Goal: Task Accomplishment & Management: Manage account settings

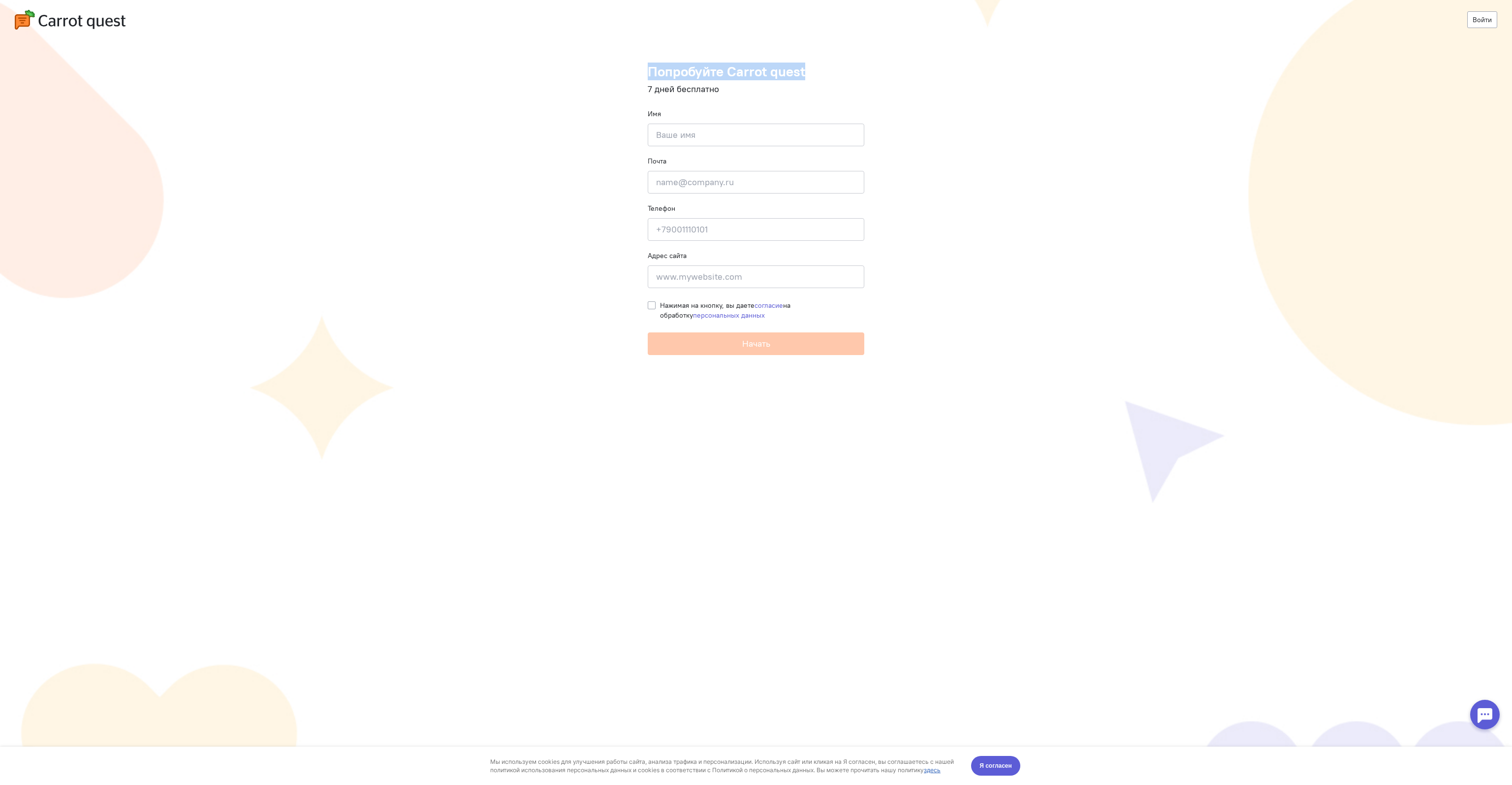
drag, startPoint x: 648, startPoint y: 74, endPoint x: 819, endPoint y: 80, distance: 171.1
click at [815, 75] on h1 "Попробуйте Carrot quest" at bounding box center [755, 71] width 216 height 15
click at [837, 105] on form "Попробуйте Carrot quest 7 дней бесплатно Имя Введите своё имя Почта Введите поч…" at bounding box center [755, 209] width 216 height 291
click at [739, 132] on input at bounding box center [755, 135] width 216 height 23
type input "Мфярше"
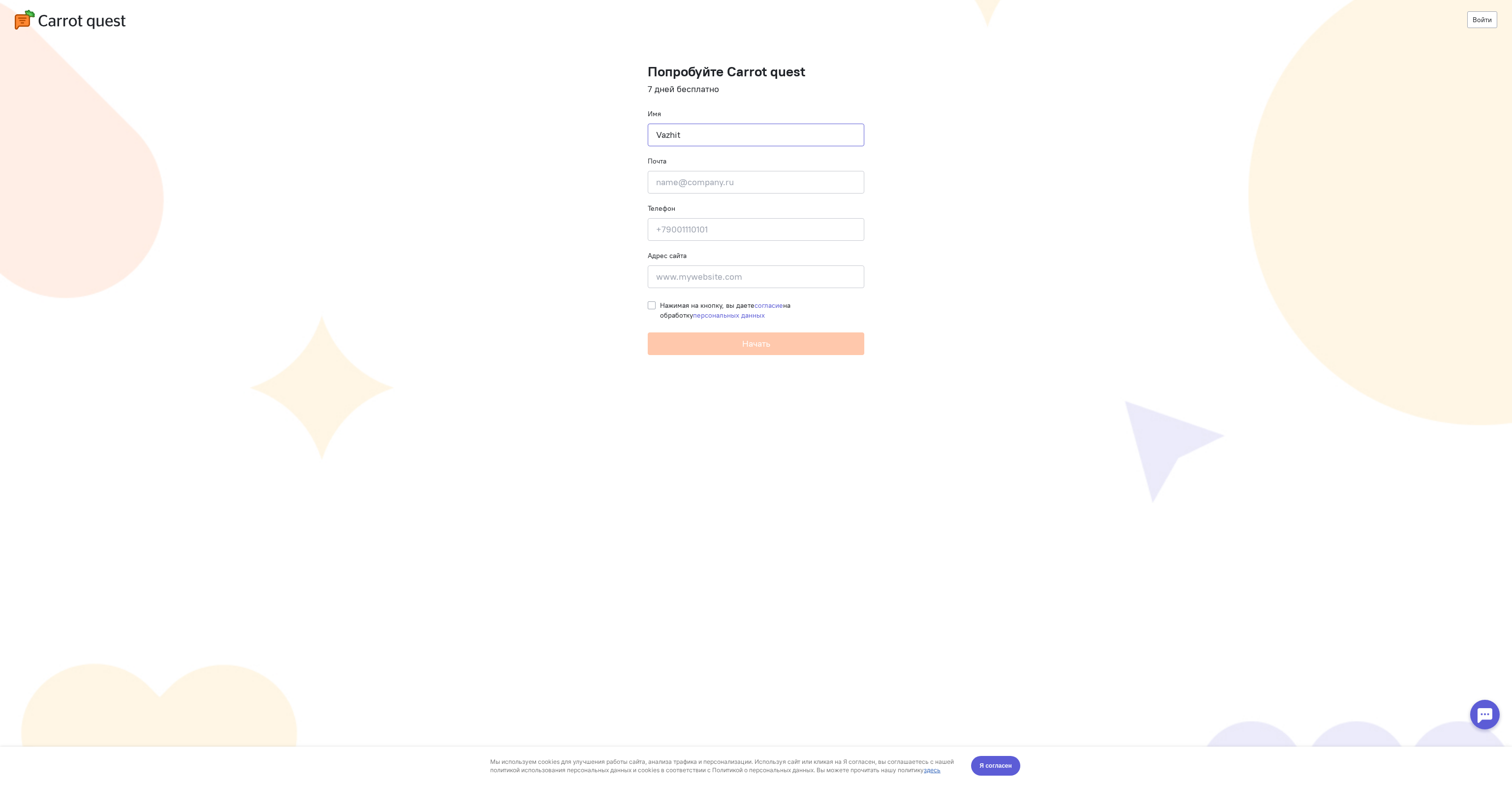
type input "Vazhit"
type input "vazhit@yandex.kz"
type input "+77021911893"
click at [667, 284] on input at bounding box center [755, 277] width 216 height 23
type input "galereya.kz"
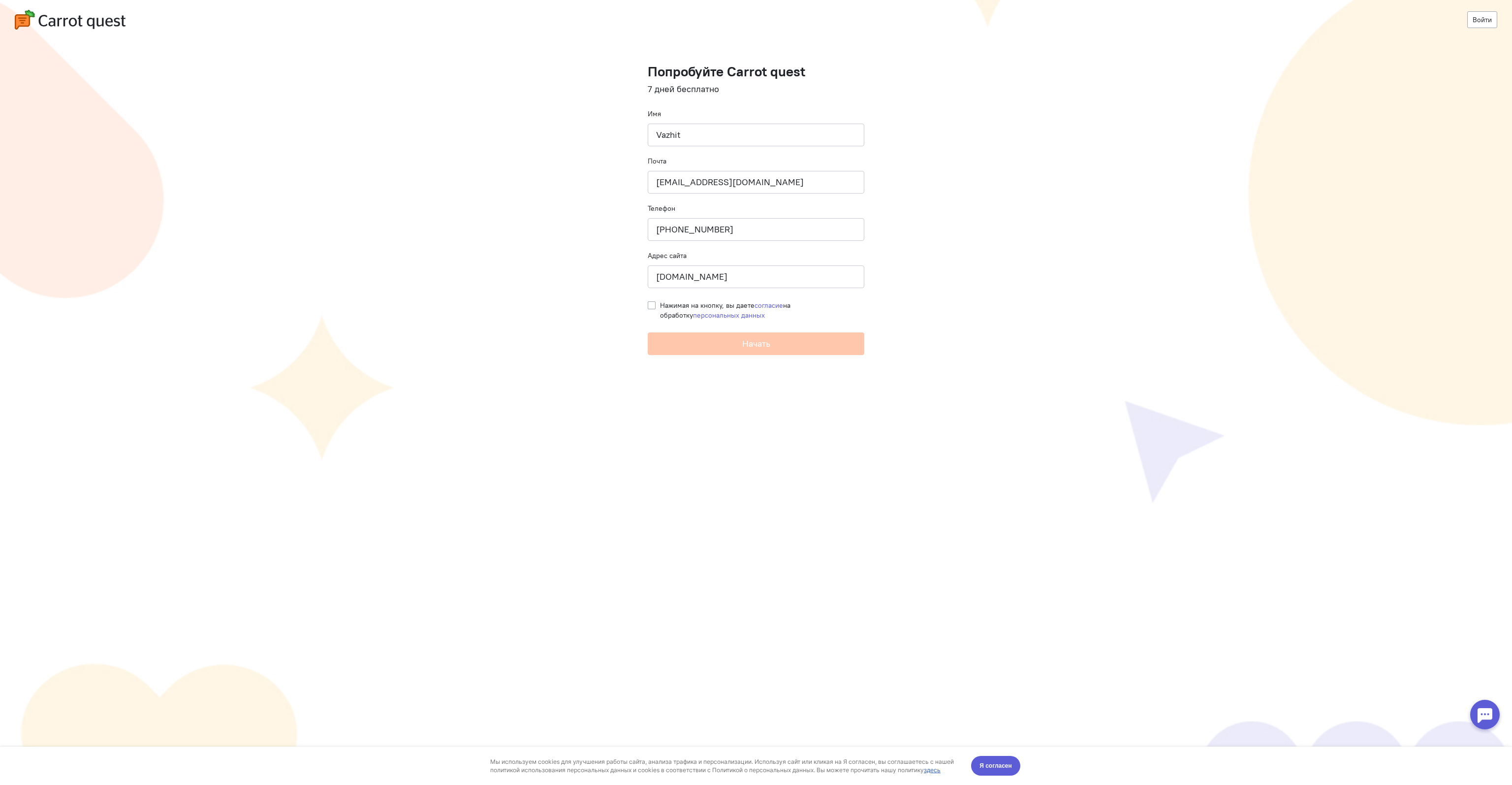
click at [647, 303] on cq-registration "Войти Попробуйте Carrot quest 7 дней бесплатно Имя Vazhit Почта vazhit@yandex.k…" at bounding box center [756, 392] width 1512 height 785
click at [660, 306] on label "Нажимая на кнопку, вы даете согласие на обработку персональных данных" at bounding box center [762, 310] width 204 height 20
click at [650, 306] on input "Нажимая на кнопку, вы даете согласие на обработку персональных данных" at bounding box center [651, 304] width 8 height 9
checkbox input "true"
click at [693, 341] on button "Начать" at bounding box center [755, 343] width 216 height 23
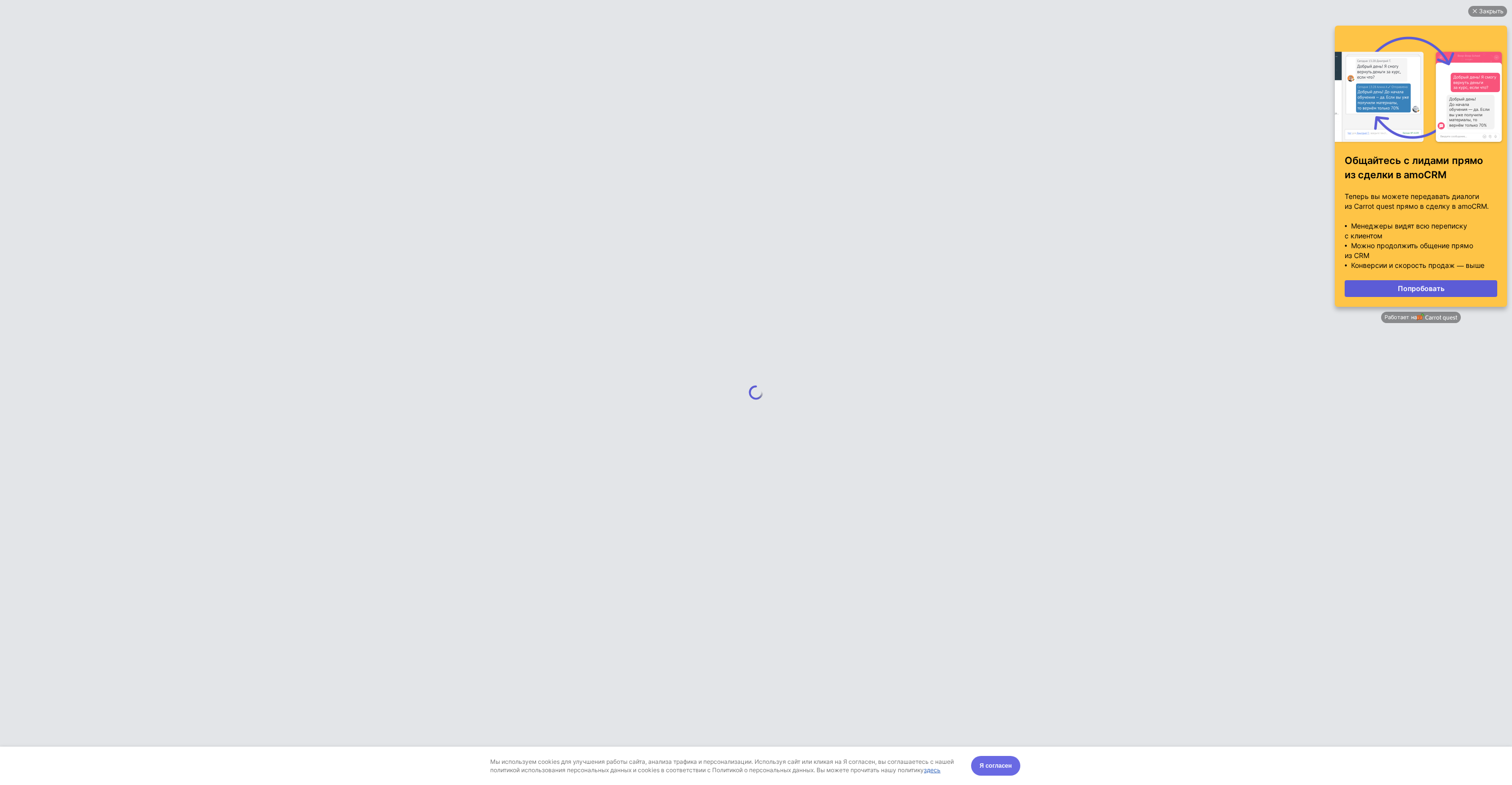
click at [991, 766] on span "Я согласен" at bounding box center [995, 766] width 32 height 10
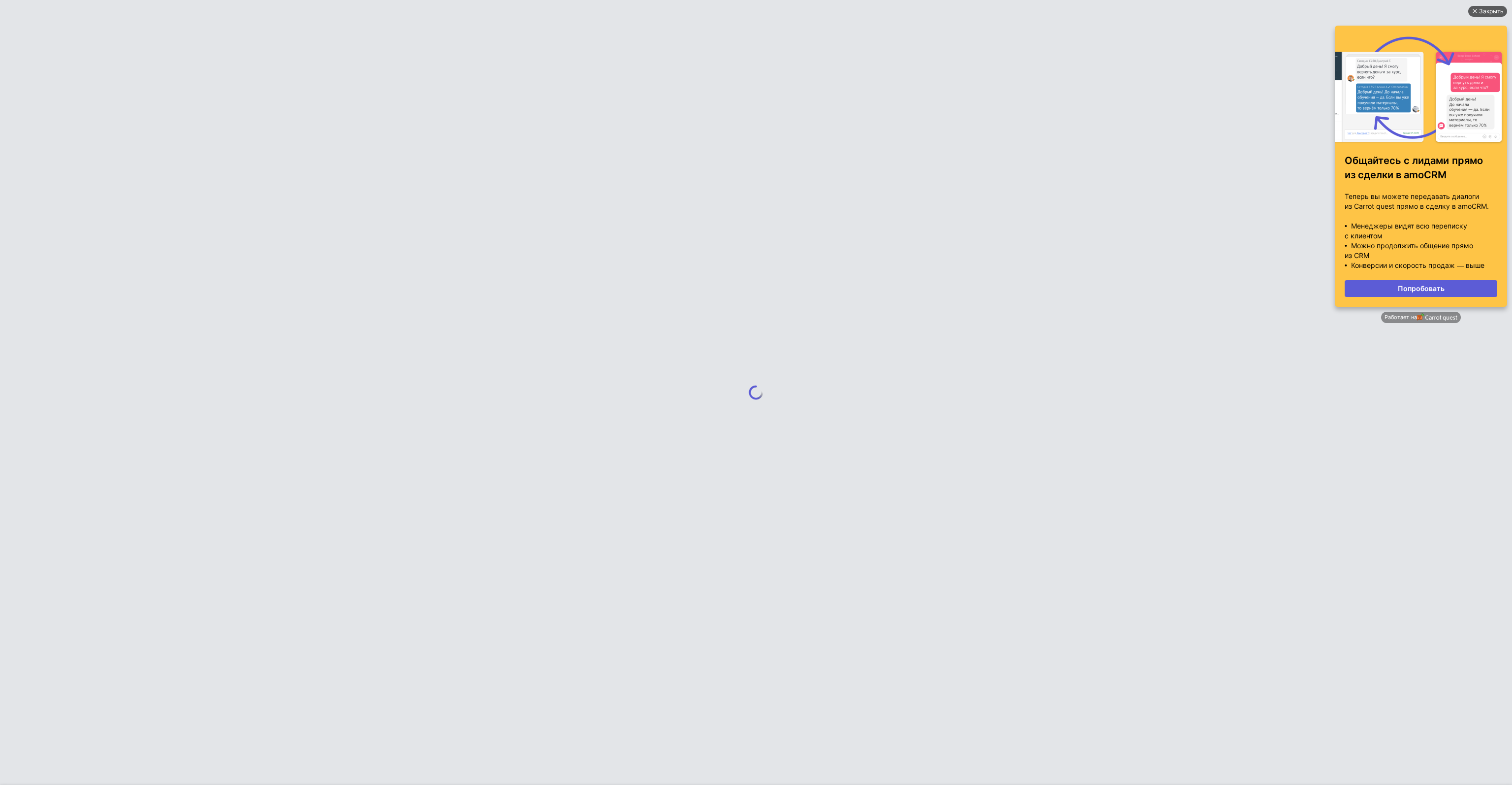
click at [1477, 9] on div "Закрыть" at bounding box center [1487, 11] width 39 height 11
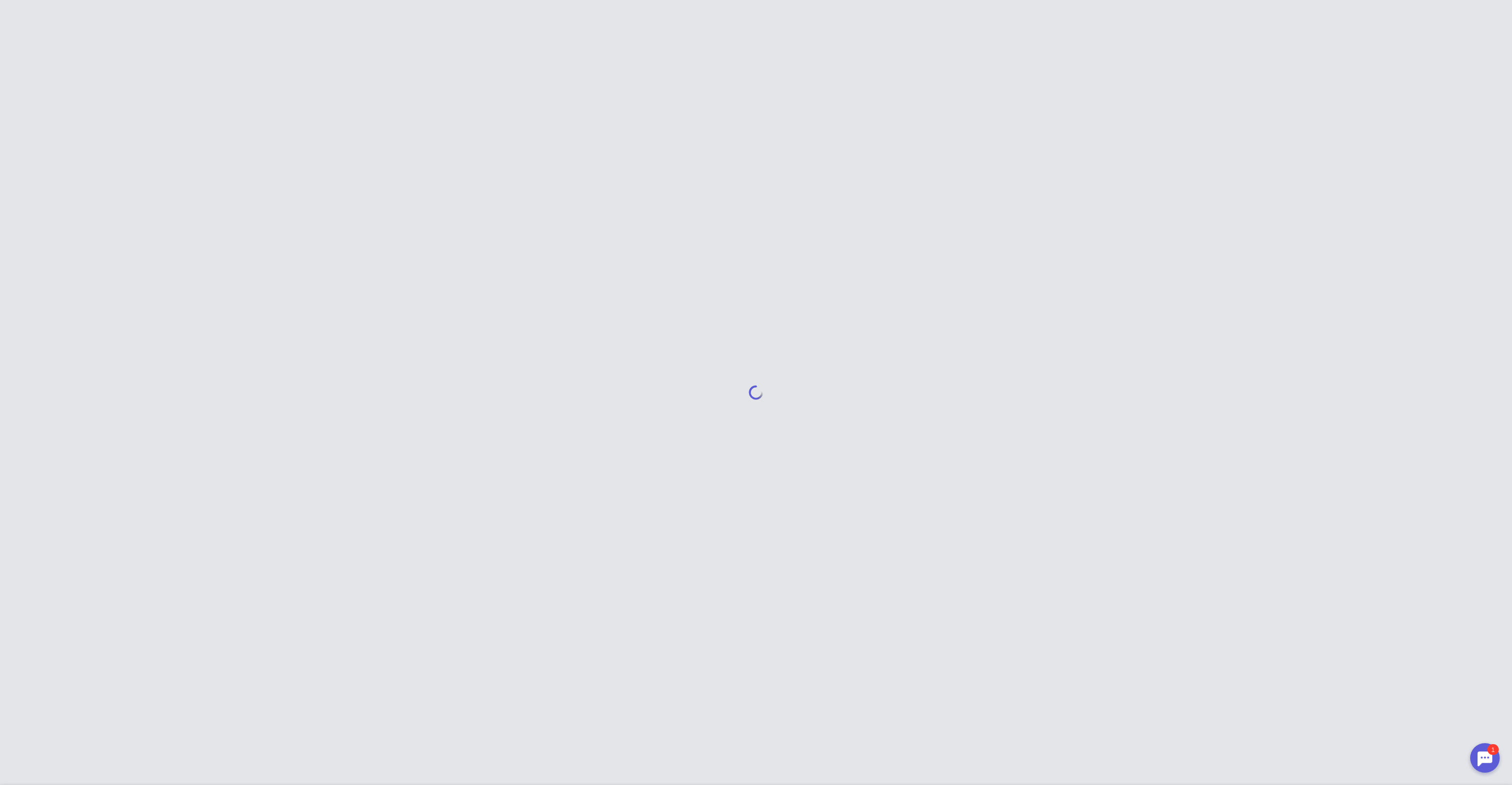
click at [1480, 752] on div at bounding box center [1484, 757] width 29 height 29
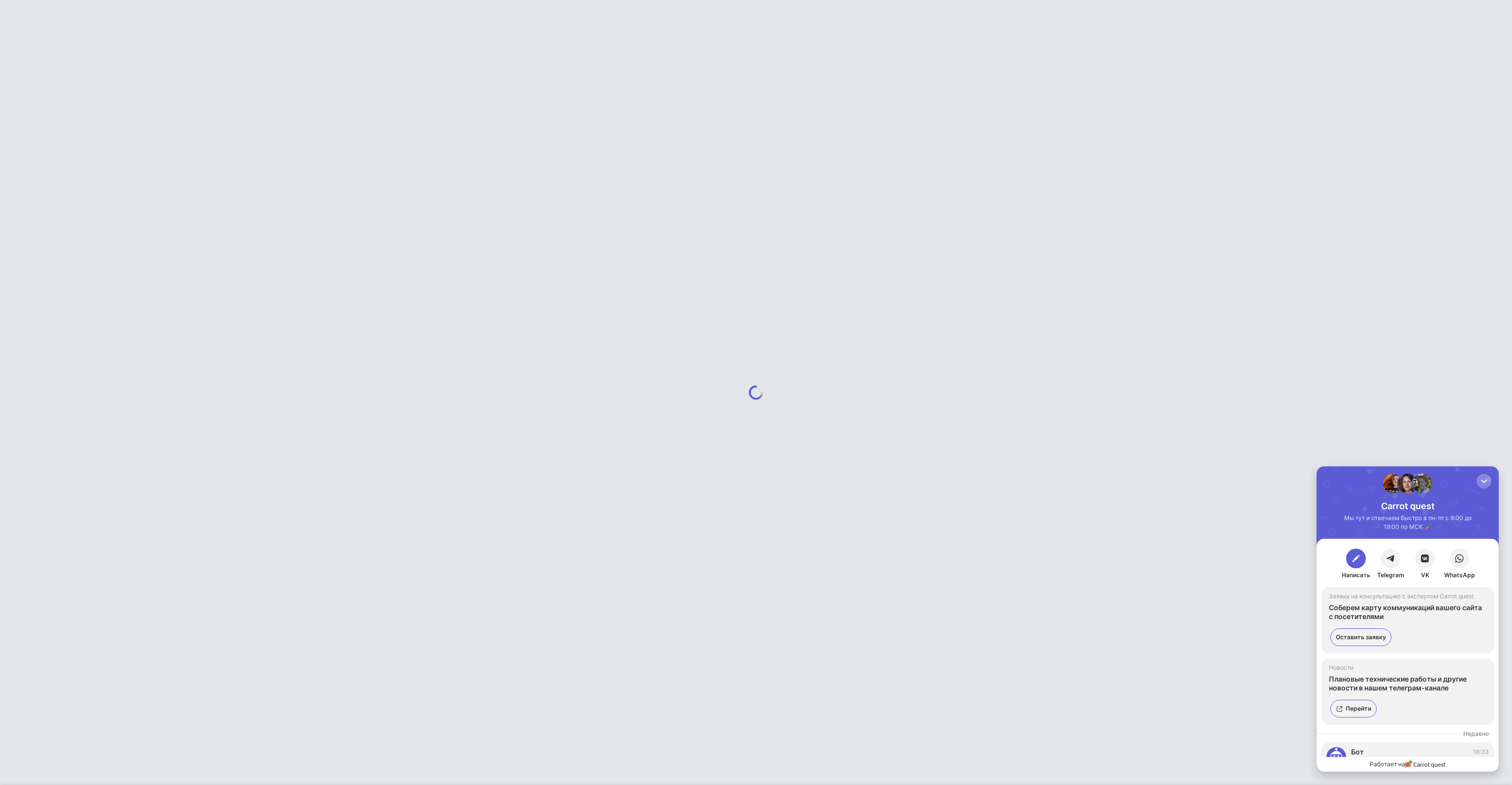
scroll to position [19, 0]
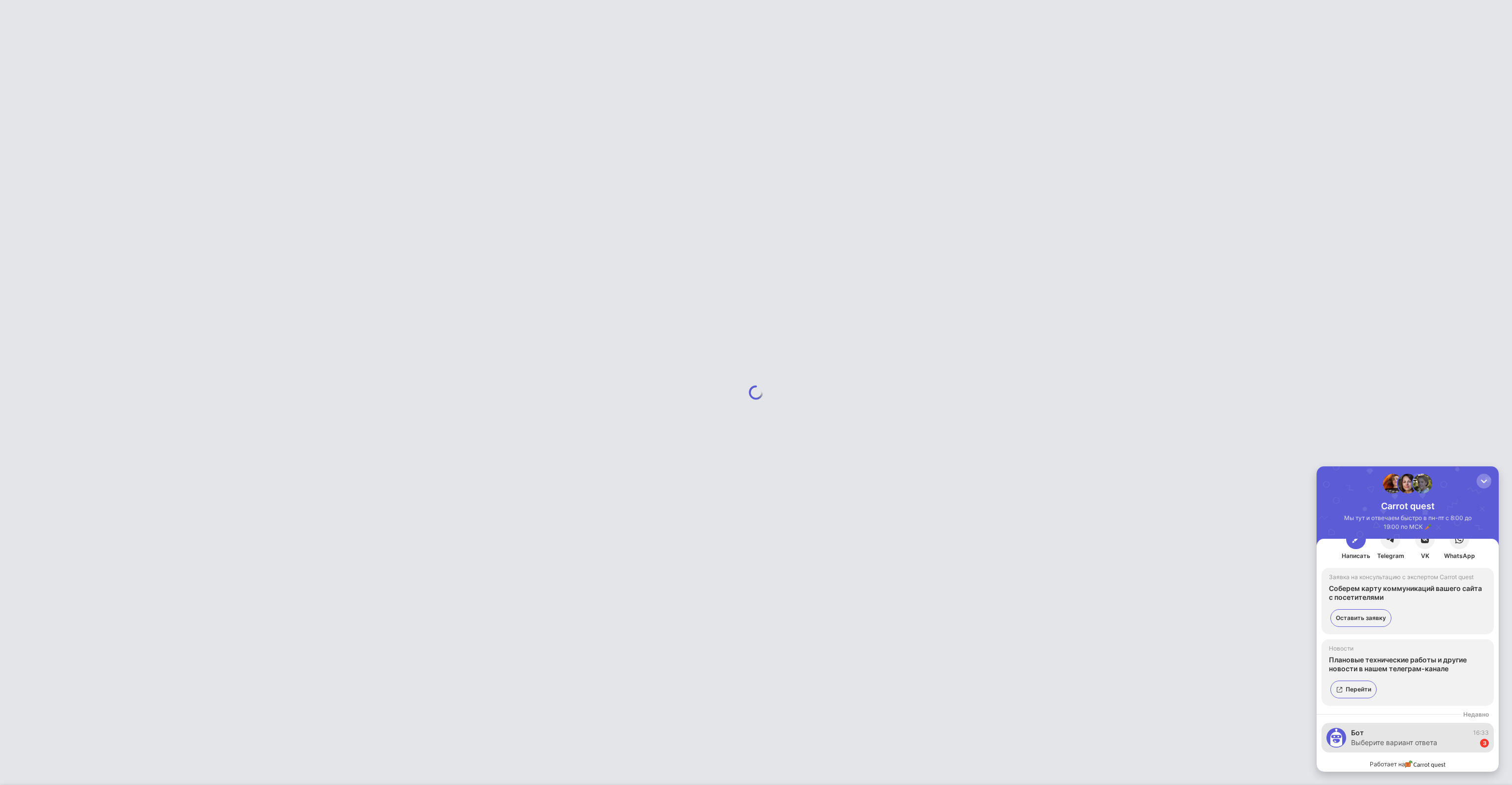
click at [1453, 737] on div "Выберите вариант ответа 3" at bounding box center [1420, 742] width 138 height 10
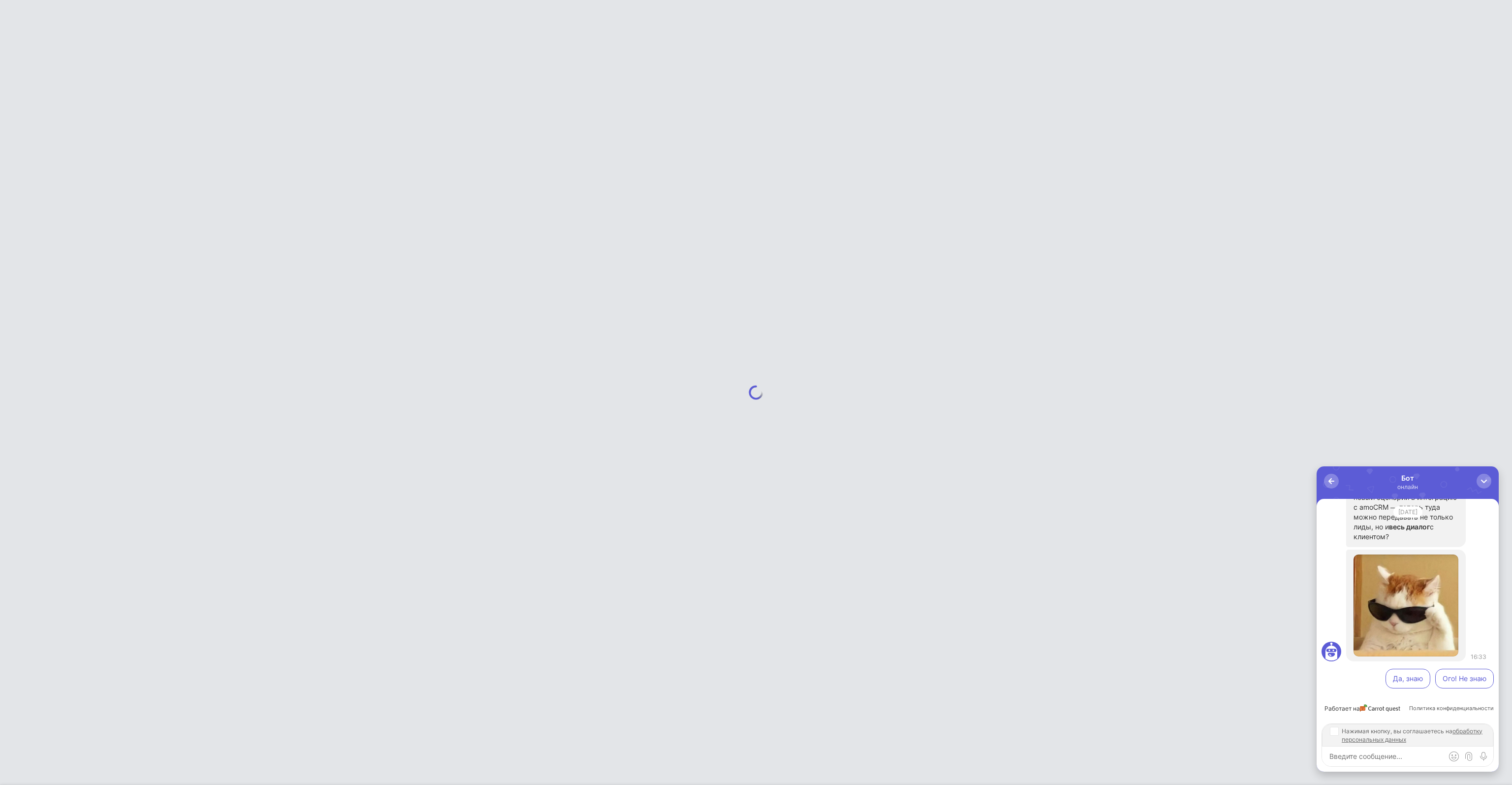
scroll to position [0, 0]
click at [1401, 673] on button "Да, знаю" at bounding box center [1407, 678] width 45 height 20
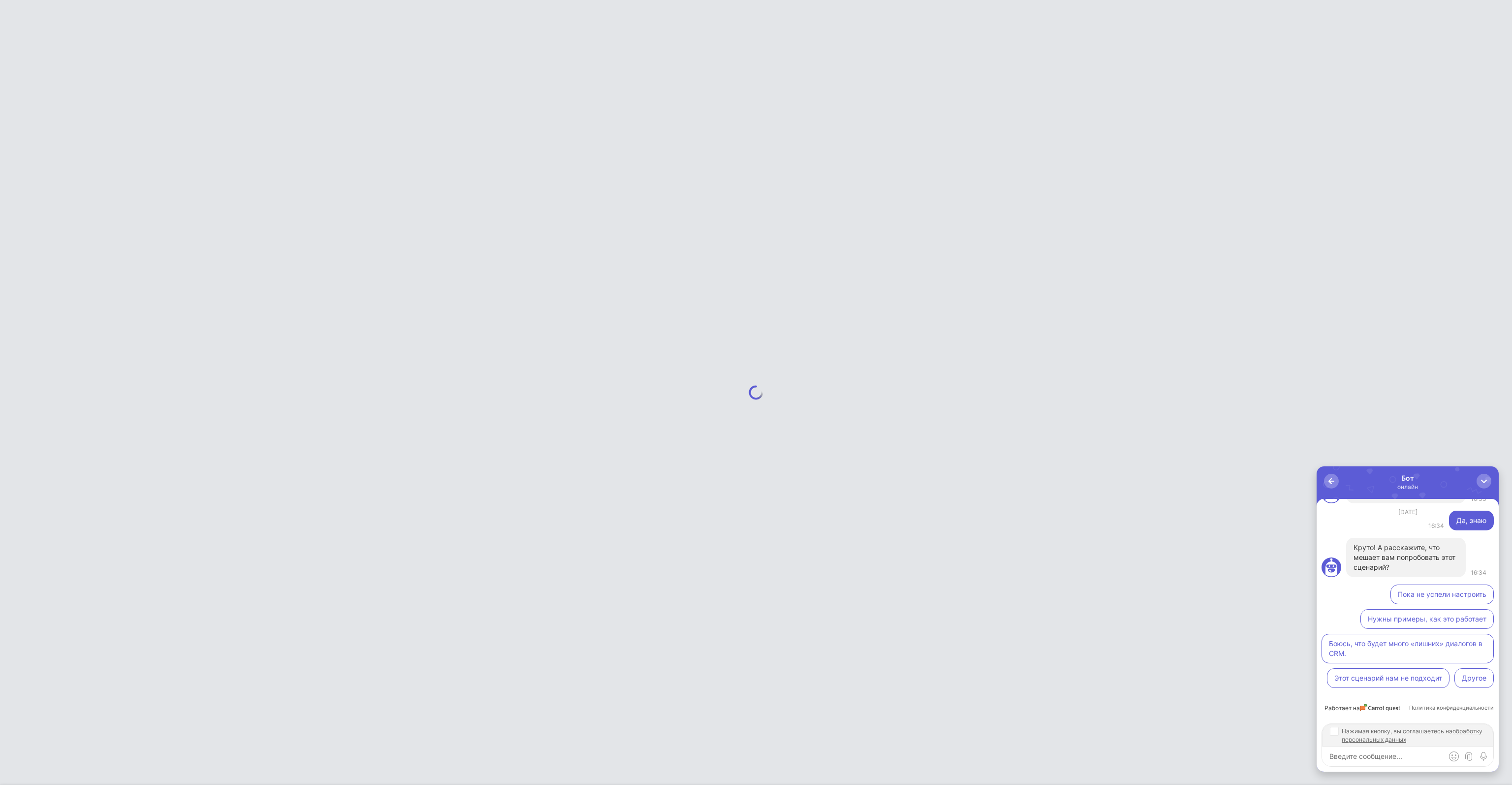
click at [1474, 680] on button "Другое" at bounding box center [1474, 678] width 40 height 20
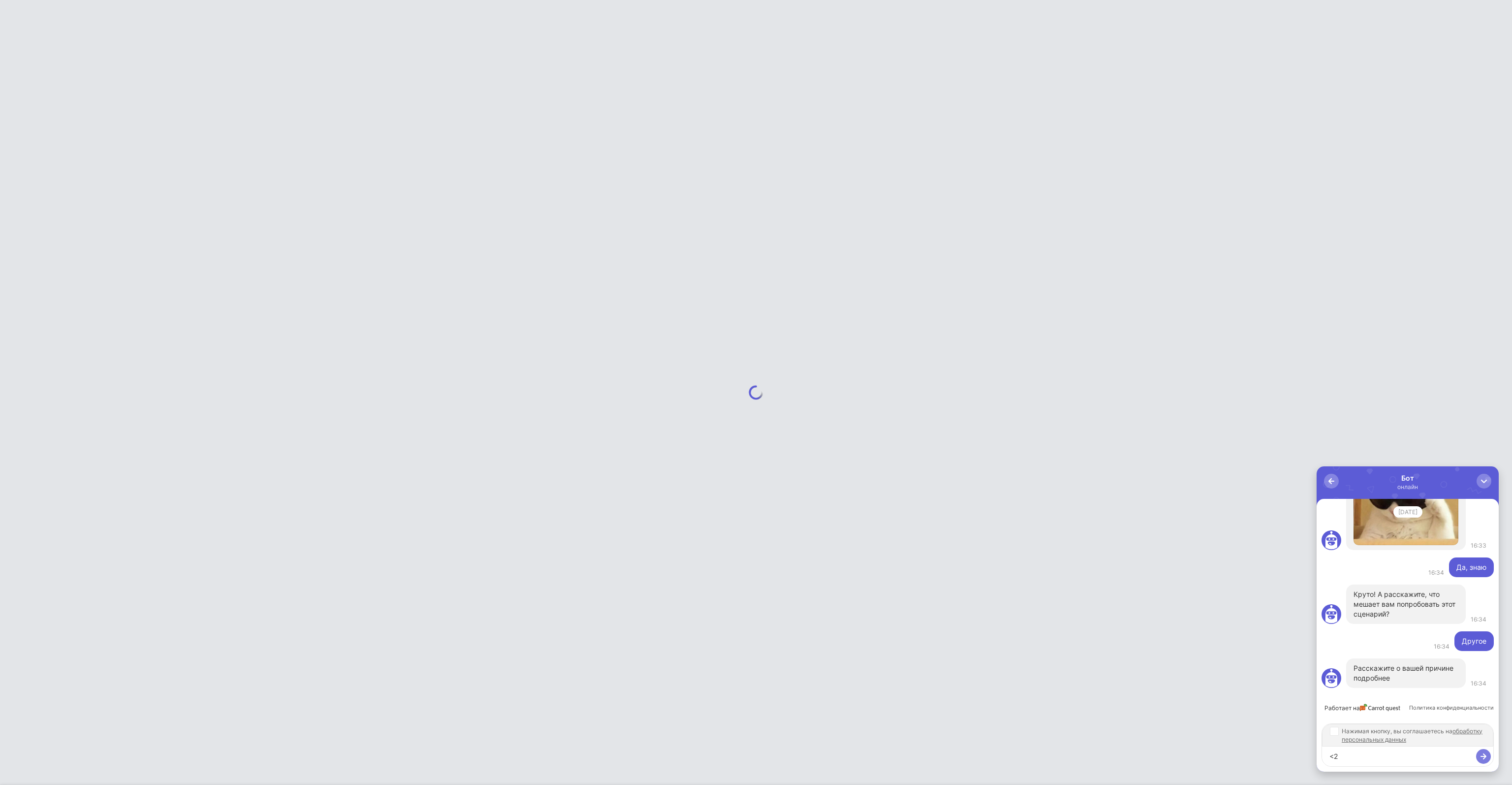
type textarea "<"
type textarea "Битрикс24"
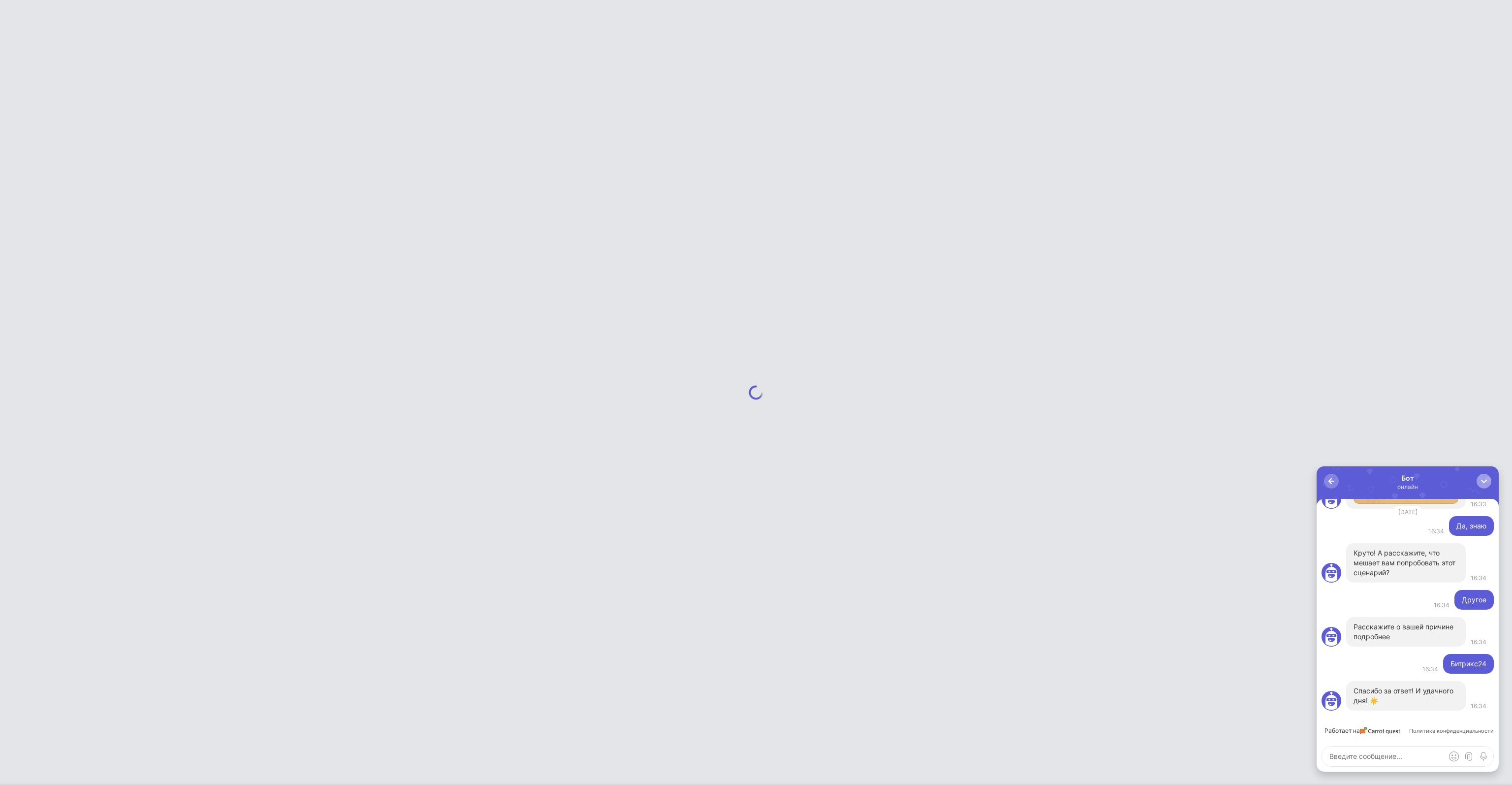
click at [1481, 482] on div "button" at bounding box center [1483, 481] width 10 height 10
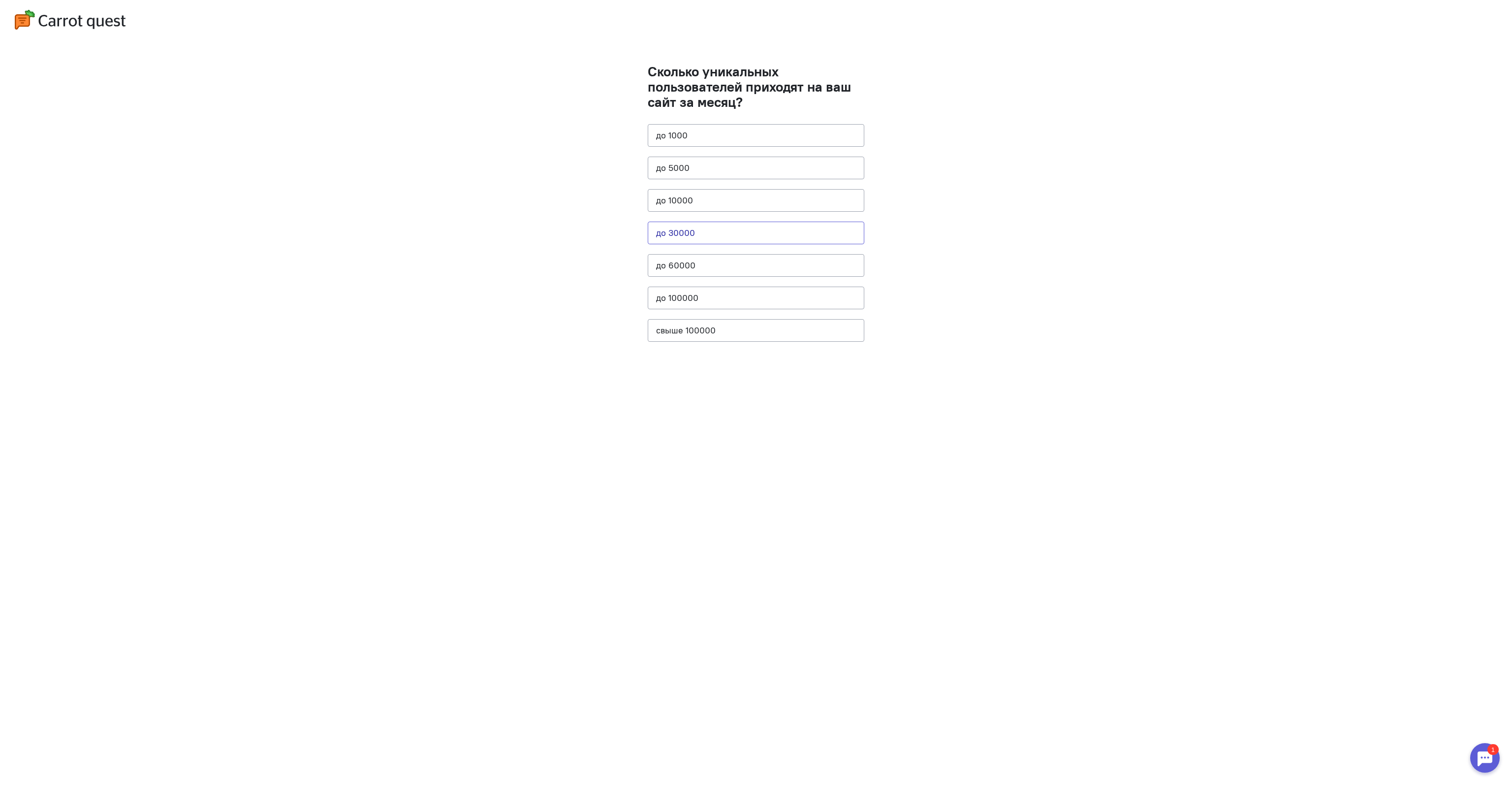
click at [731, 231] on button "до 30000" at bounding box center [755, 232] width 216 height 23
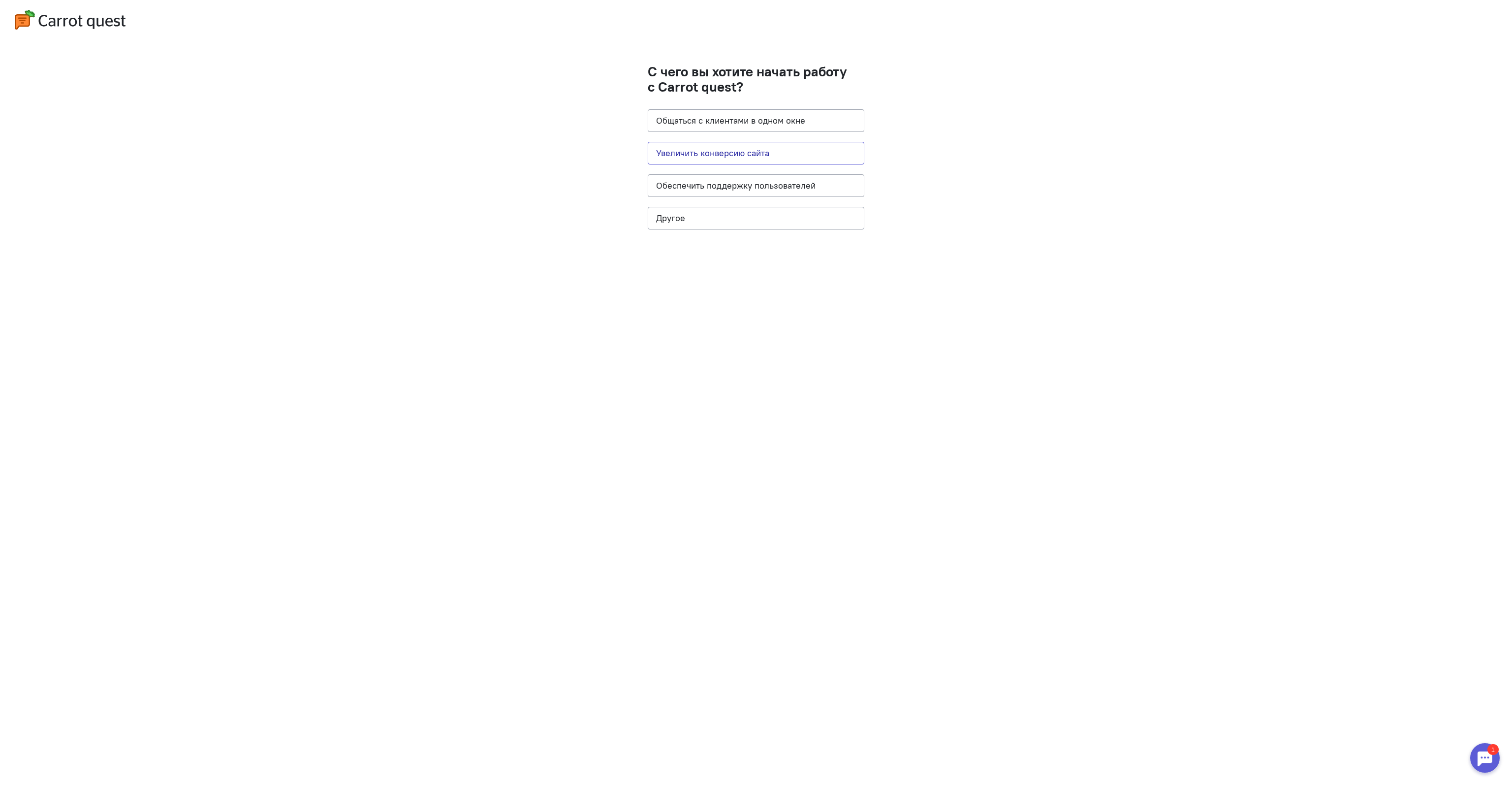
click at [781, 153] on button "Увеличить конверсию сайта" at bounding box center [755, 153] width 216 height 23
click at [762, 139] on button "Через менеджера" at bounding box center [755, 138] width 216 height 23
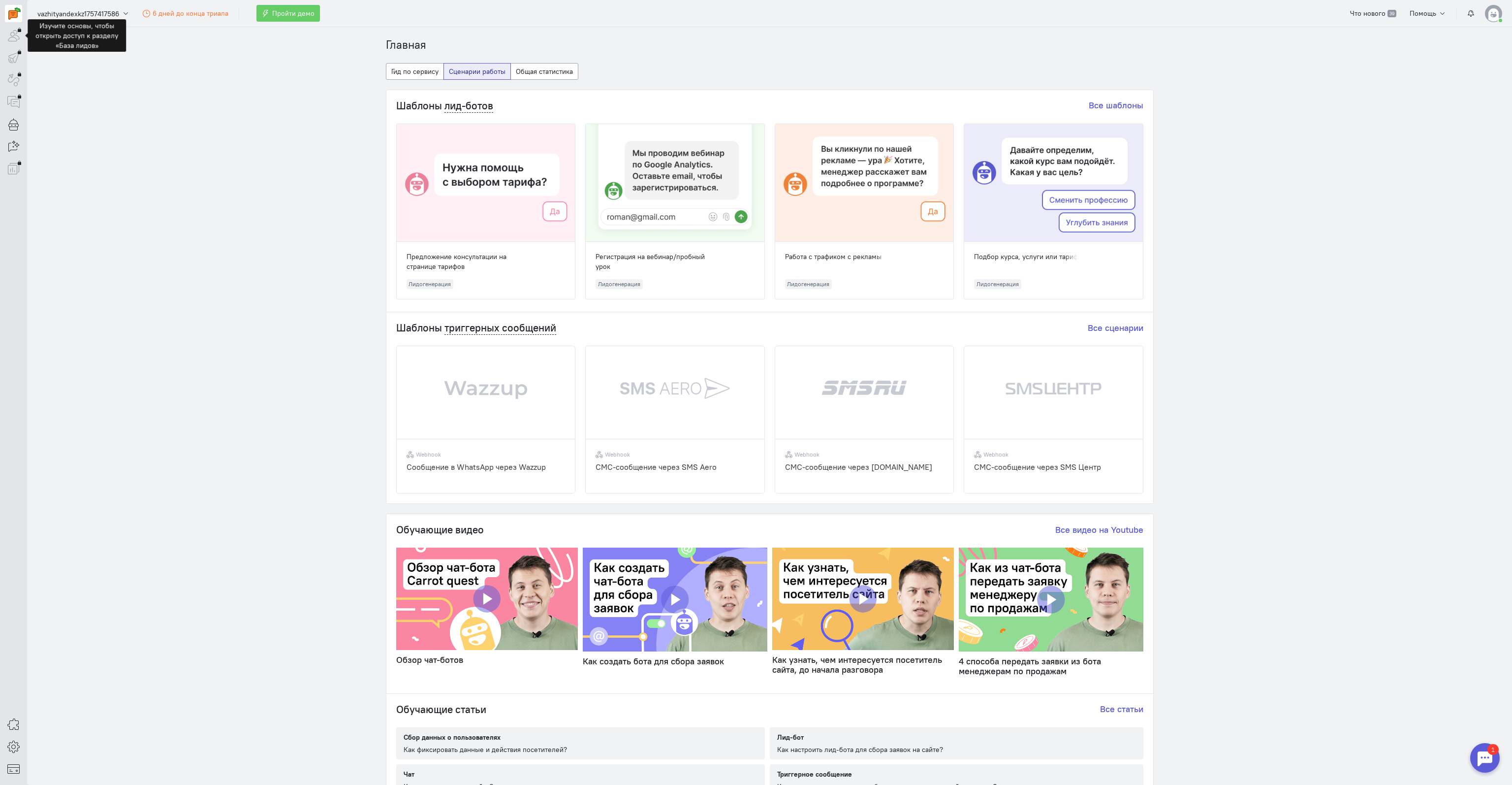
click at [13, 29] on div at bounding box center [13, 36] width 17 height 17
click at [265, 8] on button "Пройти демо" at bounding box center [288, 13] width 63 height 17
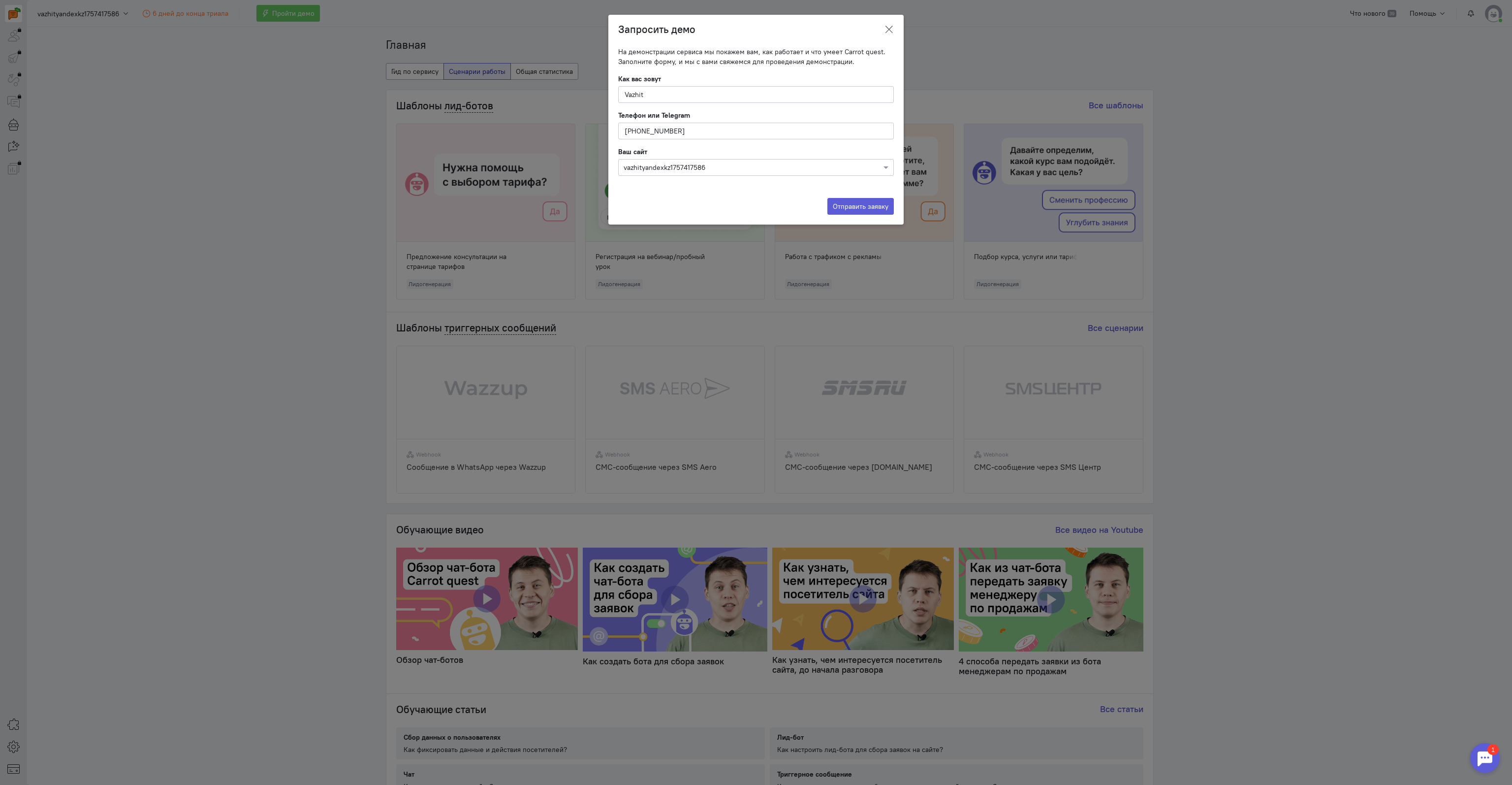
click at [888, 28] on icon at bounding box center [888, 29] width 10 height 10
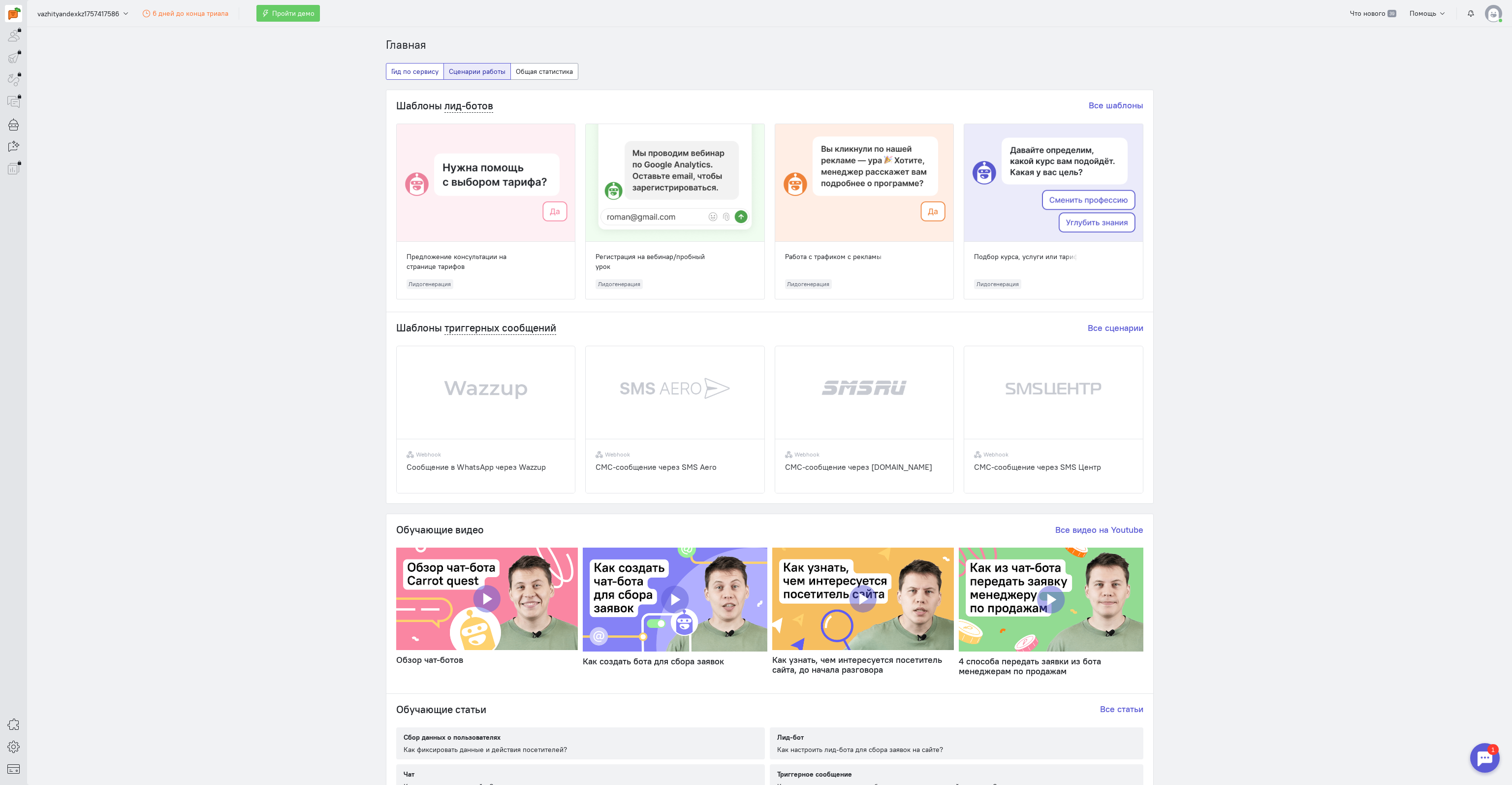
click at [410, 70] on button "Гид по сервису" at bounding box center [414, 71] width 58 height 17
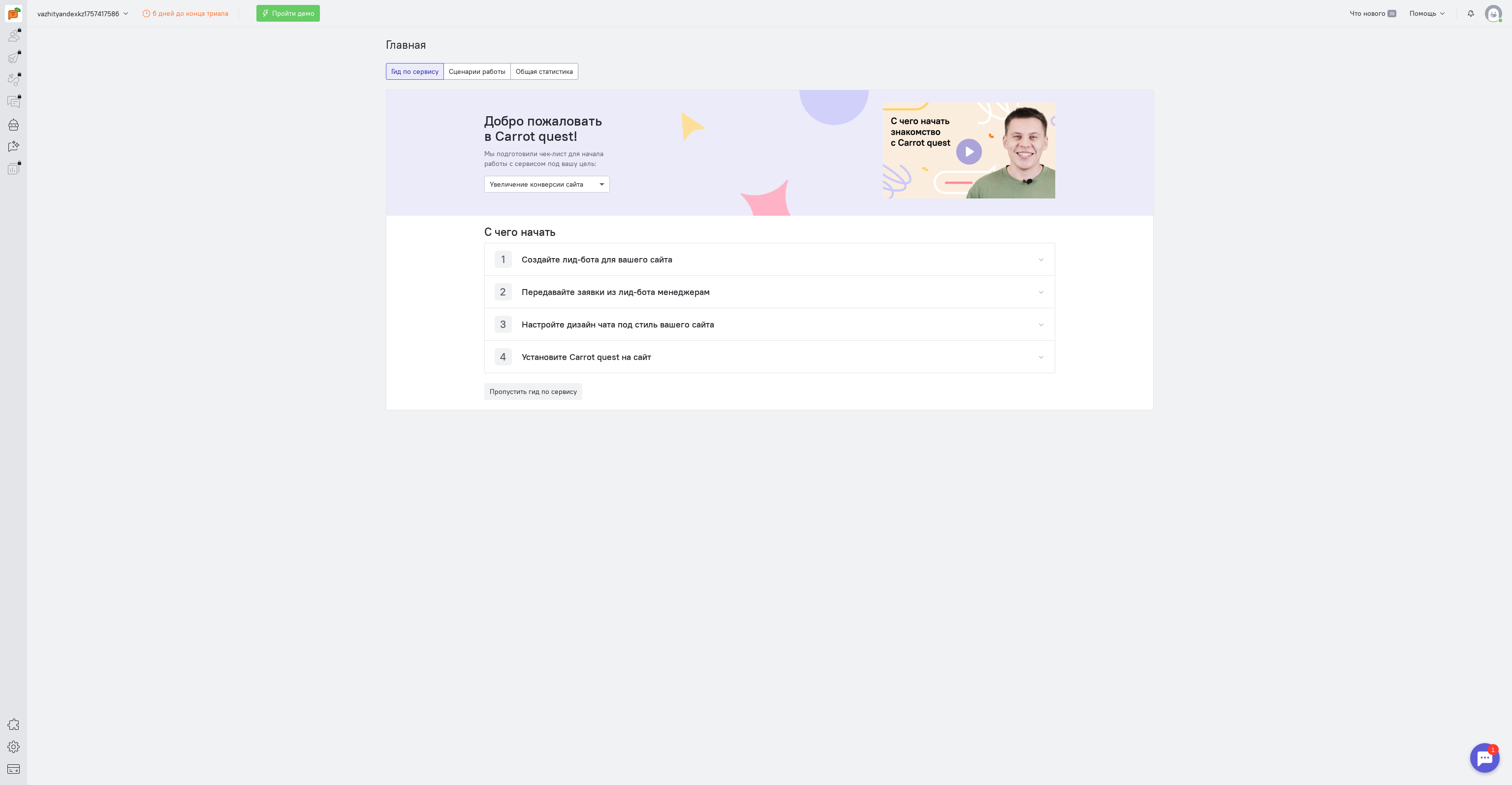
click at [598, 183] on span at bounding box center [603, 184] width 13 height 10
click at [563, 259] on h4 "Создайте лид-бота для вашего сайта" at bounding box center [597, 259] width 151 height 10
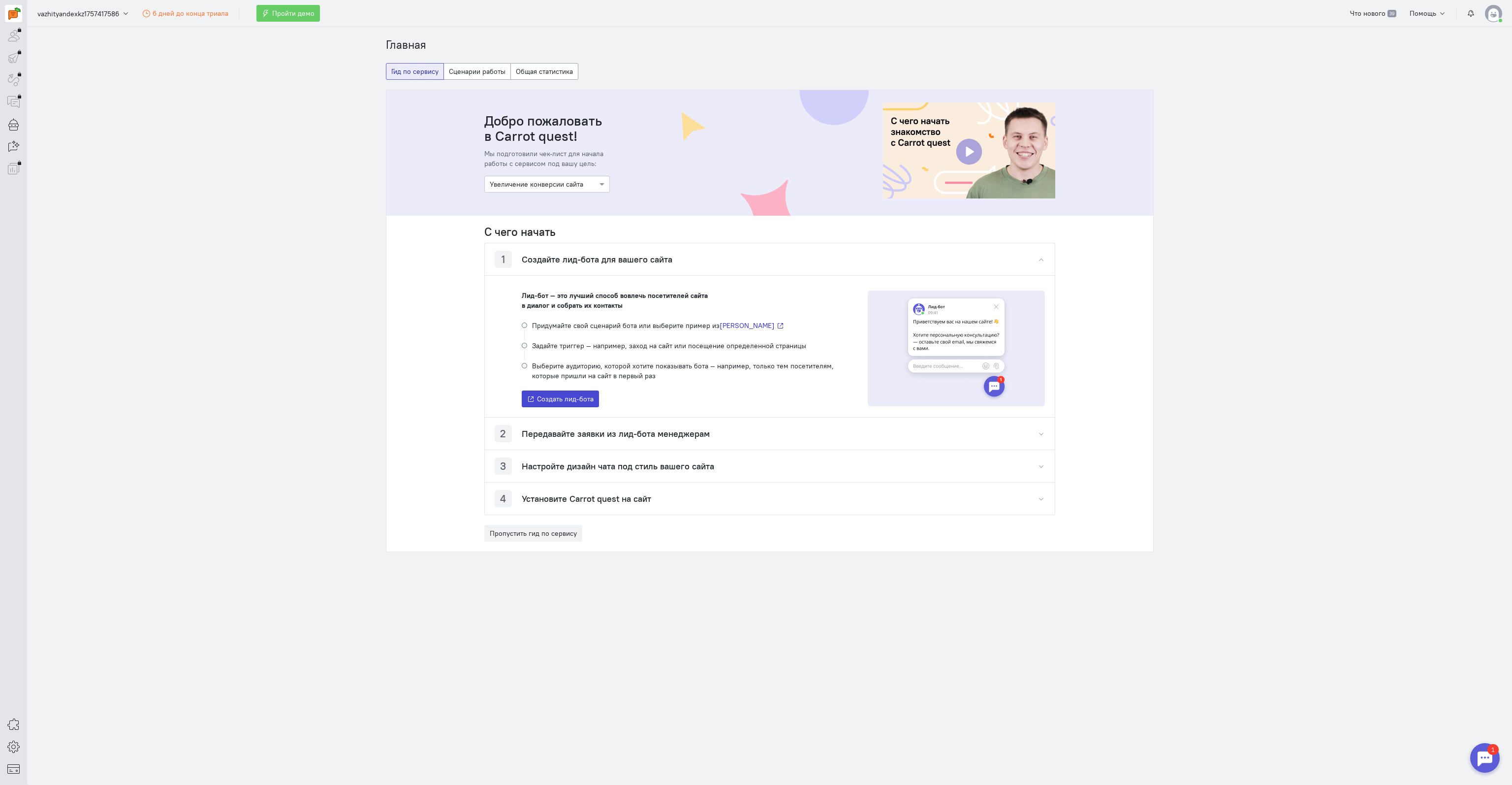
click at [558, 398] on span "Создать лид-бота" at bounding box center [565, 398] width 56 height 9
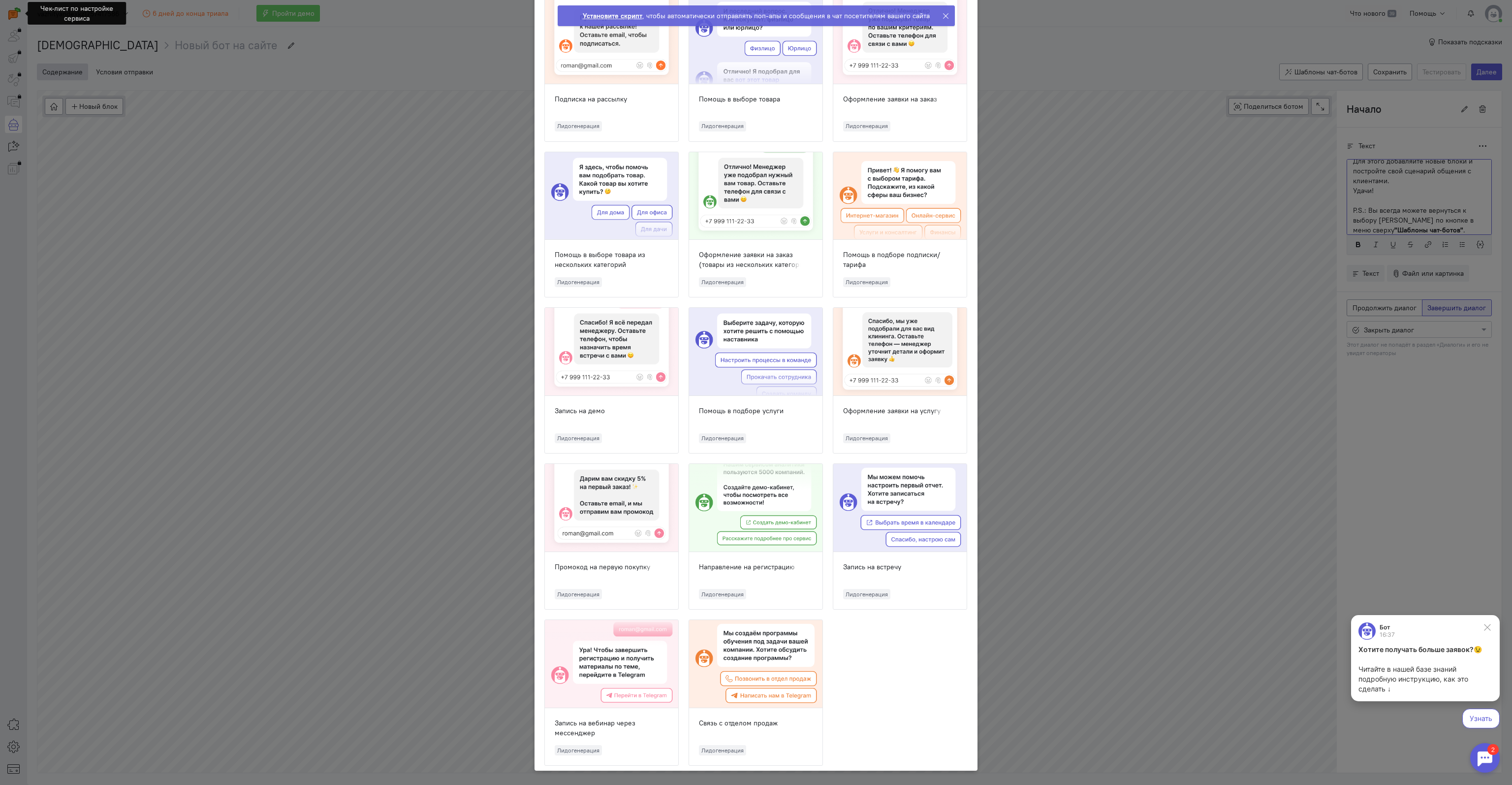
scroll to position [378, 0]
click at [1480, 714] on button "Узнать" at bounding box center [1480, 718] width 37 height 20
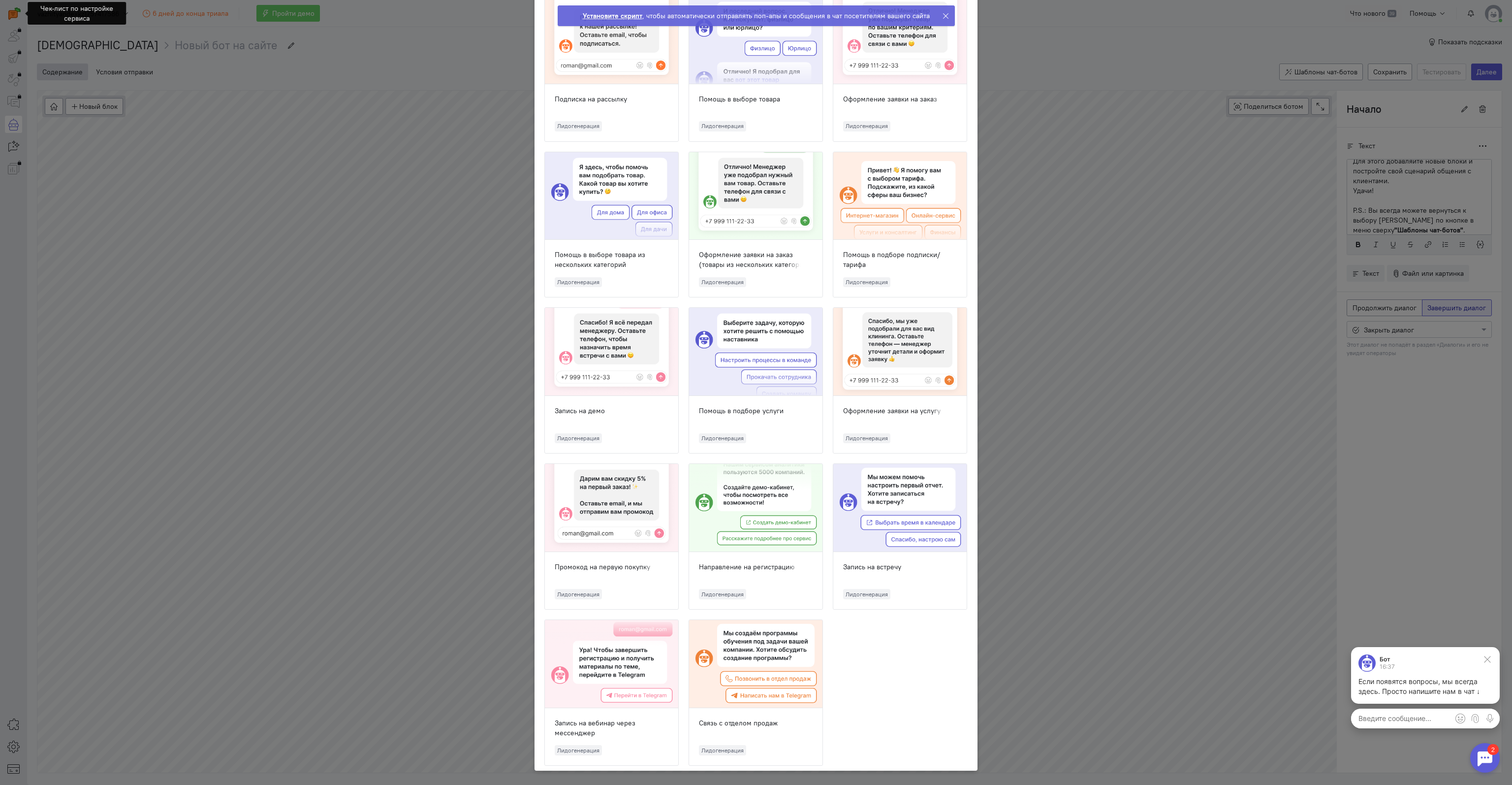
scroll to position [0, 0]
click at [1485, 754] on div at bounding box center [1484, 757] width 29 height 29
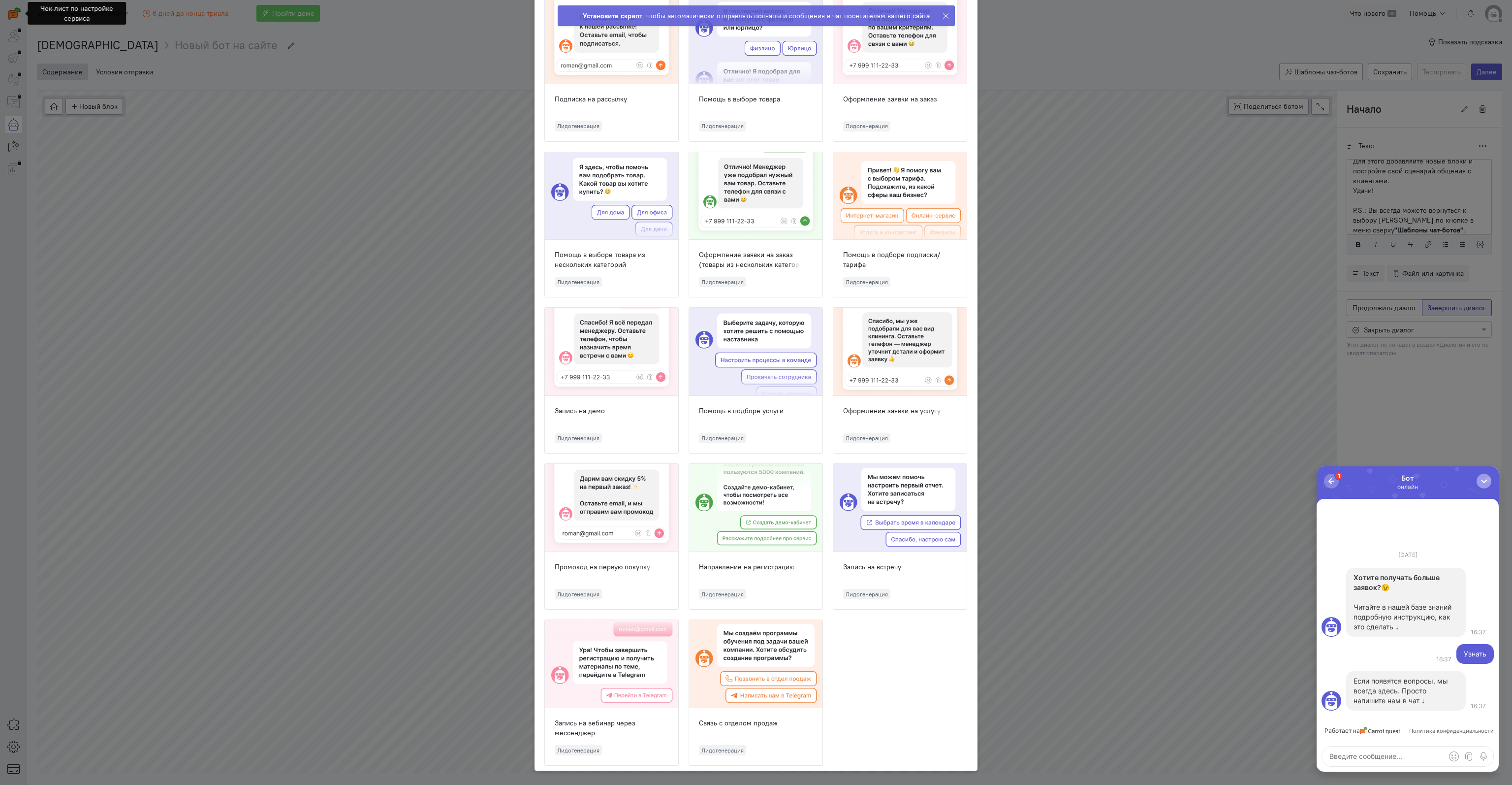
click at [1488, 477] on div "button" at bounding box center [1483, 481] width 10 height 10
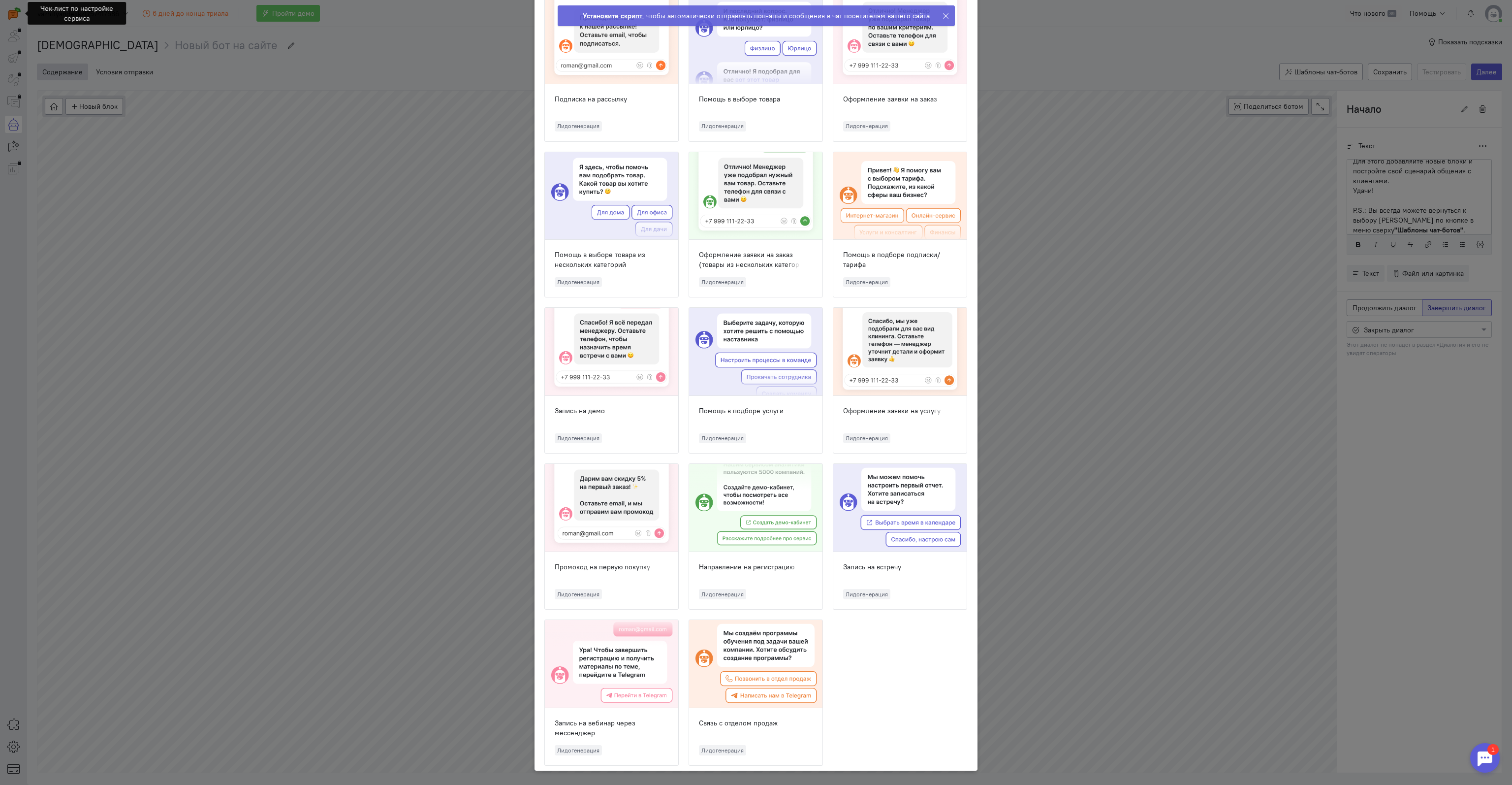
click at [973, 84] on div "Шаблоны чат-ботов Выберите шаблон, с которого вы хотите начать создание бота и …" at bounding box center [755, 204] width 443 height 1134
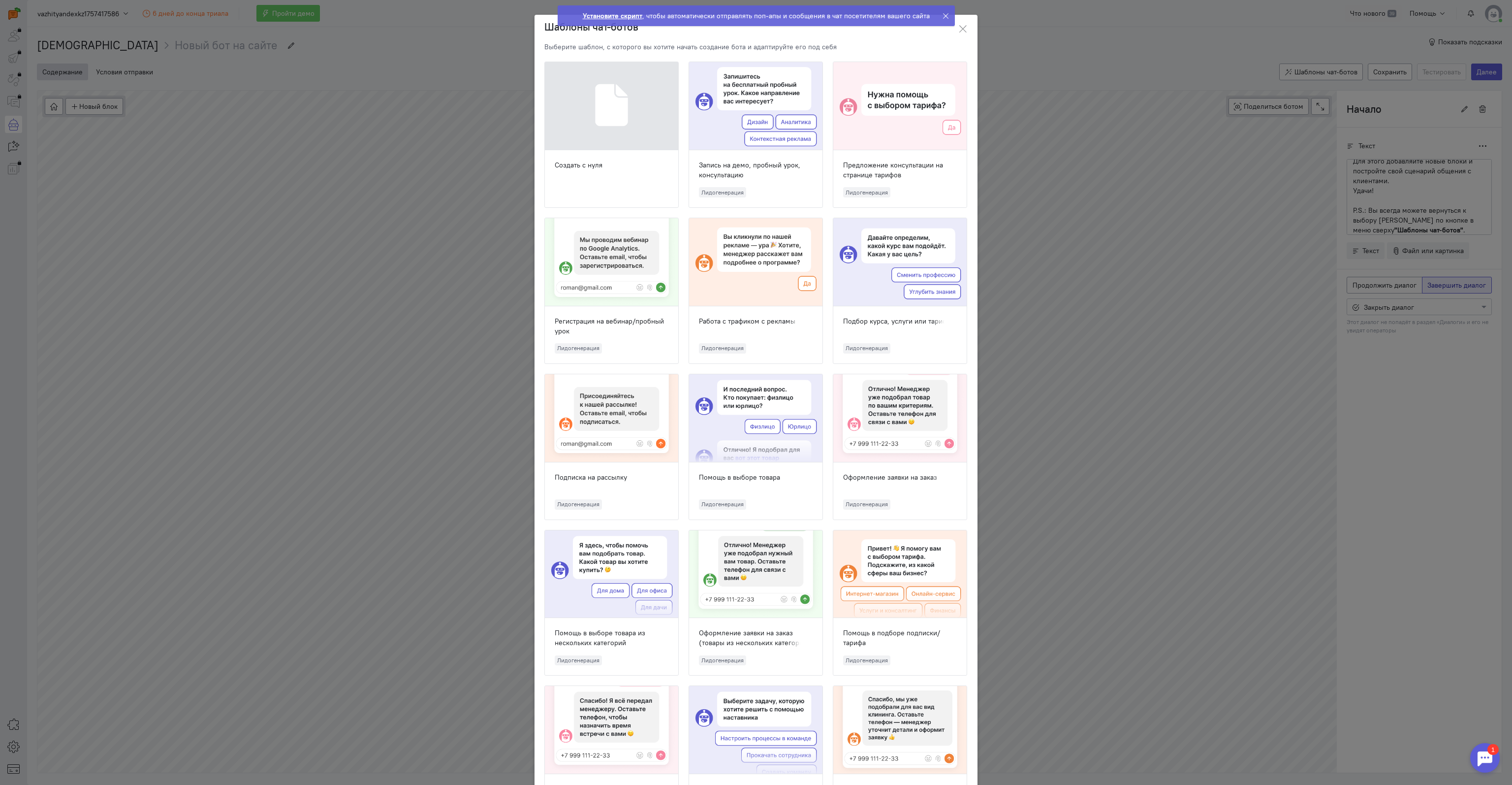
click at [1418, 501] on ngb-modal-window "Шаблоны чат-ботов Выберите шаблон, с которого вы хотите начать создание бота и …" at bounding box center [756, 392] width 1512 height 785
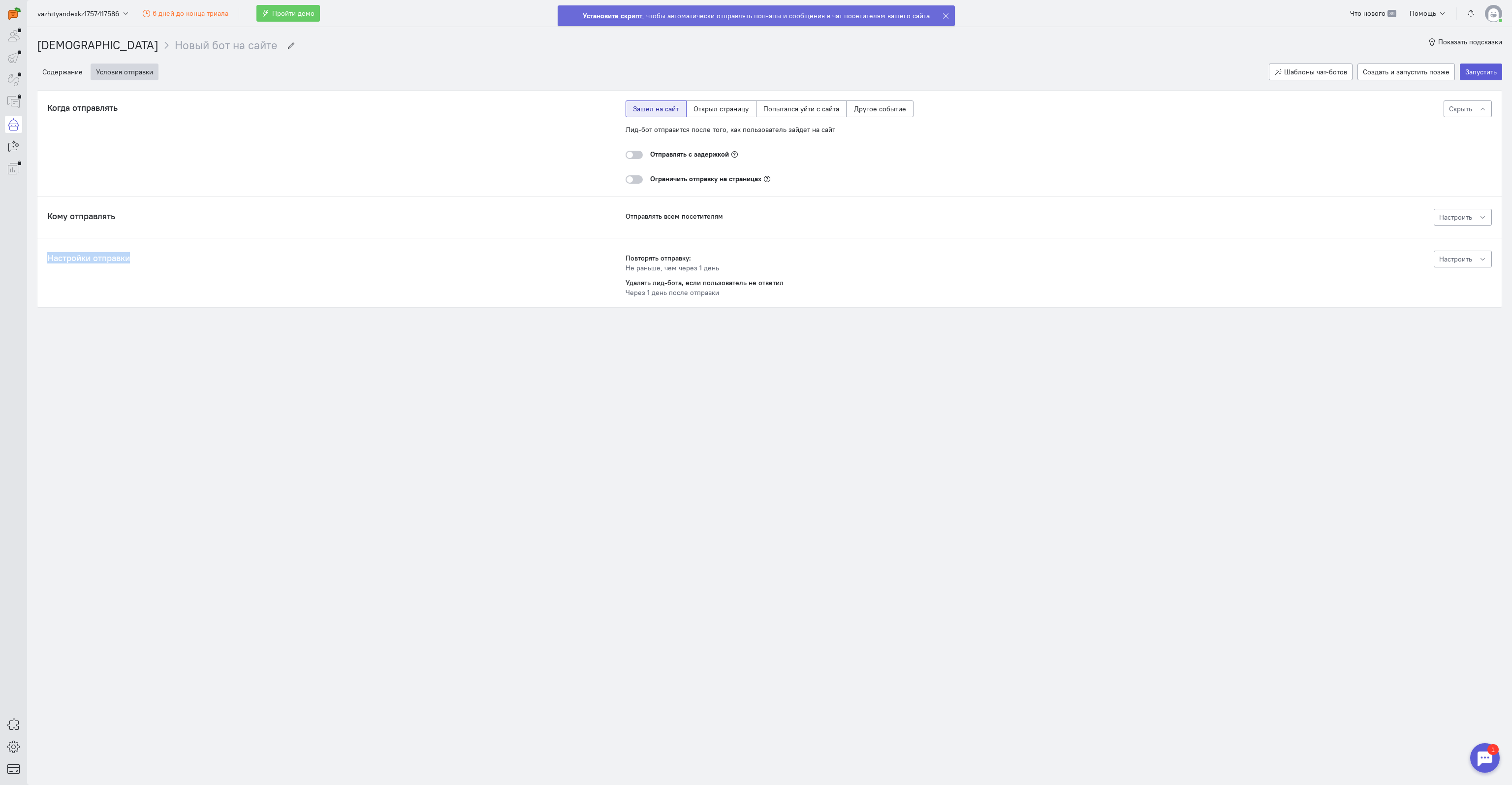
drag, startPoint x: 45, startPoint y: 257, endPoint x: 235, endPoint y: 259, distance: 190.0
click at [218, 259] on div "Когда отправлять Лид-бот отправится после того, как пользователь зайдет на сайт…" at bounding box center [769, 198] width 1464 height 216
click at [399, 257] on h4 "Настройки отправки" at bounding box center [337, 258] width 578 height 10
drag, startPoint x: 626, startPoint y: 259, endPoint x: 795, endPoint y: 290, distance: 171.8
click at [795, 290] on div "Настройки отправки Повторять отправку: Не раньше, чем через 1 день Удалять лид-…" at bounding box center [769, 274] width 1445 height 47
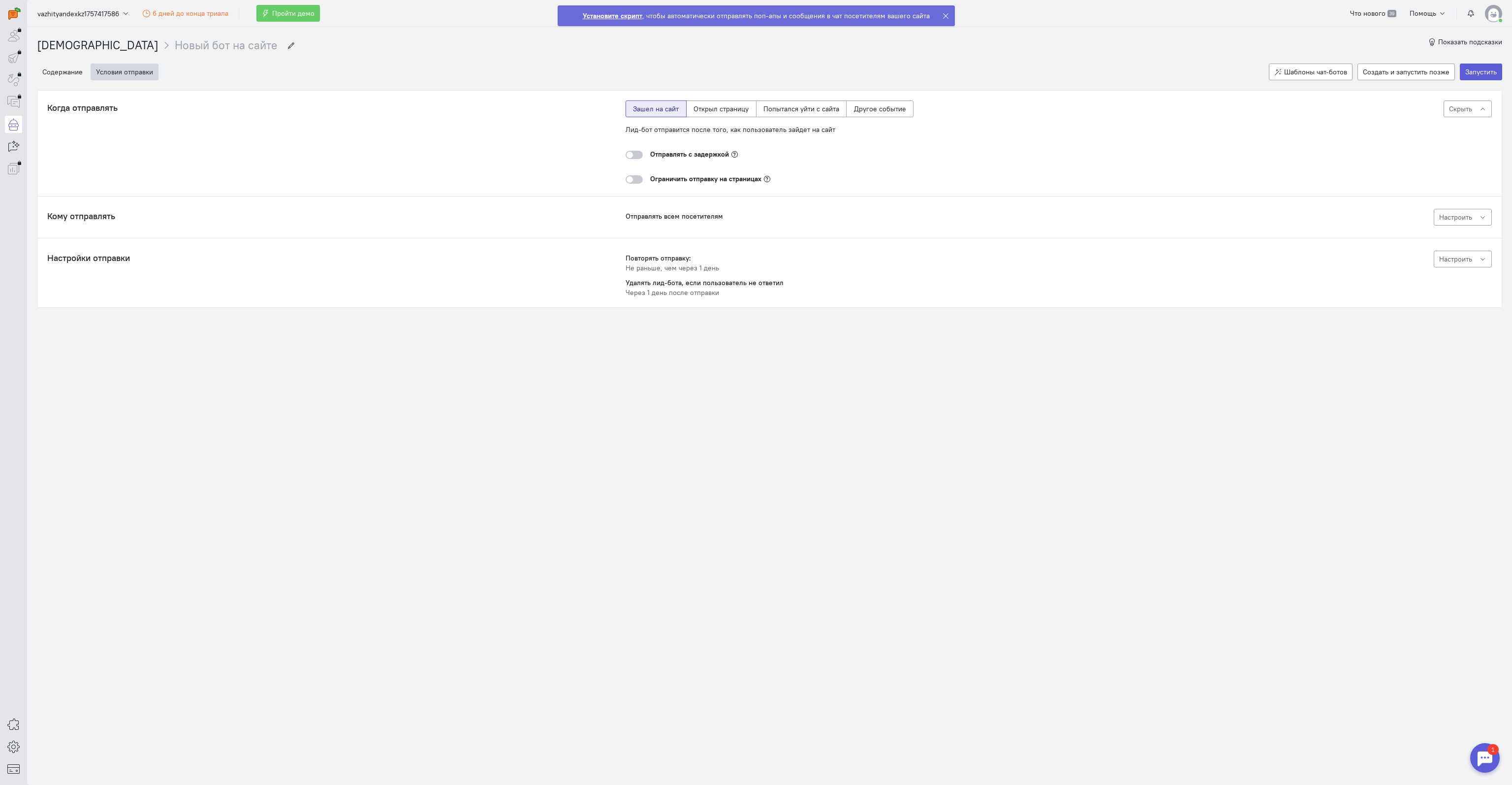
click at [847, 274] on div "Повторять отправку: Не раньше, чем через 1 день Удалять лид-бота, если пользова…" at bounding box center [769, 275] width 288 height 44
drag, startPoint x: 739, startPoint y: 290, endPoint x: 602, endPoint y: 282, distance: 137.2
click at [603, 282] on div "Настройки отправки Повторять отправку: Не раньше, чем через 1 день Удалять лид-…" at bounding box center [769, 274] width 1445 height 47
click at [599, 274] on div "Настройки отправки Повторять отправку: Не раньше, чем через 1 день Удалять лид-…" at bounding box center [769, 274] width 1445 height 47
drag, startPoint x: 663, startPoint y: 128, endPoint x: 880, endPoint y: 158, distance: 219.1
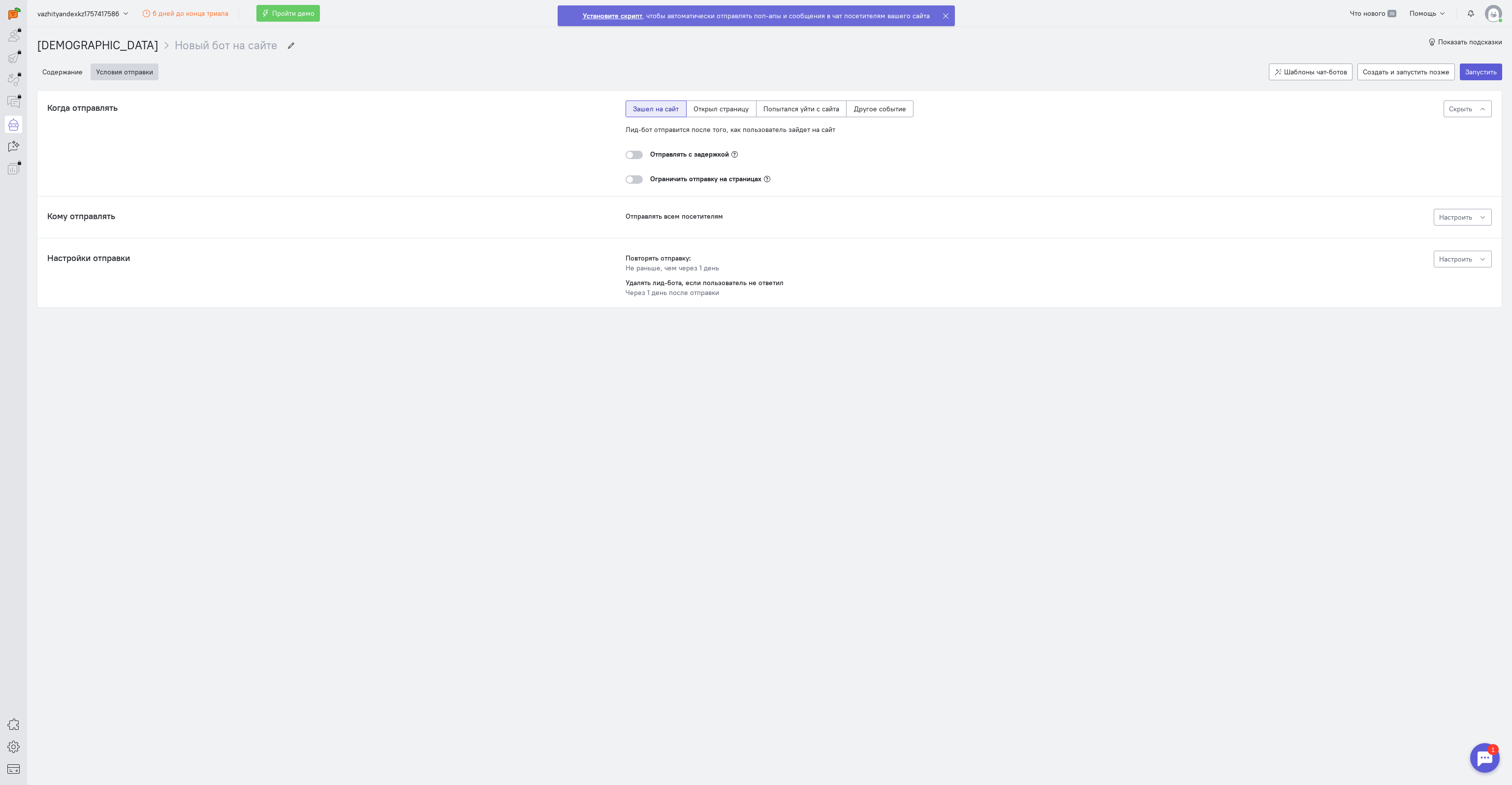
click at [849, 137] on cq-message-editor-trigger-select "Зашел на сайт Открыл страницу Попытался уйти с сайта Другое событие Лид-бот отп…" at bounding box center [769, 122] width 288 height 39
click at [881, 159] on cq-message-editor-sending-delay "Отправлять с задержкой" at bounding box center [769, 154] width 288 height 25
click at [174, 51] on input "Новый бот на сайте" at bounding box center [225, 45] width 102 height 16
type input "Главная страница"
click at [216, 63] on cq-wizard-item "Условия отправки" at bounding box center [677, 71] width 1174 height 17
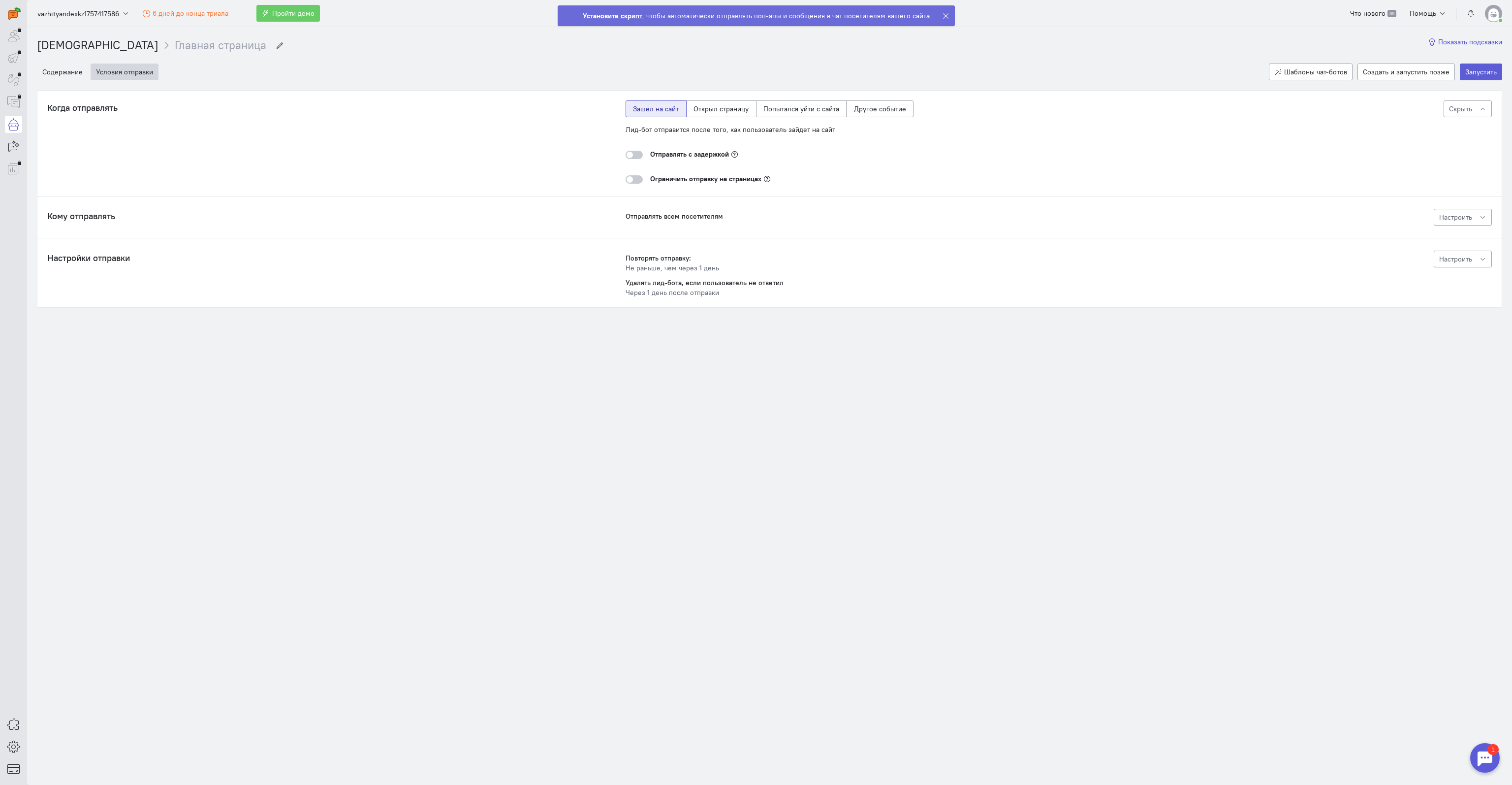
click at [1445, 40] on span "Показать подсказки" at bounding box center [1470, 41] width 64 height 9
click at [617, 14] on strong "Установите скрипт" at bounding box center [612, 15] width 59 height 9
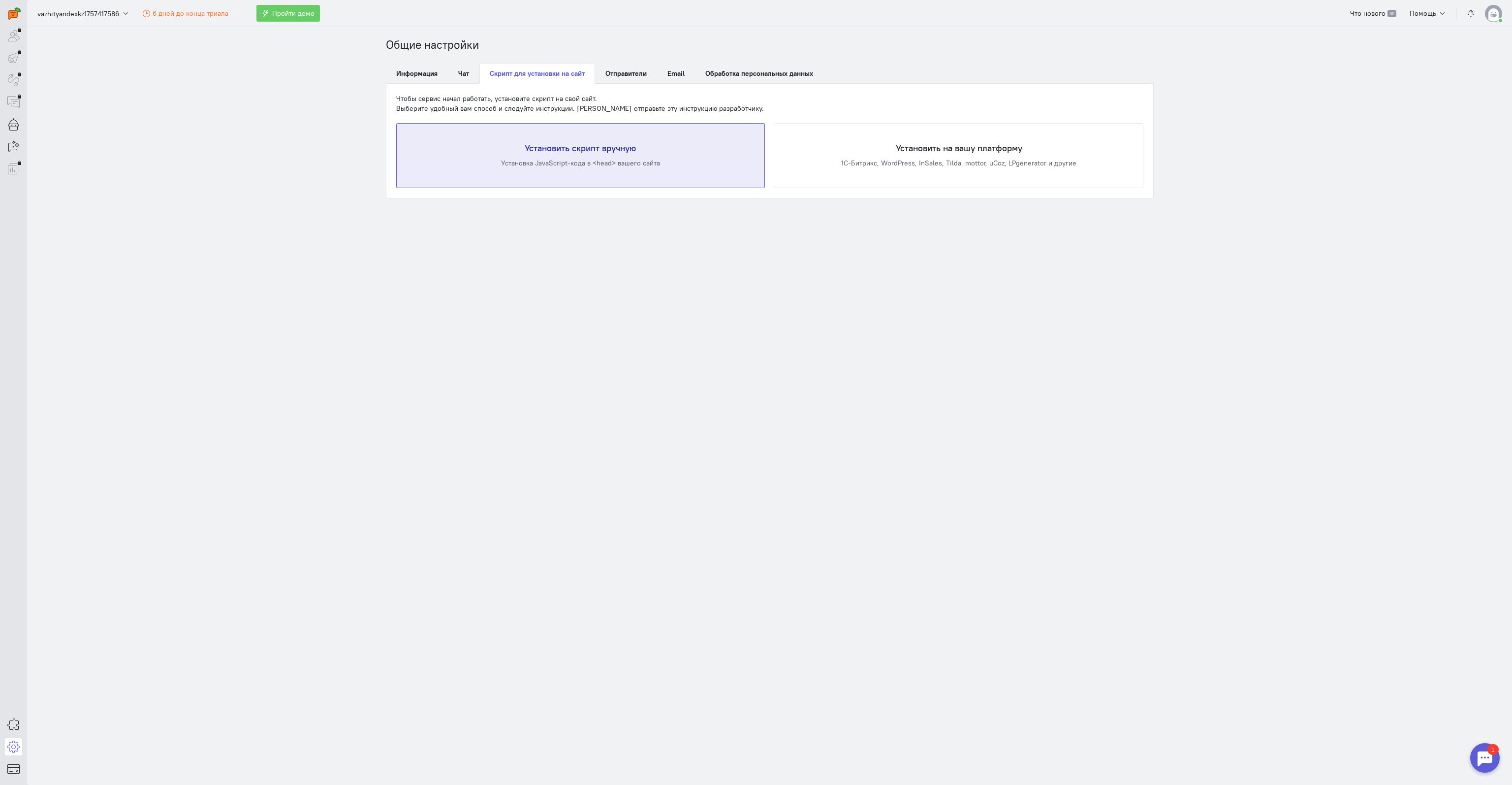
click at [533, 147] on h4 "Установить скрипт вручную" at bounding box center [580, 148] width 328 height 10
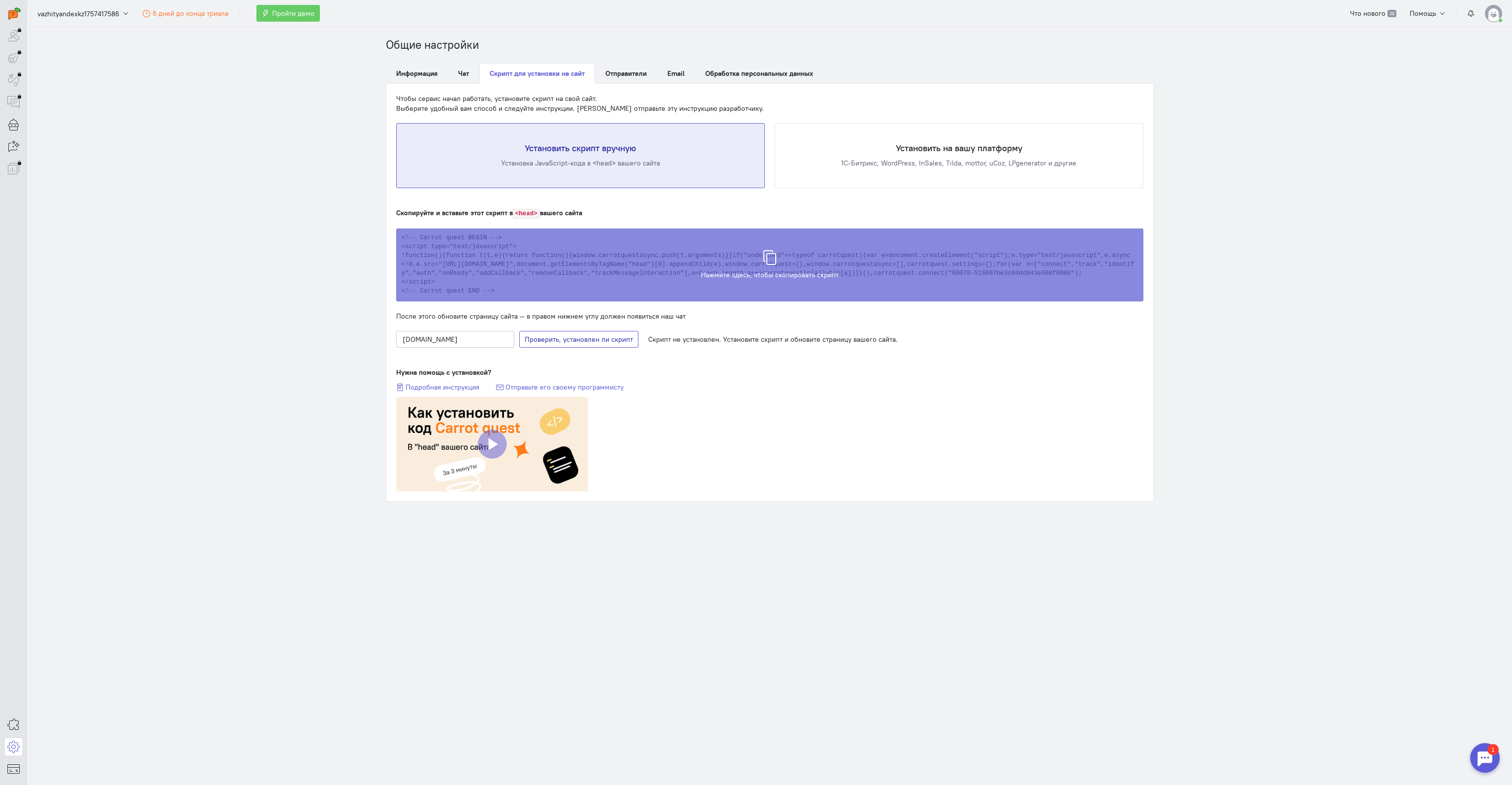
click at [546, 336] on span "Проверяем наличие скрипта" at bounding box center [583, 339] width 92 height 9
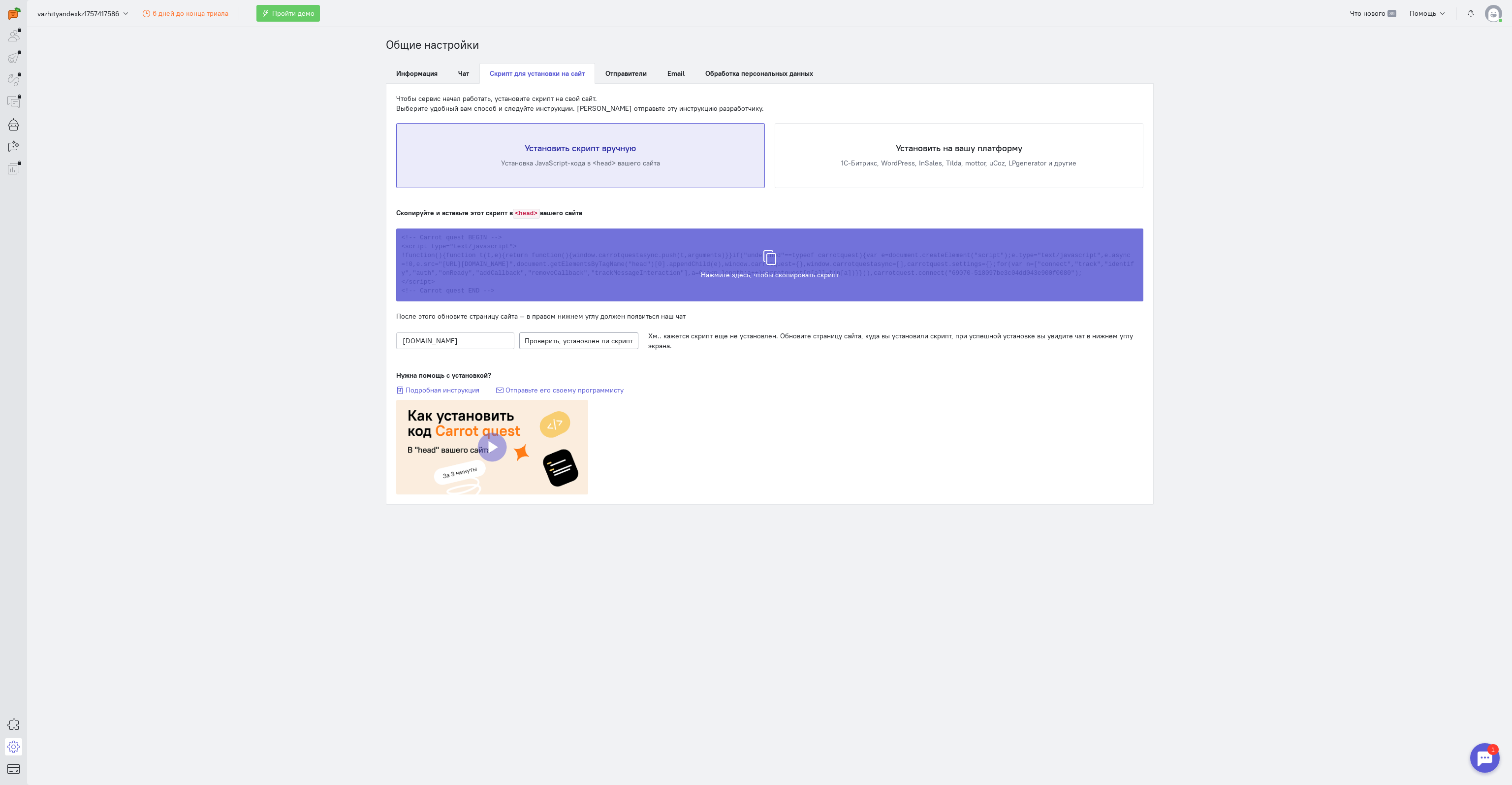
click at [769, 255] on icon at bounding box center [769, 252] width 15 height 15
click at [1107, 274] on div "Скрипт скопирован в буфер обмена" at bounding box center [769, 260] width 747 height 73
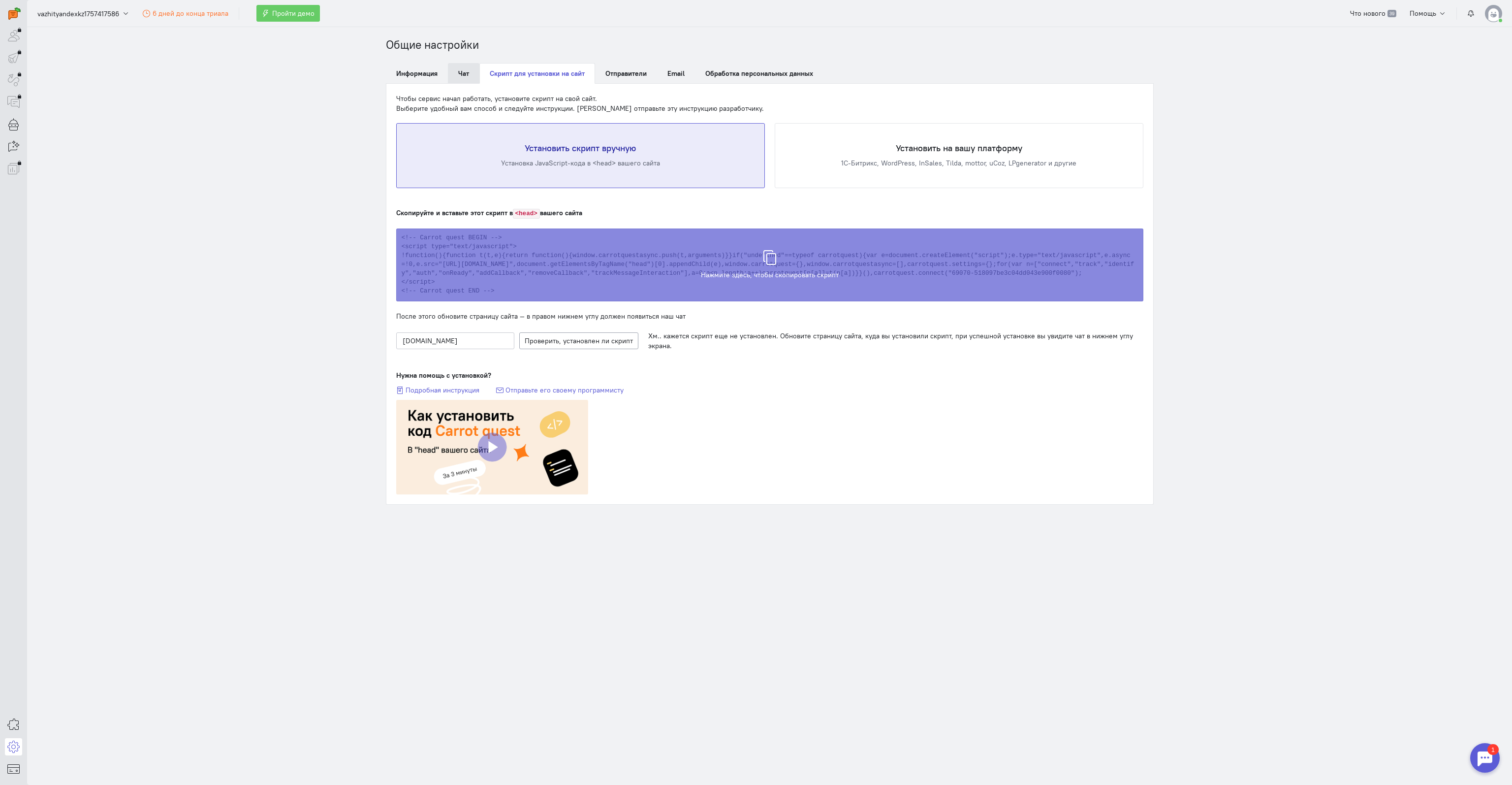
click at [456, 71] on link "Чат" at bounding box center [464, 73] width 32 height 21
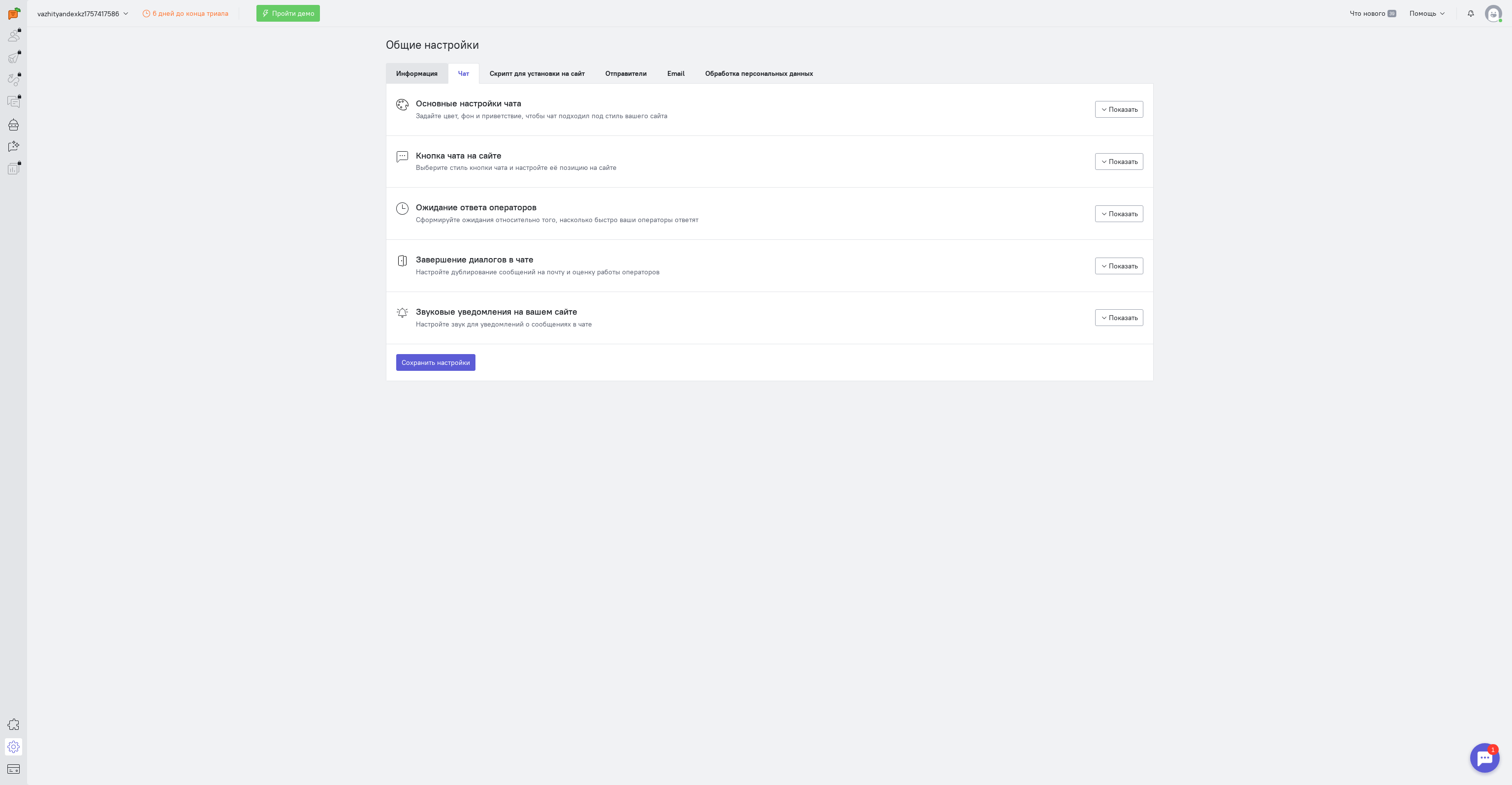
click at [418, 73] on link "Информация" at bounding box center [417, 73] width 62 height 21
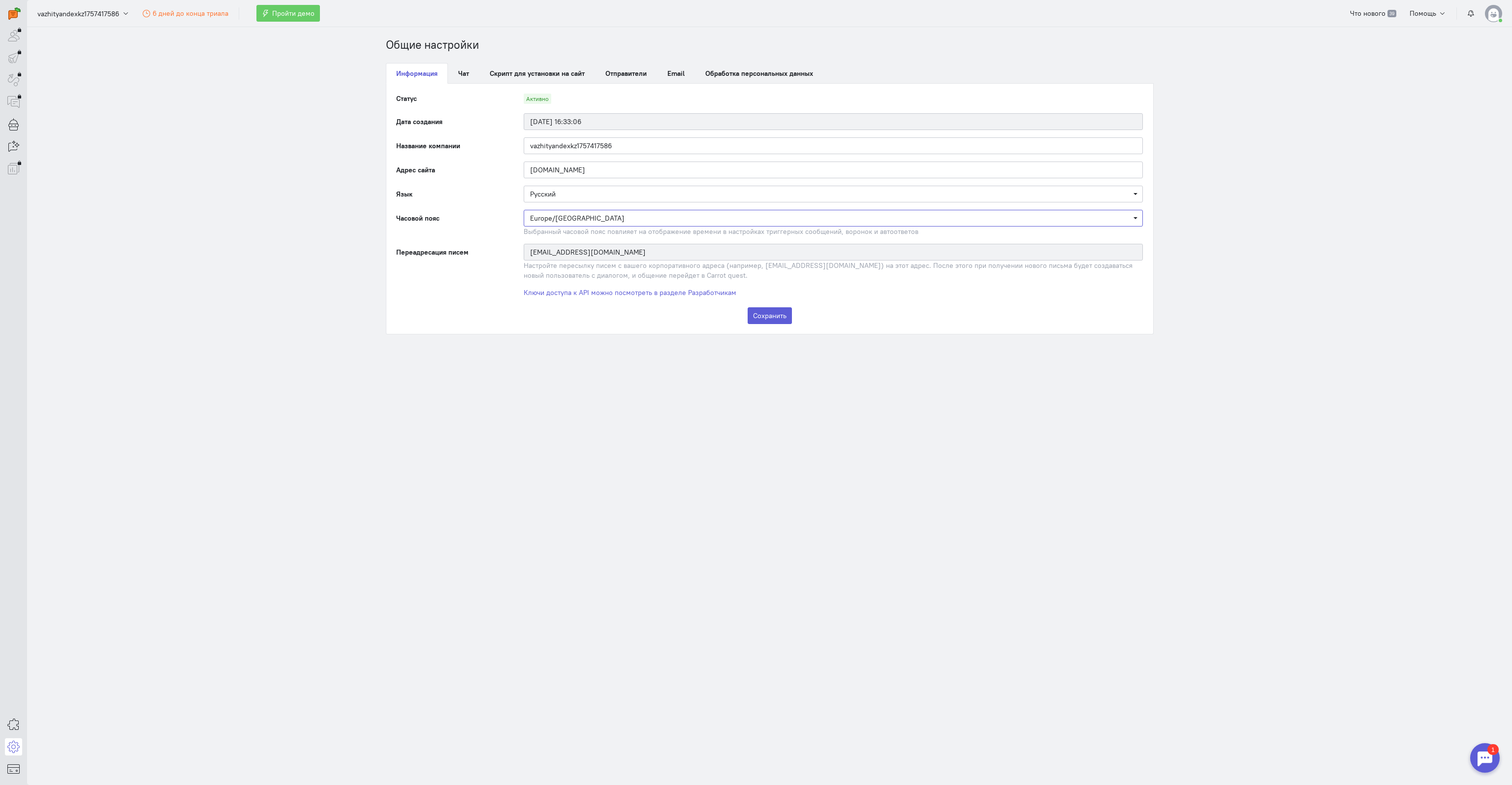
click at [610, 213] on span "Europe/Moscow" at bounding box center [833, 218] width 606 height 10
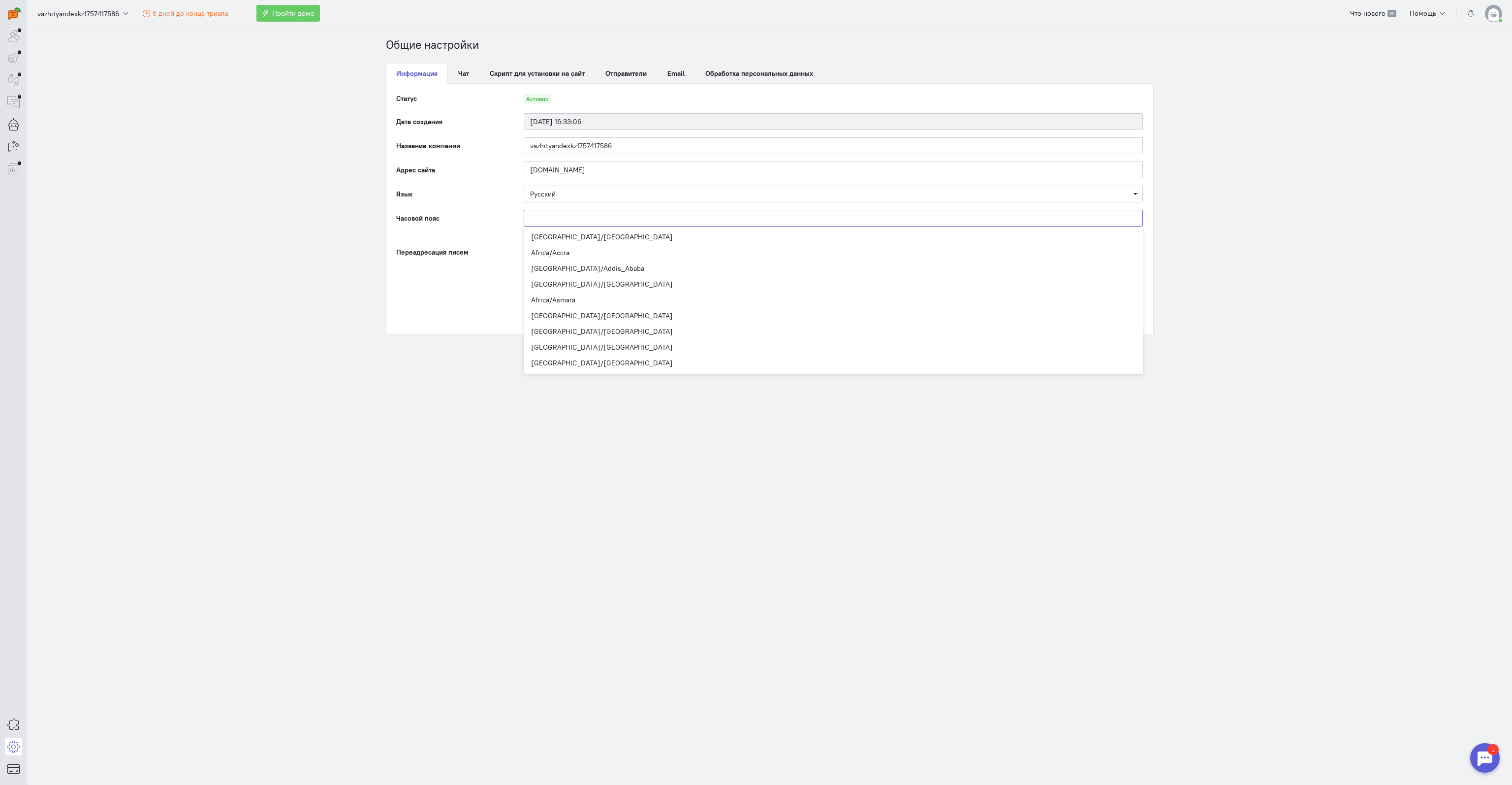
scroll to position [5322, 0]
click at [610, 218] on input "Select box" at bounding box center [833, 218] width 619 height 17
click at [294, 190] on section "Общие настройки Информация Чат Скрипт для установки на сайт Отправители Email О…" at bounding box center [769, 406] width 1485 height 758
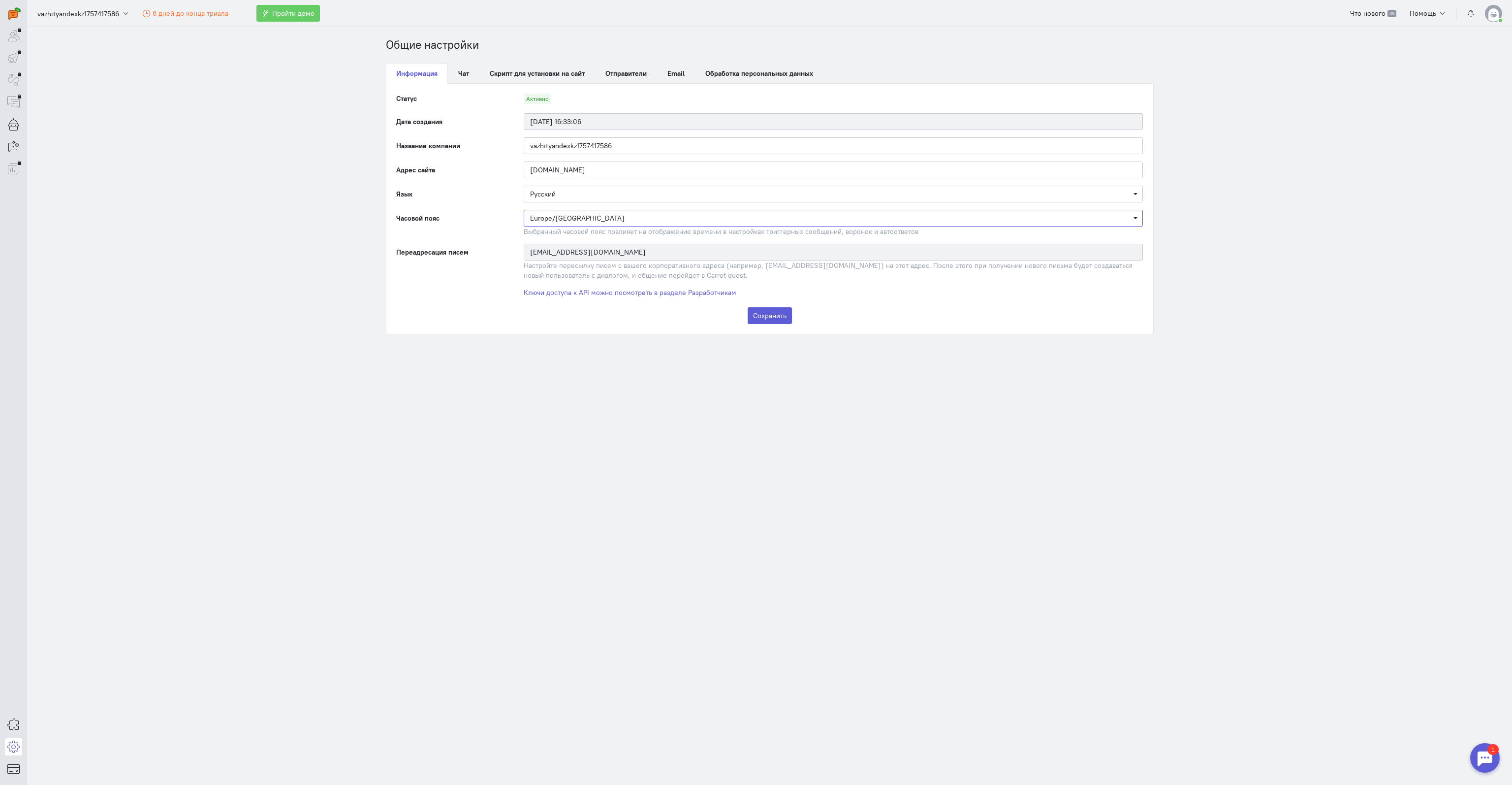
click at [1136, 216] on span "Europe/Moscow" at bounding box center [833, 218] width 606 height 10
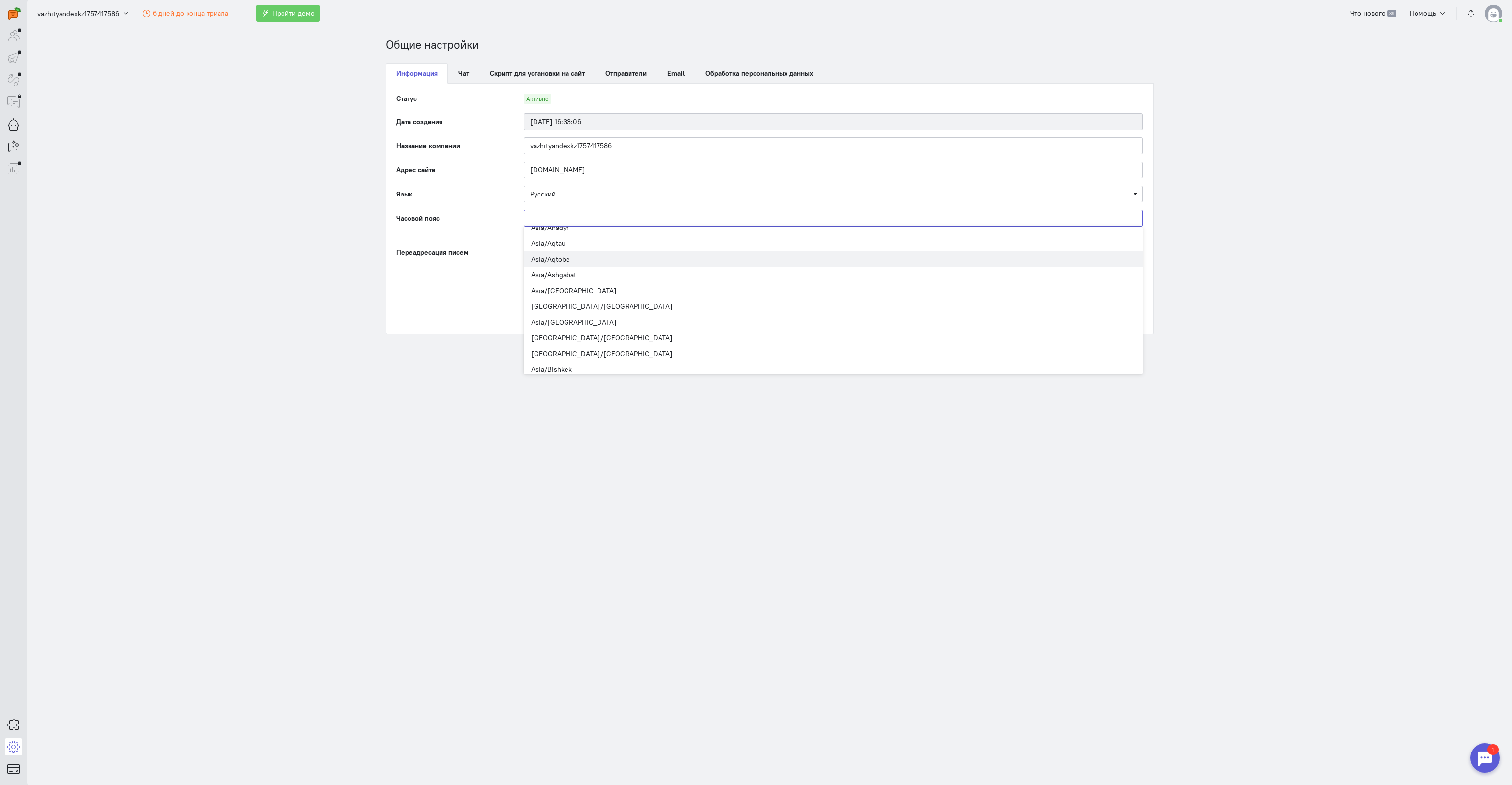
scroll to position [3349, 0]
click at [584, 274] on span "Asia/Aqtobe" at bounding box center [833, 276] width 619 height 16
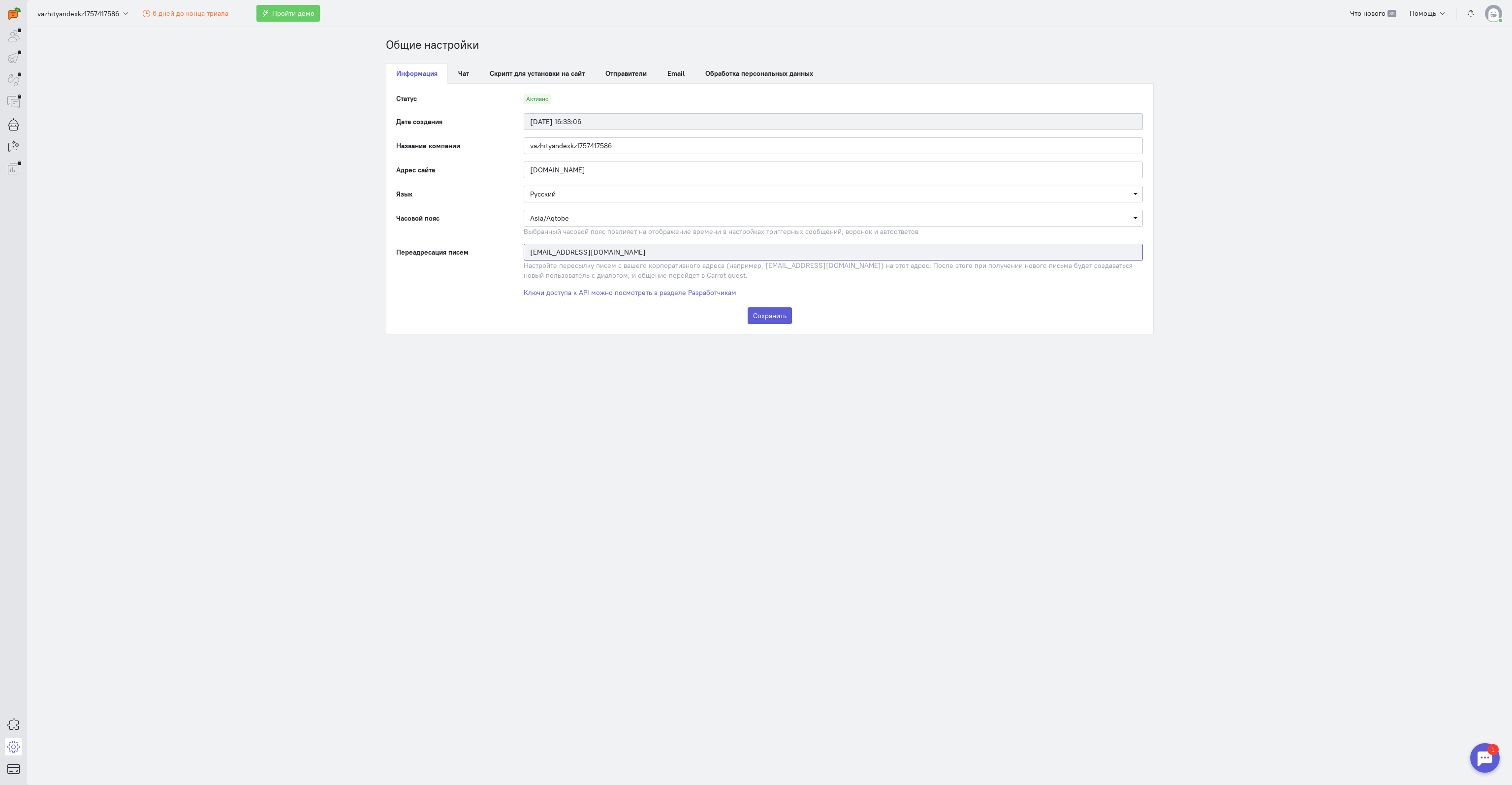
click at [751, 253] on input "69070-518097be3c04dd043e900f0080@incoming.carrotquest.io" at bounding box center [833, 251] width 619 height 17
drag, startPoint x: 749, startPoint y: 247, endPoint x: 487, endPoint y: 255, distance: 262.1
click at [487, 255] on div "Переадресация писем 69070-518097be3c04dd043e900f0080@incoming.carrotquest.io На…" at bounding box center [770, 262] width 767 height 36
click at [552, 264] on div "Настройте пересылку писем с вашего корпоративного адреса (например, support@myc…" at bounding box center [833, 270] width 619 height 20
drag, startPoint x: 542, startPoint y: 271, endPoint x: 708, endPoint y: 271, distance: 166.0
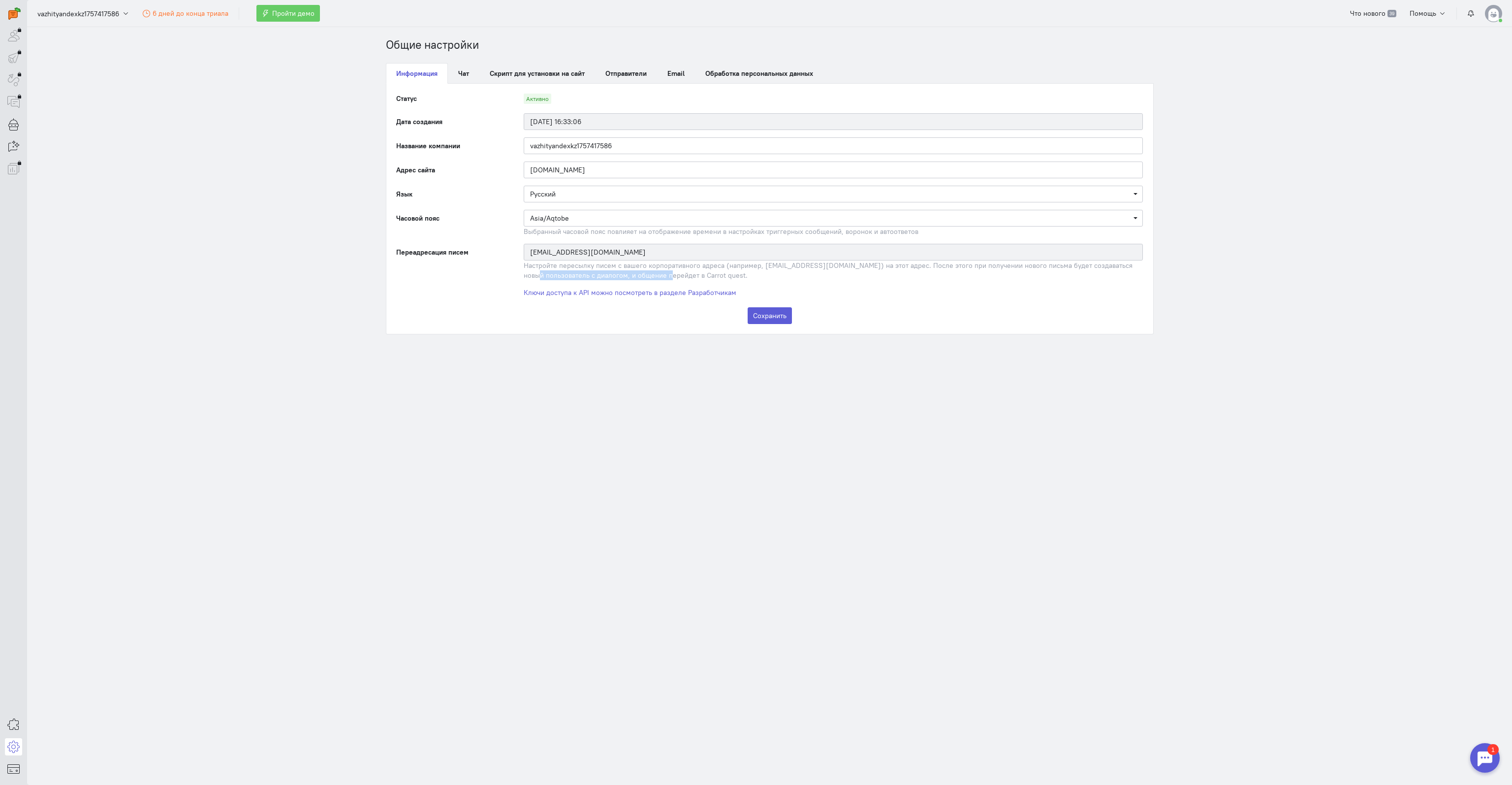
click at [685, 271] on div "Настройте пересылку писем с вашего корпоративного адреса (например, support@myc…" at bounding box center [833, 270] width 619 height 20
click at [775, 271] on div "Настройте пересылку писем с вашего корпоративного адреса (например, support@myc…" at bounding box center [833, 270] width 619 height 20
click at [581, 293] on link "Ключи доступа к API можно посмотреть в разделе Разработчикам" at bounding box center [630, 292] width 212 height 9
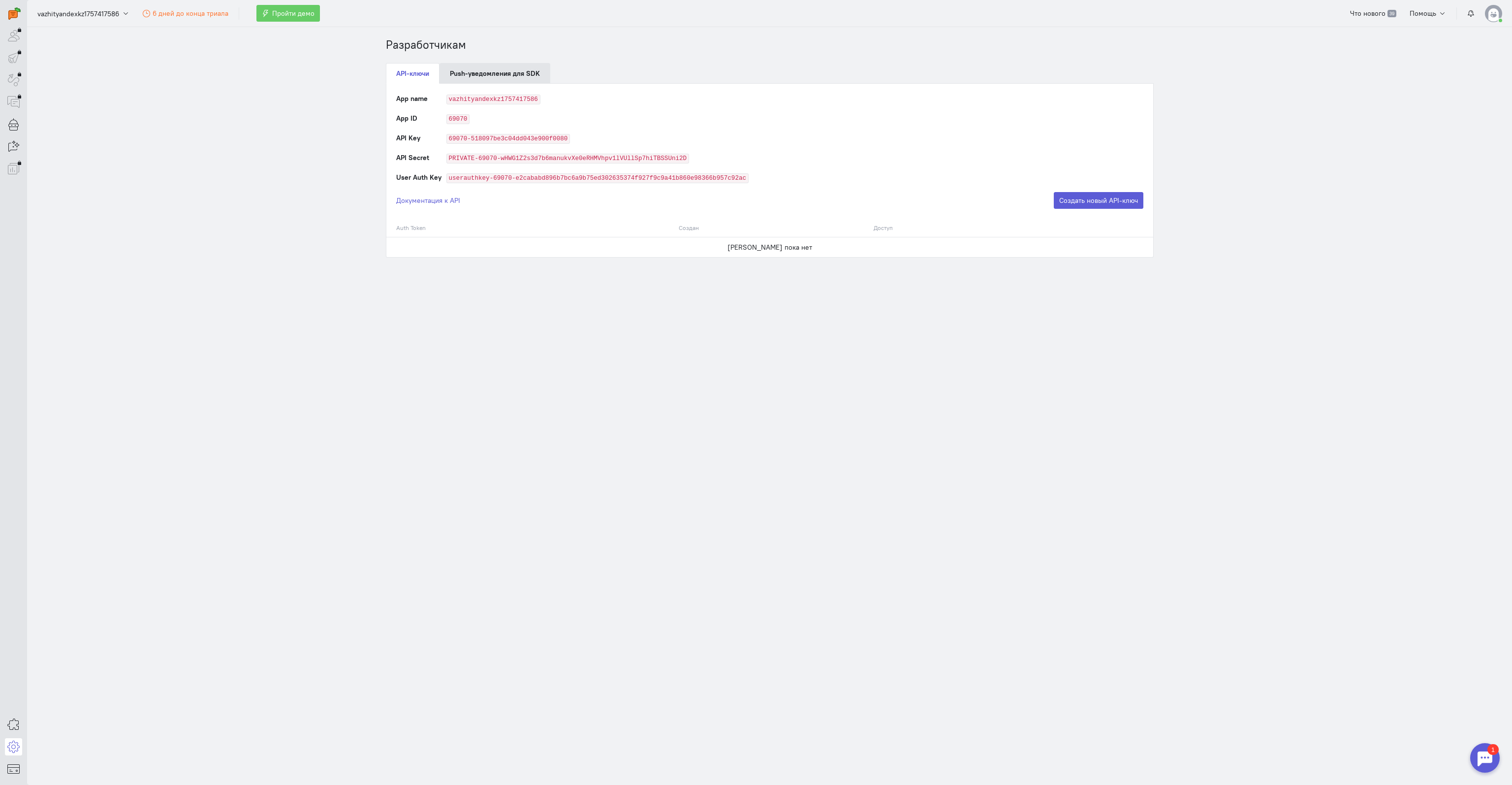
click at [491, 77] on link "Push-уведомления для SDK" at bounding box center [495, 73] width 111 height 21
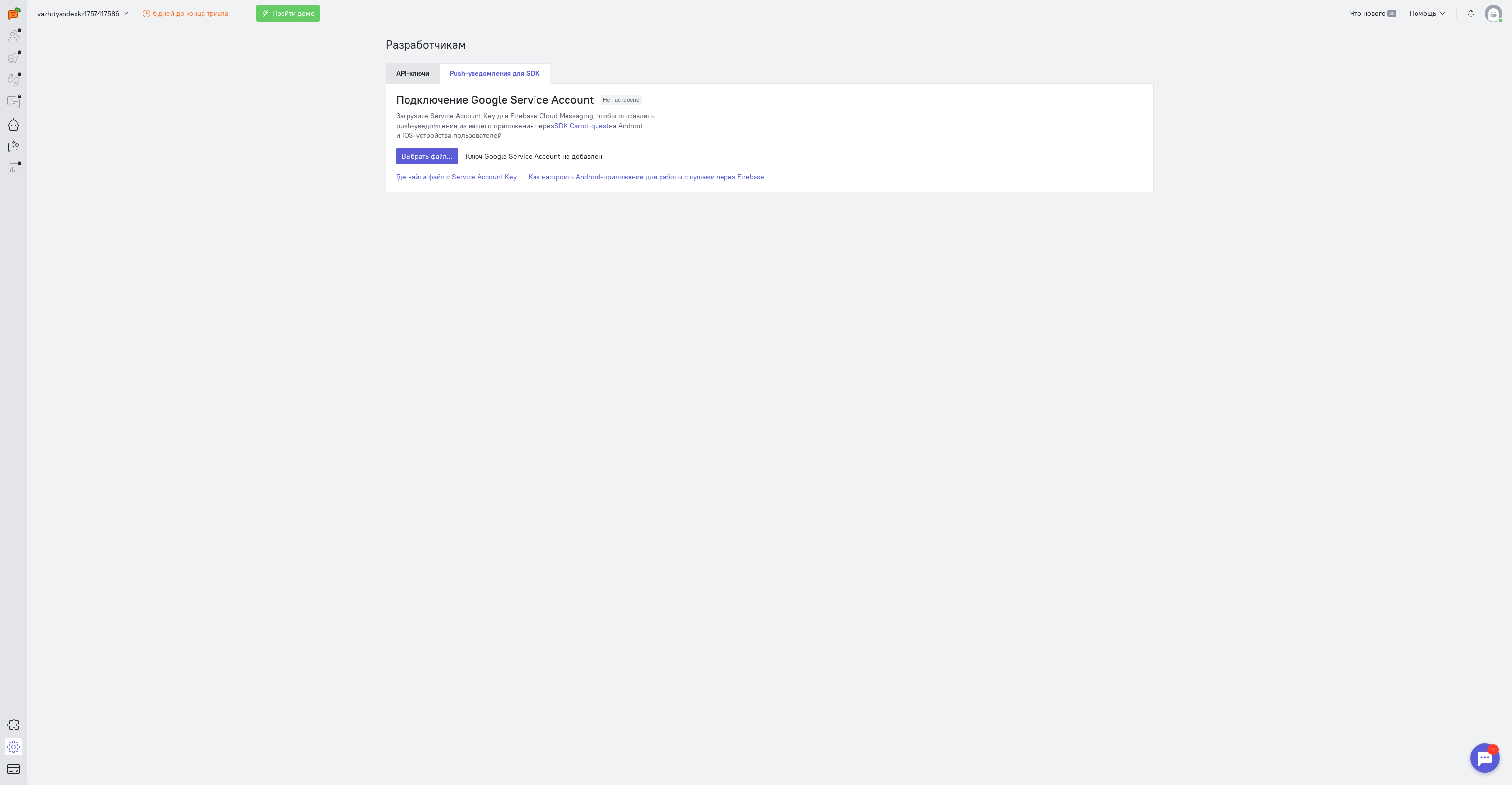
click at [409, 70] on link "API-ключи" at bounding box center [413, 73] width 54 height 21
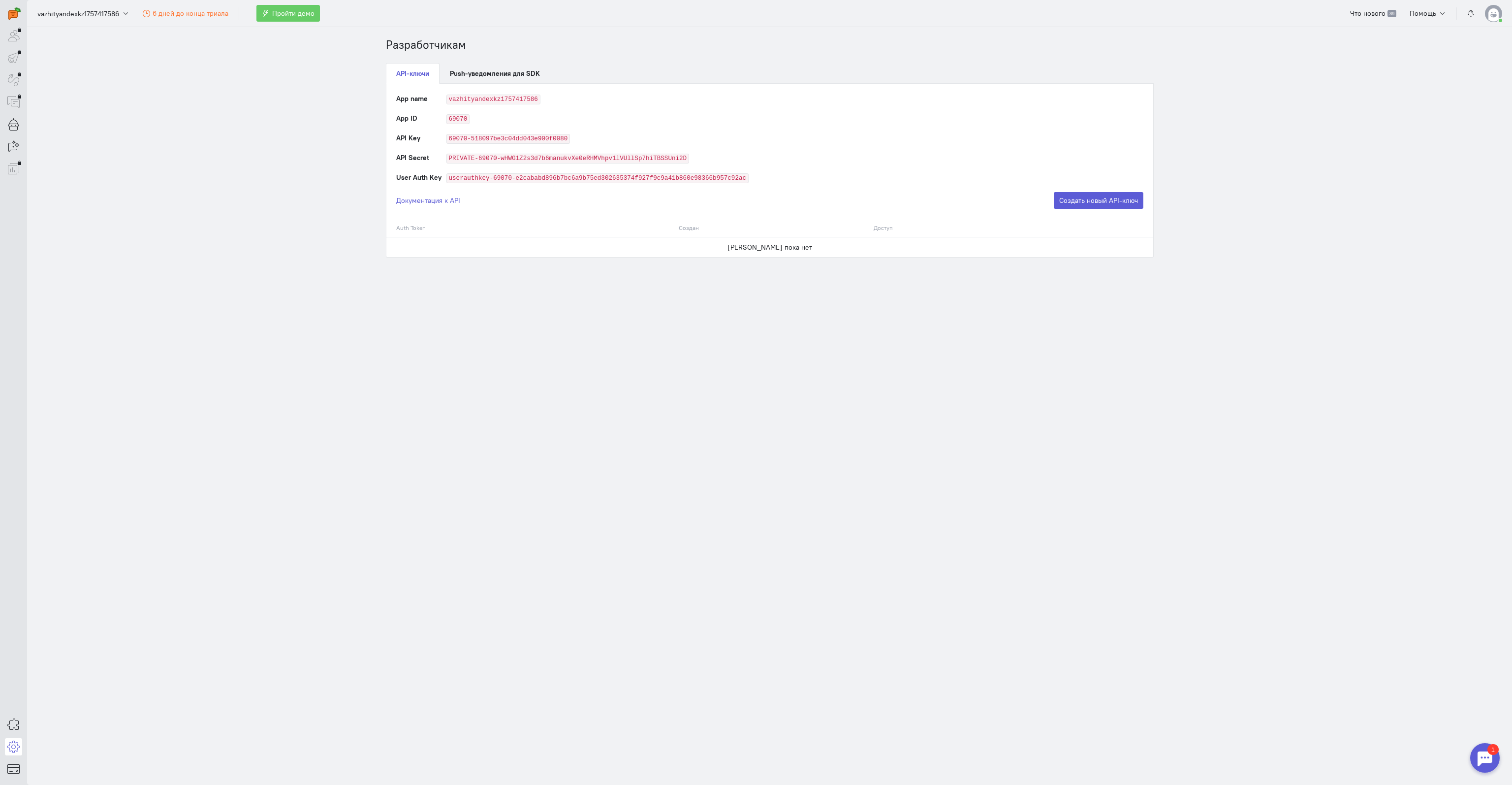
click at [472, 97] on code "vazhityandexkz1757417586" at bounding box center [493, 99] width 94 height 10
click at [462, 80] on link "Push-уведомления для SDK" at bounding box center [495, 73] width 111 height 21
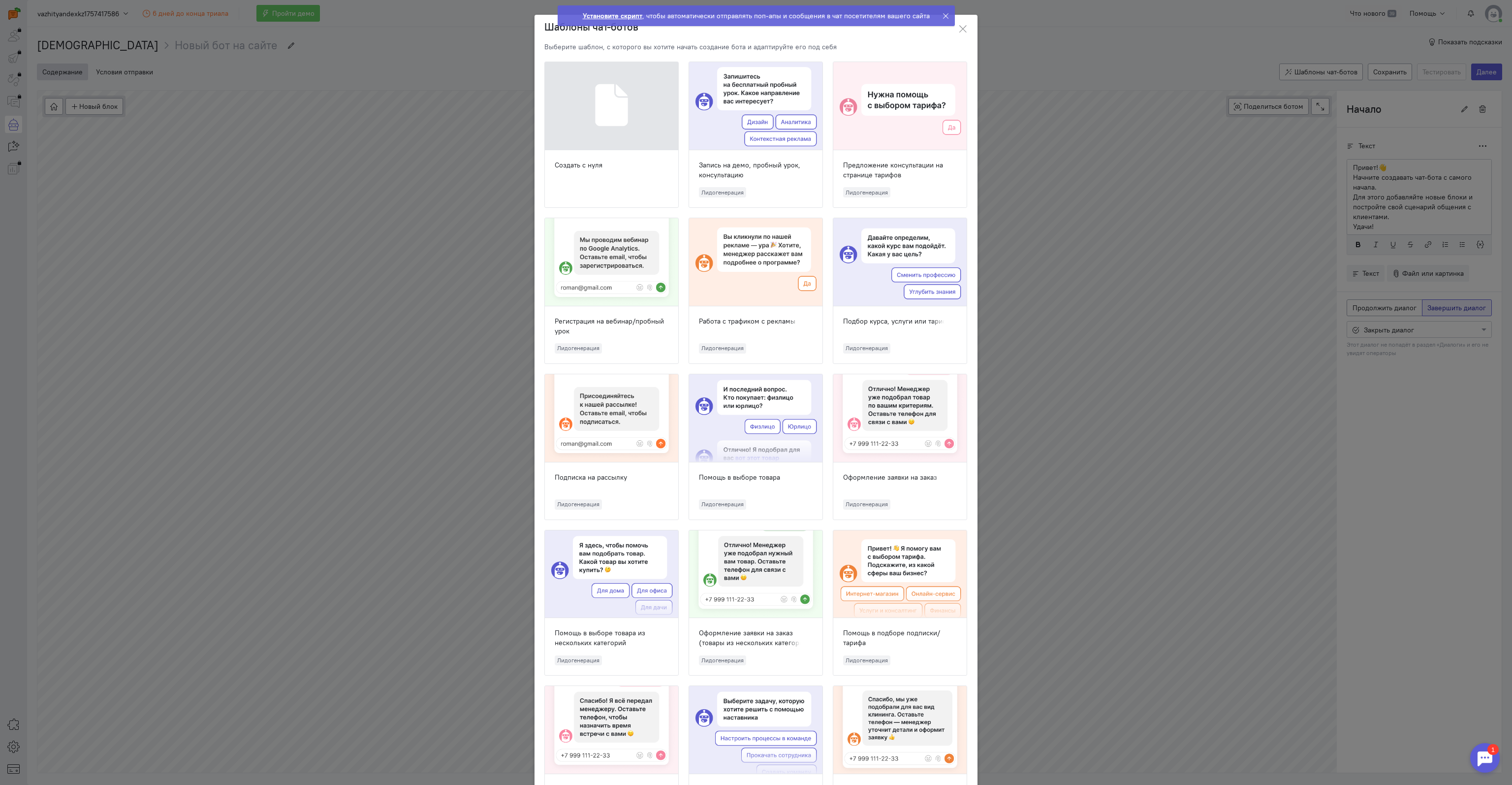
scroll to position [36, 0]
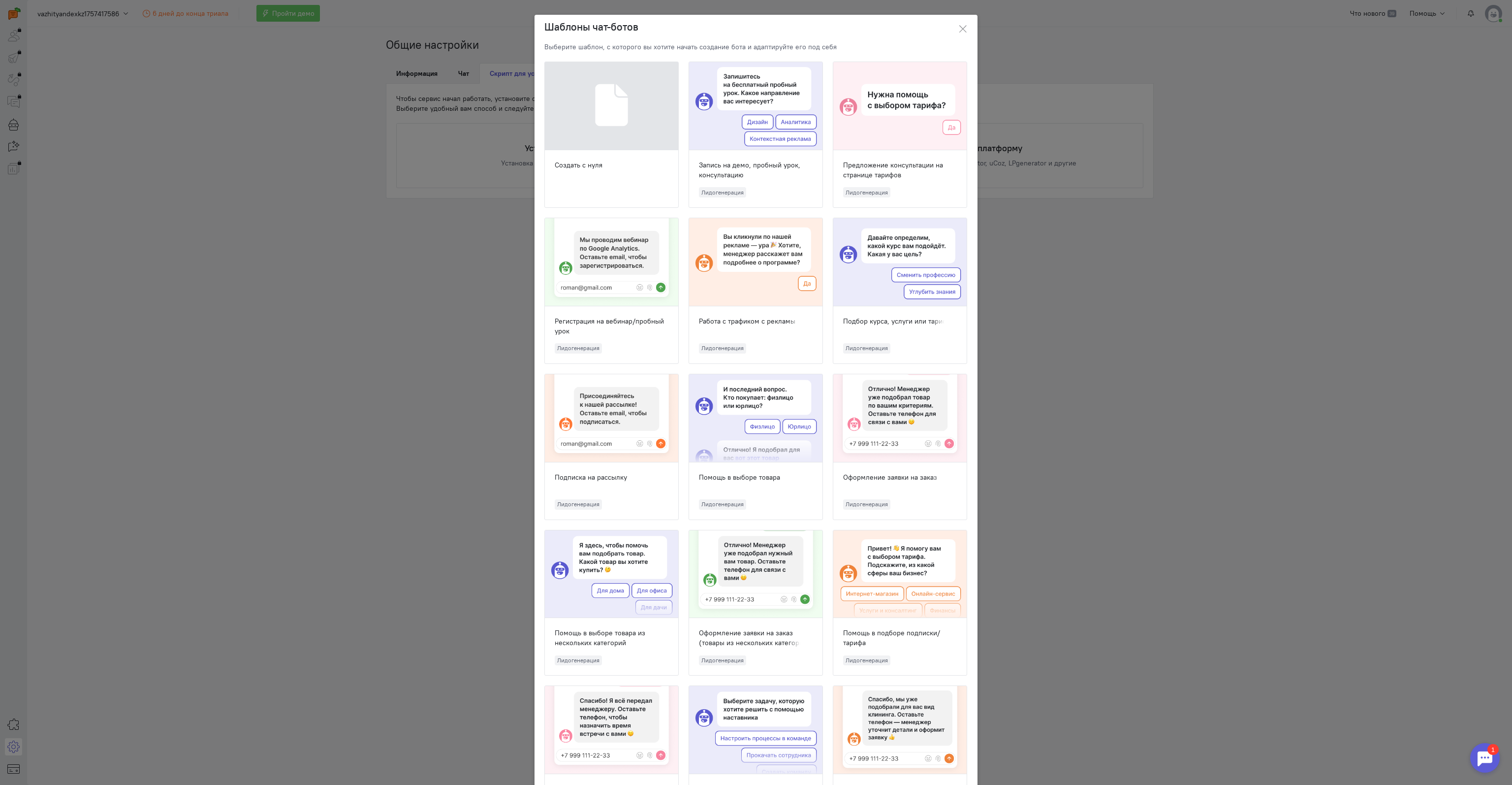
click at [1132, 176] on ngb-modal-window "Шаблоны чат-ботов Выберите шаблон, с которого вы хотите начать создание бота и …" at bounding box center [756, 392] width 1512 height 785
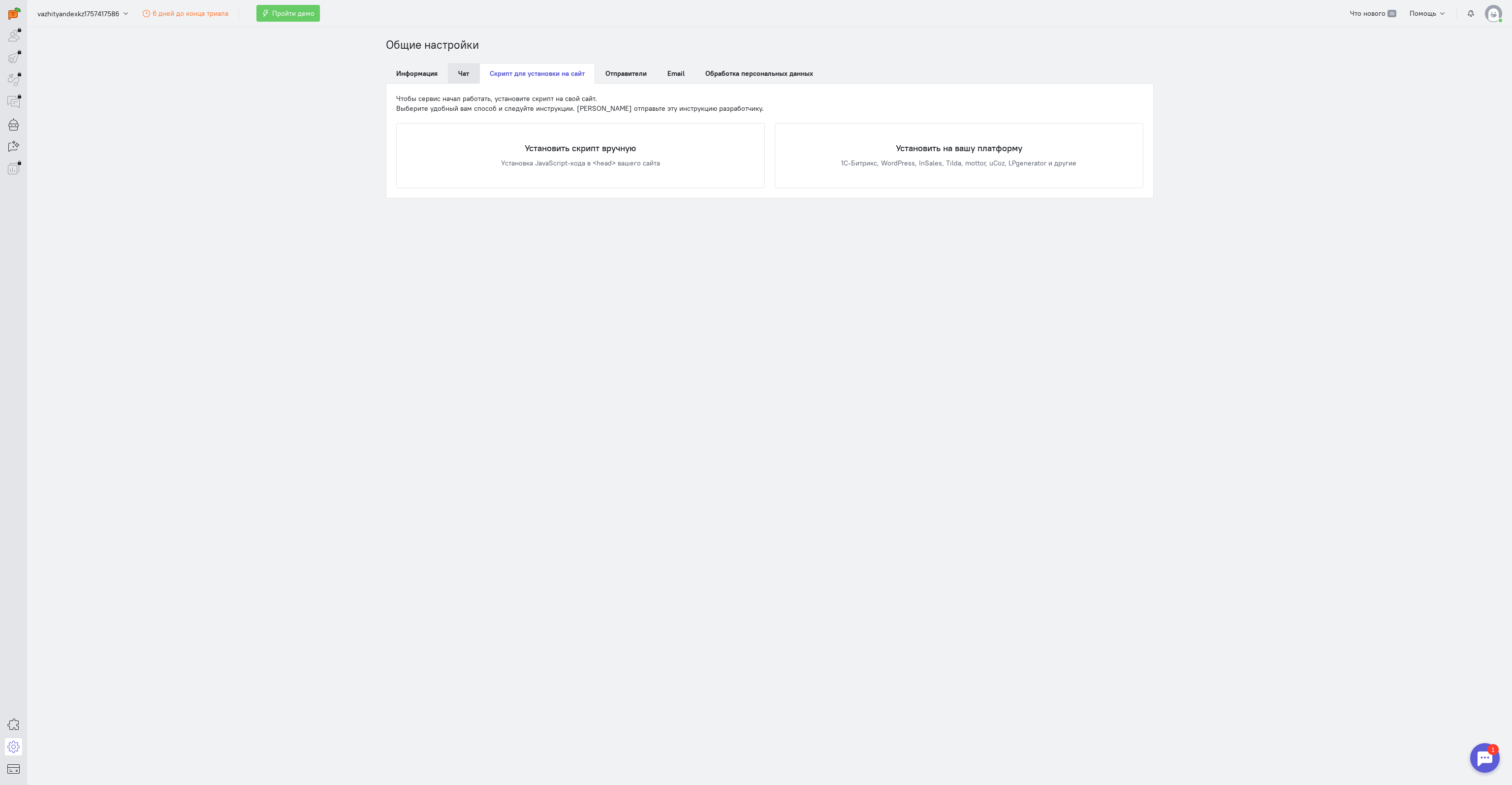
click at [454, 71] on link "Чат" at bounding box center [464, 73] width 32 height 21
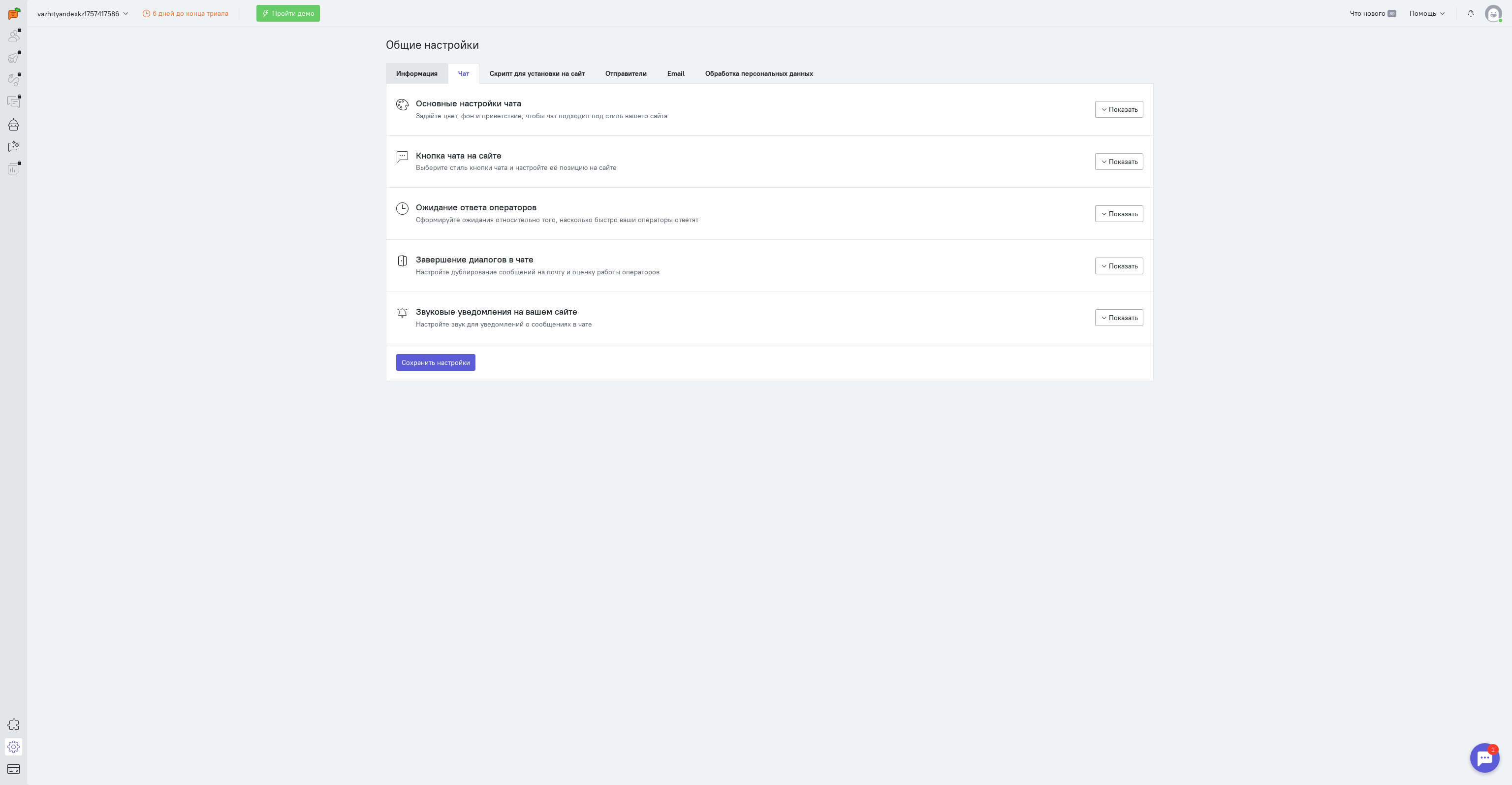
click at [421, 69] on link "Информация" at bounding box center [417, 73] width 62 height 21
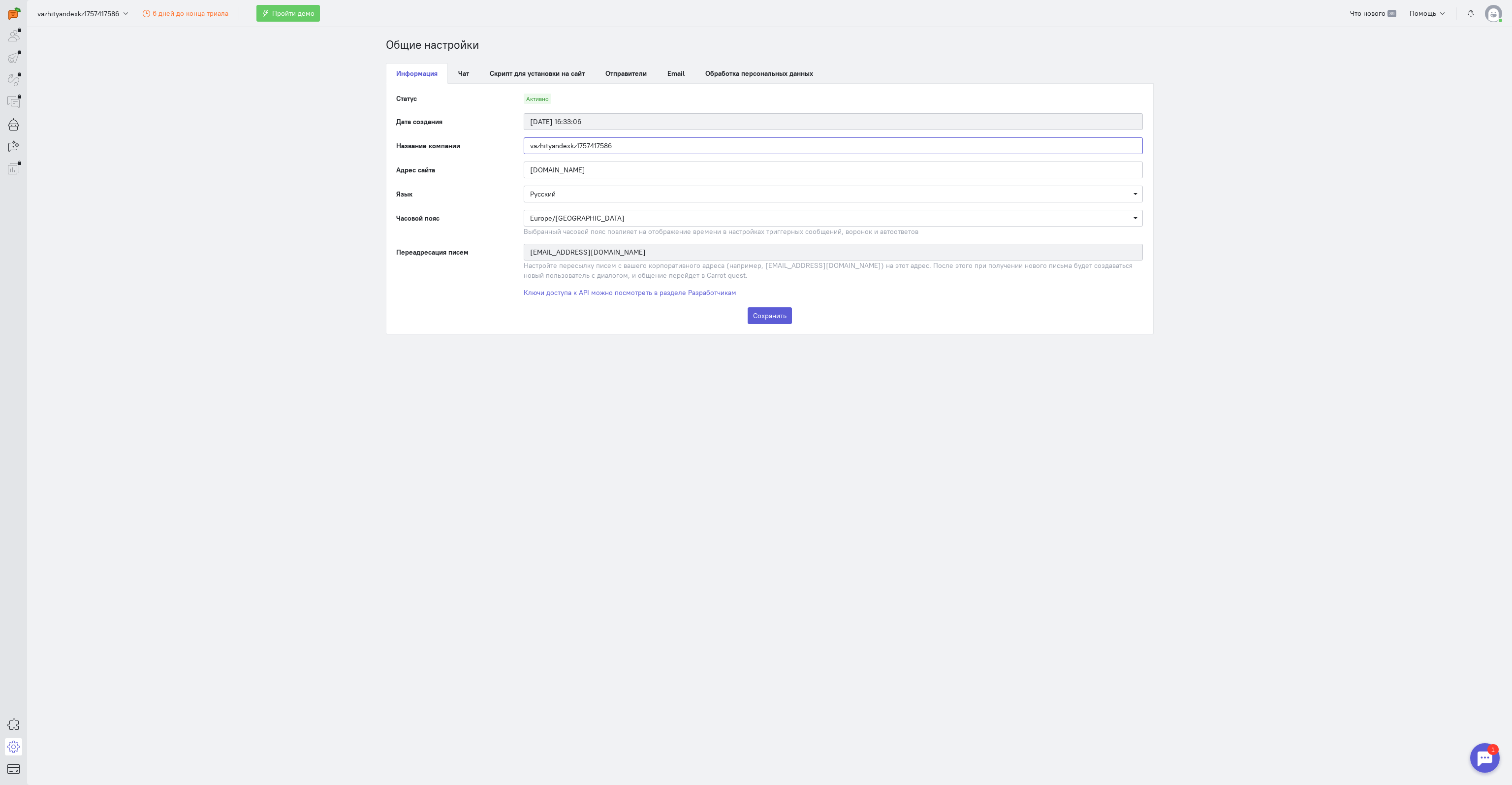
click at [562, 140] on input "vazhityandexkz1757417586" at bounding box center [833, 145] width 619 height 17
drag, startPoint x: 549, startPoint y: 146, endPoint x: 515, endPoint y: 146, distance: 34.0
click at [515, 146] on div "vazhityandexkz1757417586" at bounding box center [833, 145] width 639 height 17
type input "galereyakz1757417586"
click at [319, 200] on section "Общие настройки Информация Чат Скрипт для установки на сайт Отправители Email О…" at bounding box center [769, 406] width 1485 height 758
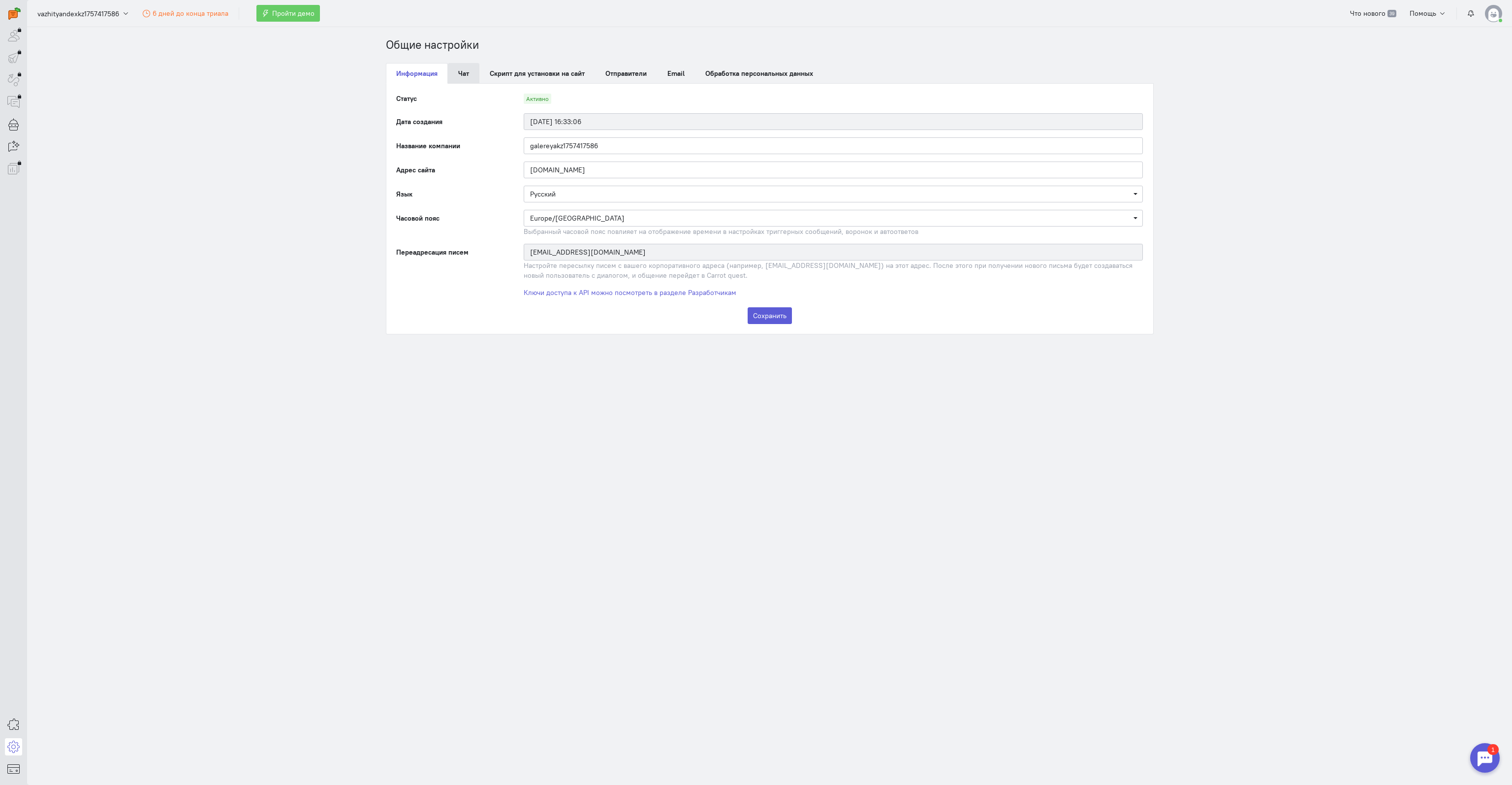
click at [470, 70] on link "Чат" at bounding box center [464, 73] width 32 height 21
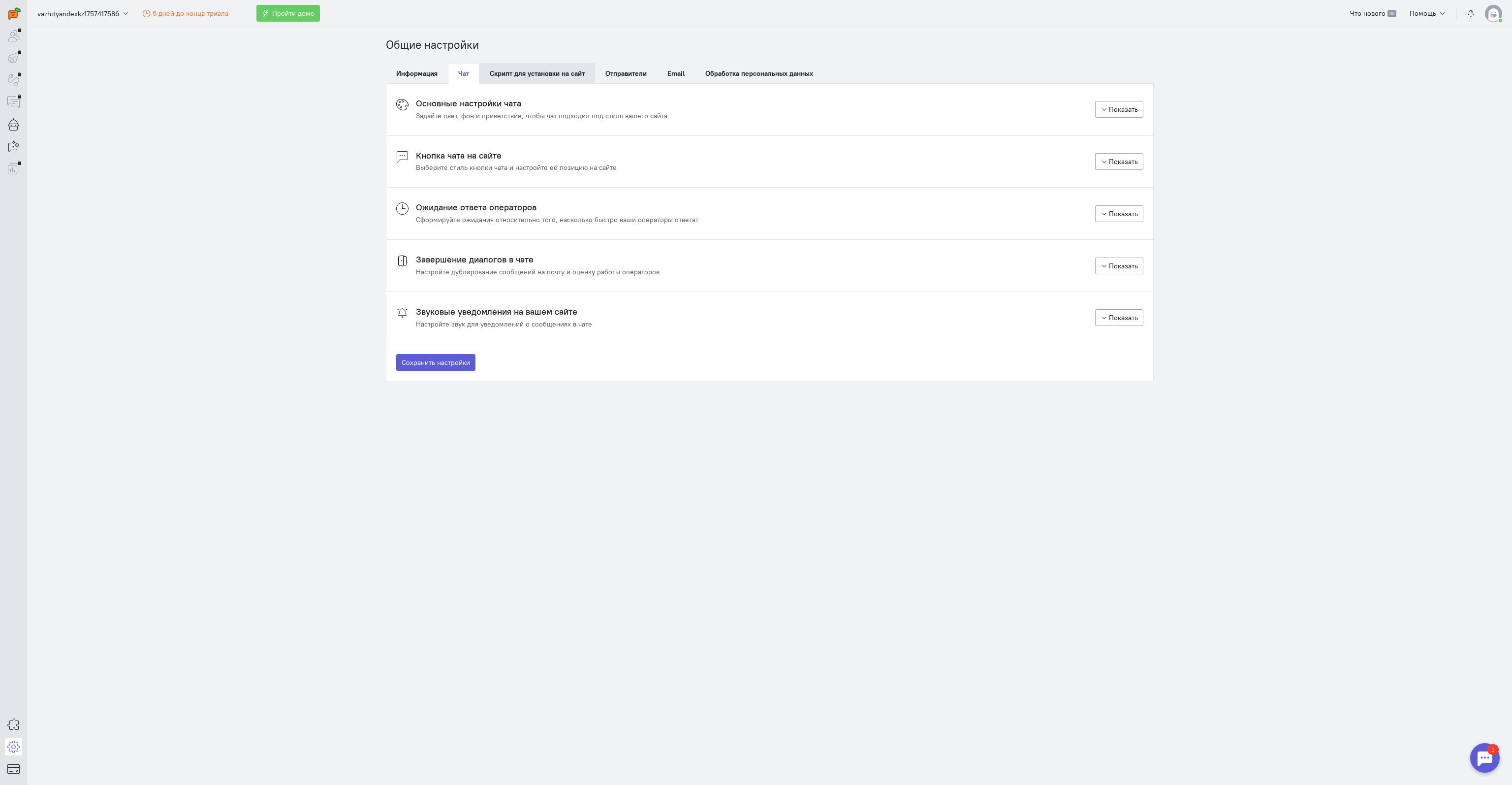
click at [516, 68] on link "Скрипт для установки на сайт" at bounding box center [537, 73] width 116 height 21
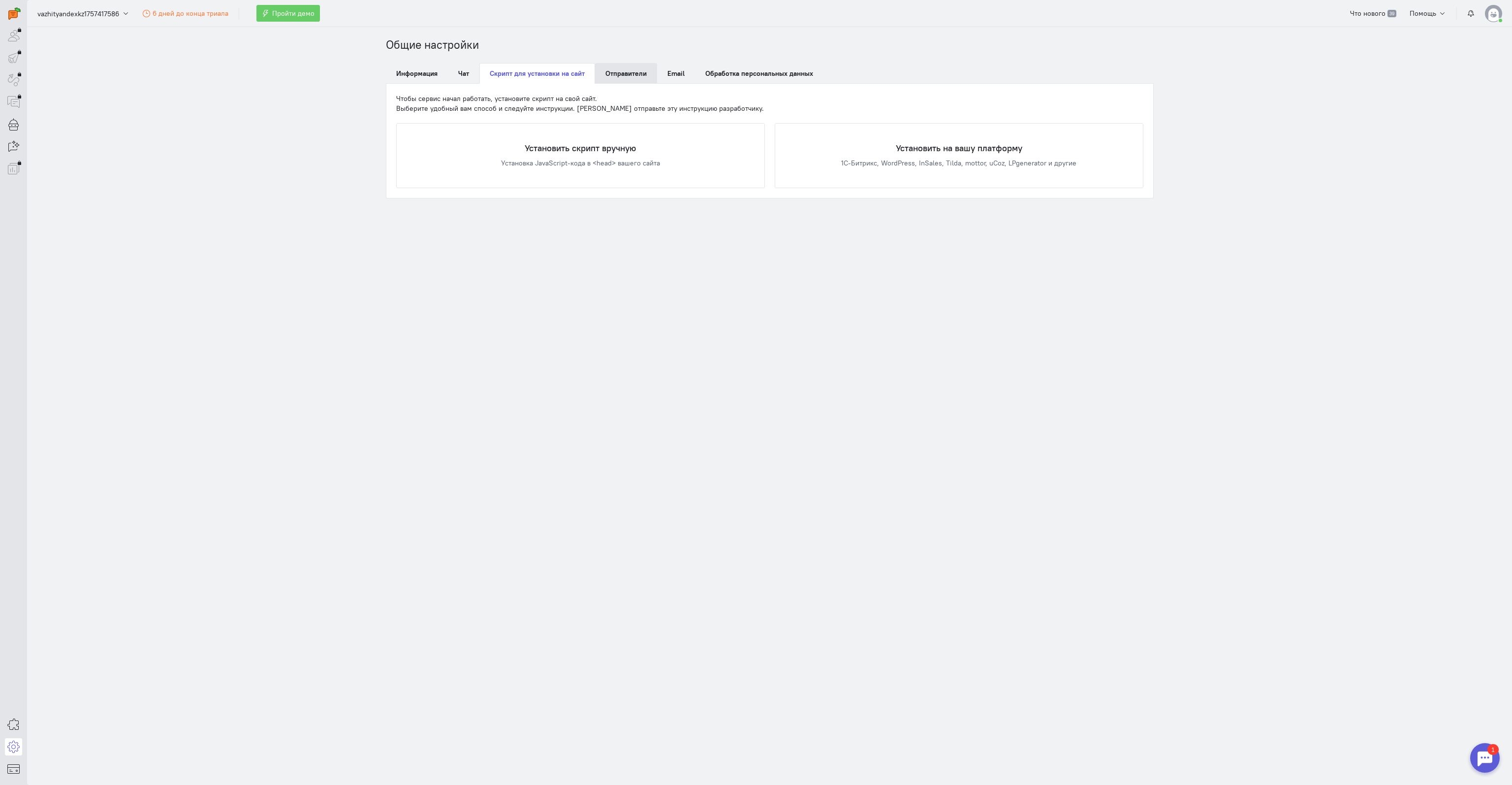
click at [619, 75] on span "Отправители" at bounding box center [626, 73] width 41 height 9
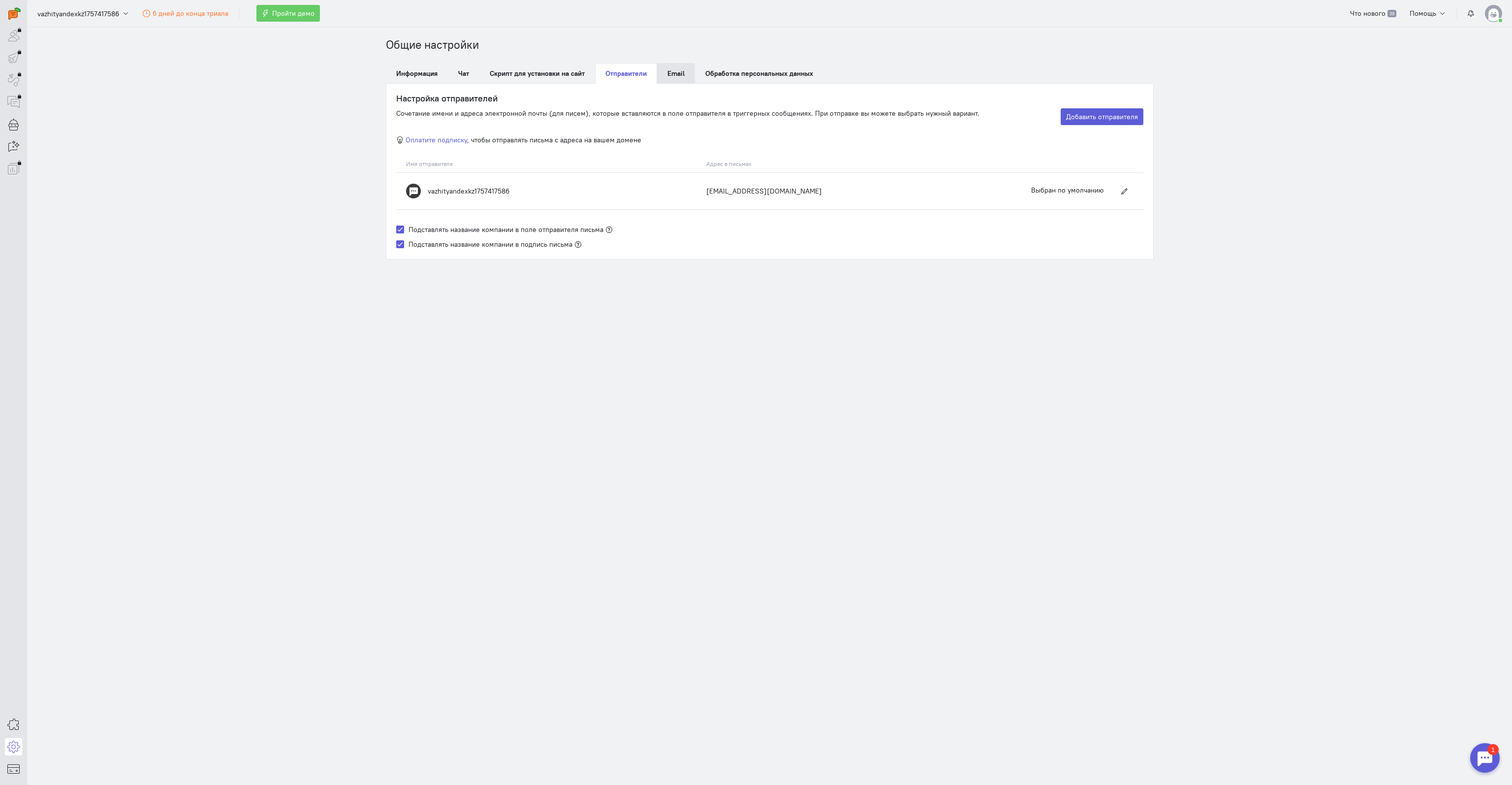
click at [677, 73] on span "Email" at bounding box center [676, 73] width 17 height 9
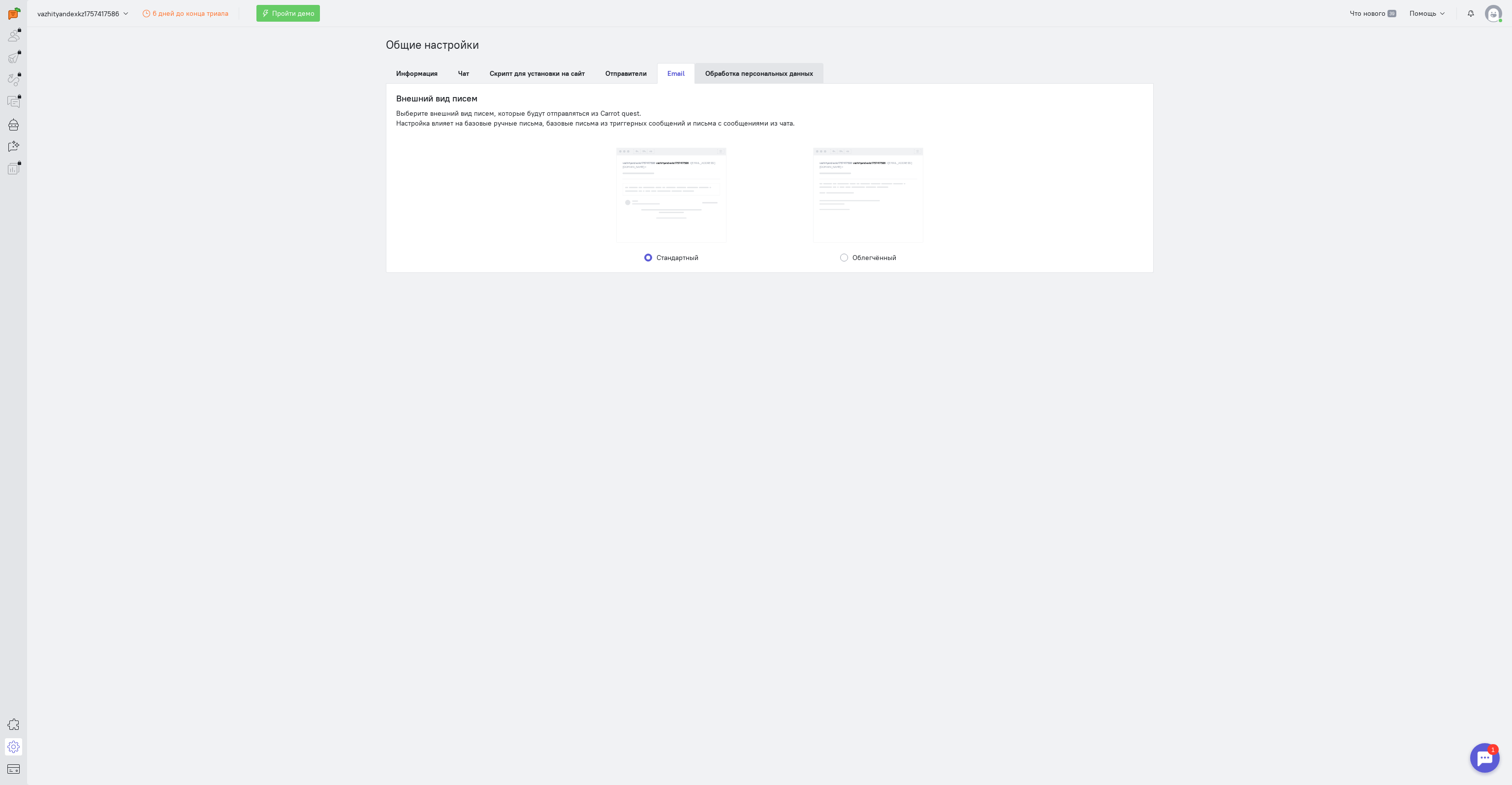
click at [729, 71] on link "Обработка персональных данных" at bounding box center [759, 73] width 128 height 21
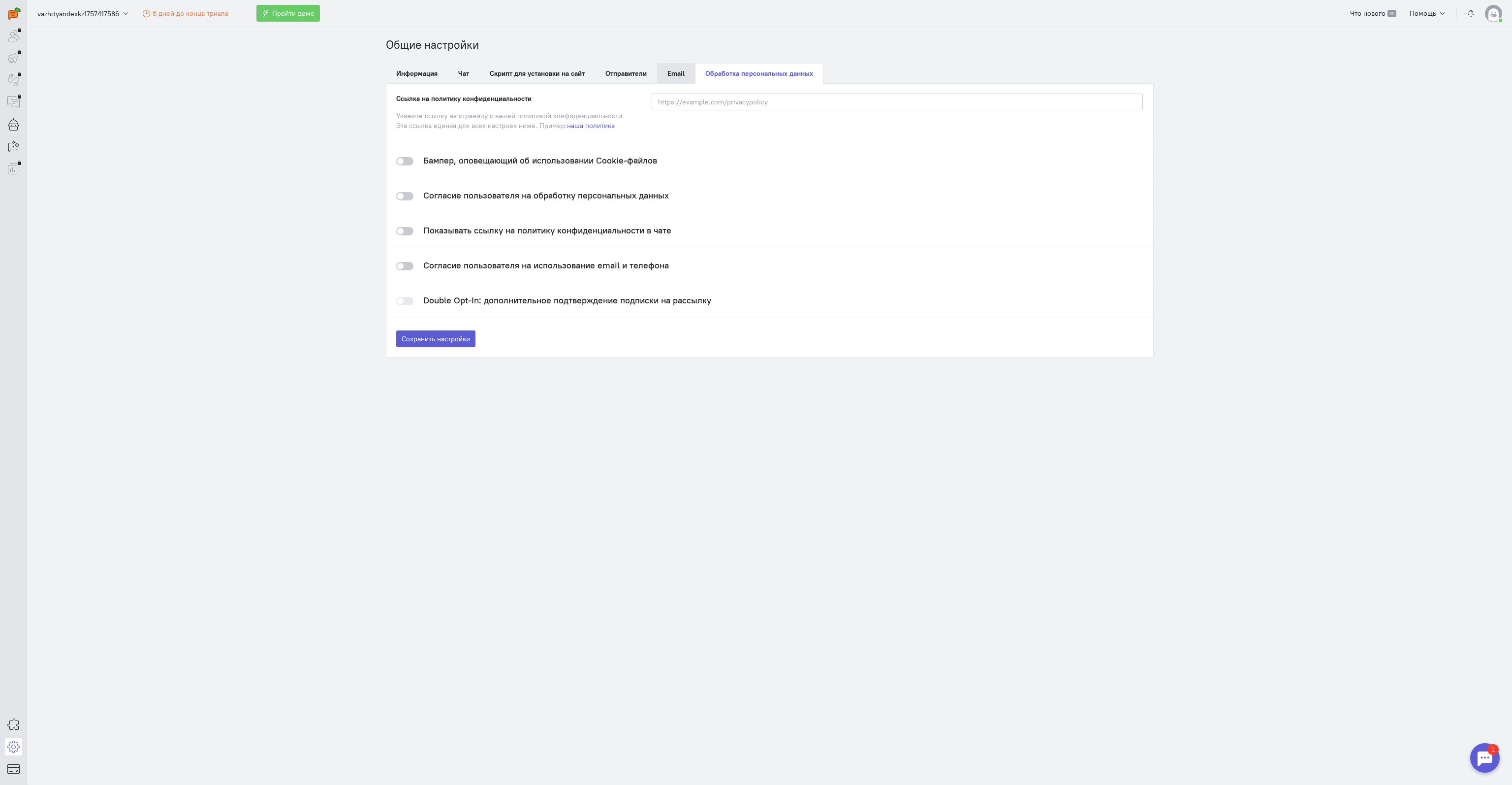
click at [672, 64] on link "Email" at bounding box center [676, 73] width 38 height 21
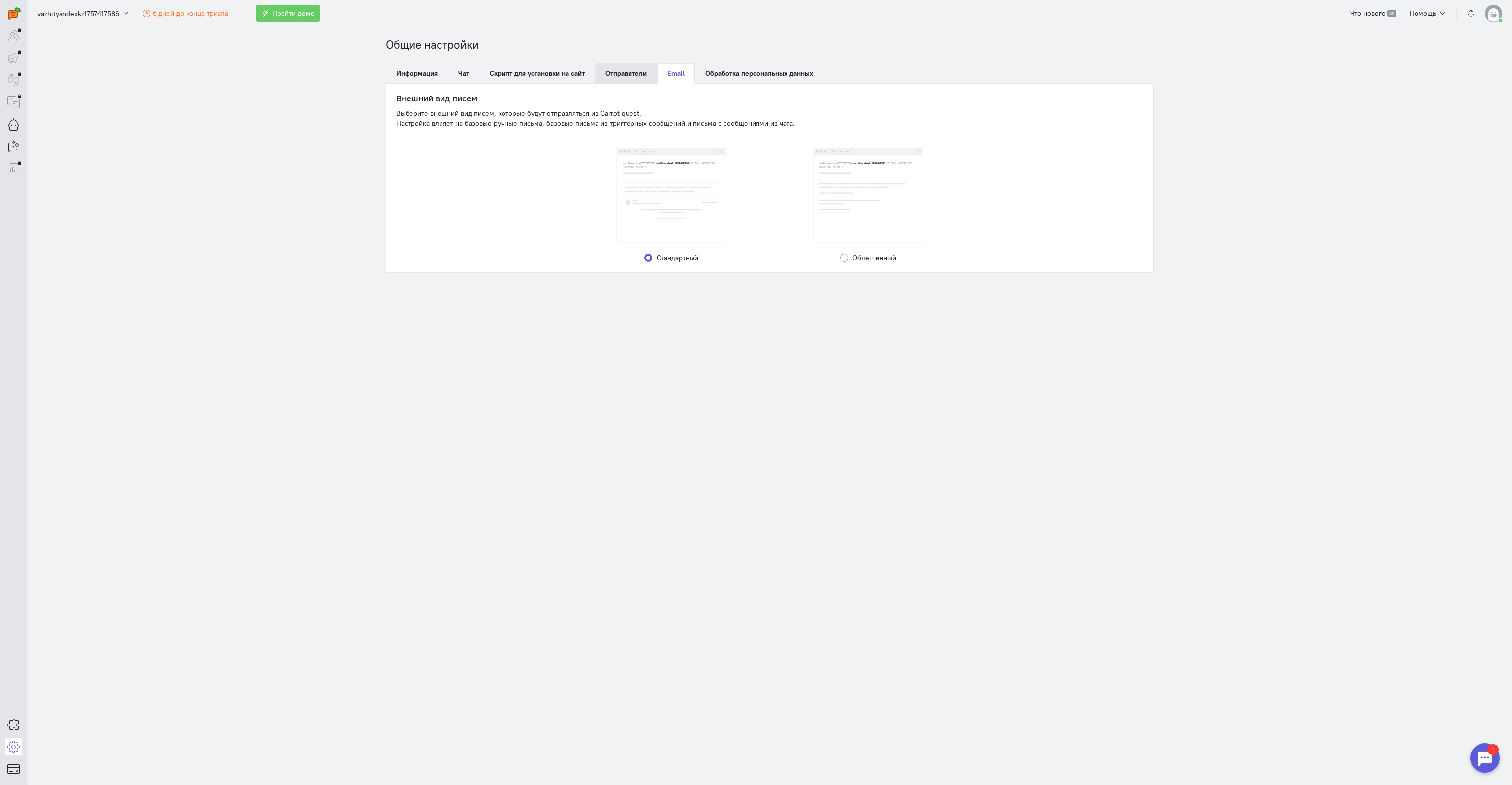
click at [623, 70] on span "Отправители" at bounding box center [626, 73] width 41 height 9
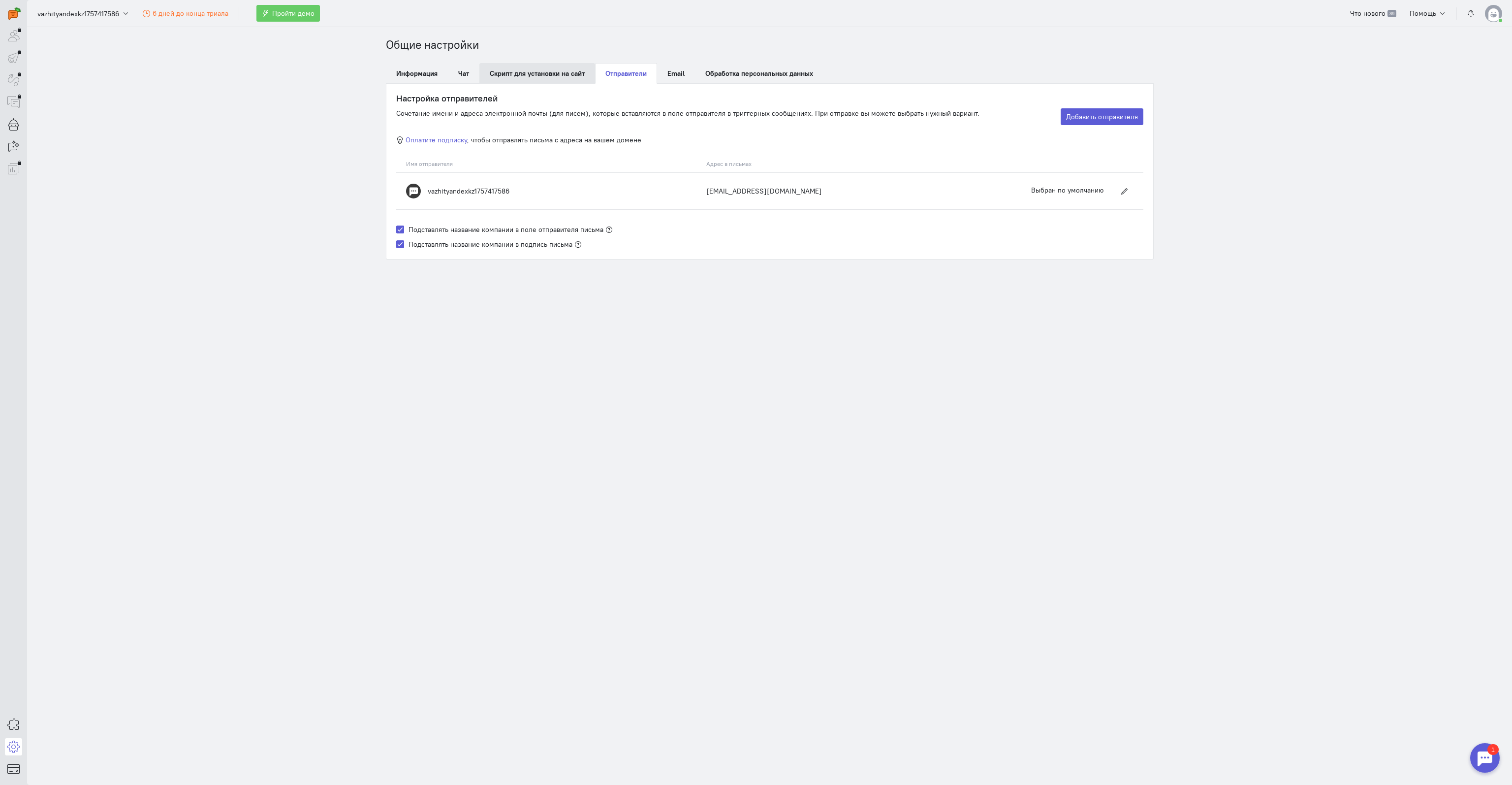
click at [567, 71] on link "Скрипт для установки на сайт" at bounding box center [537, 73] width 116 height 21
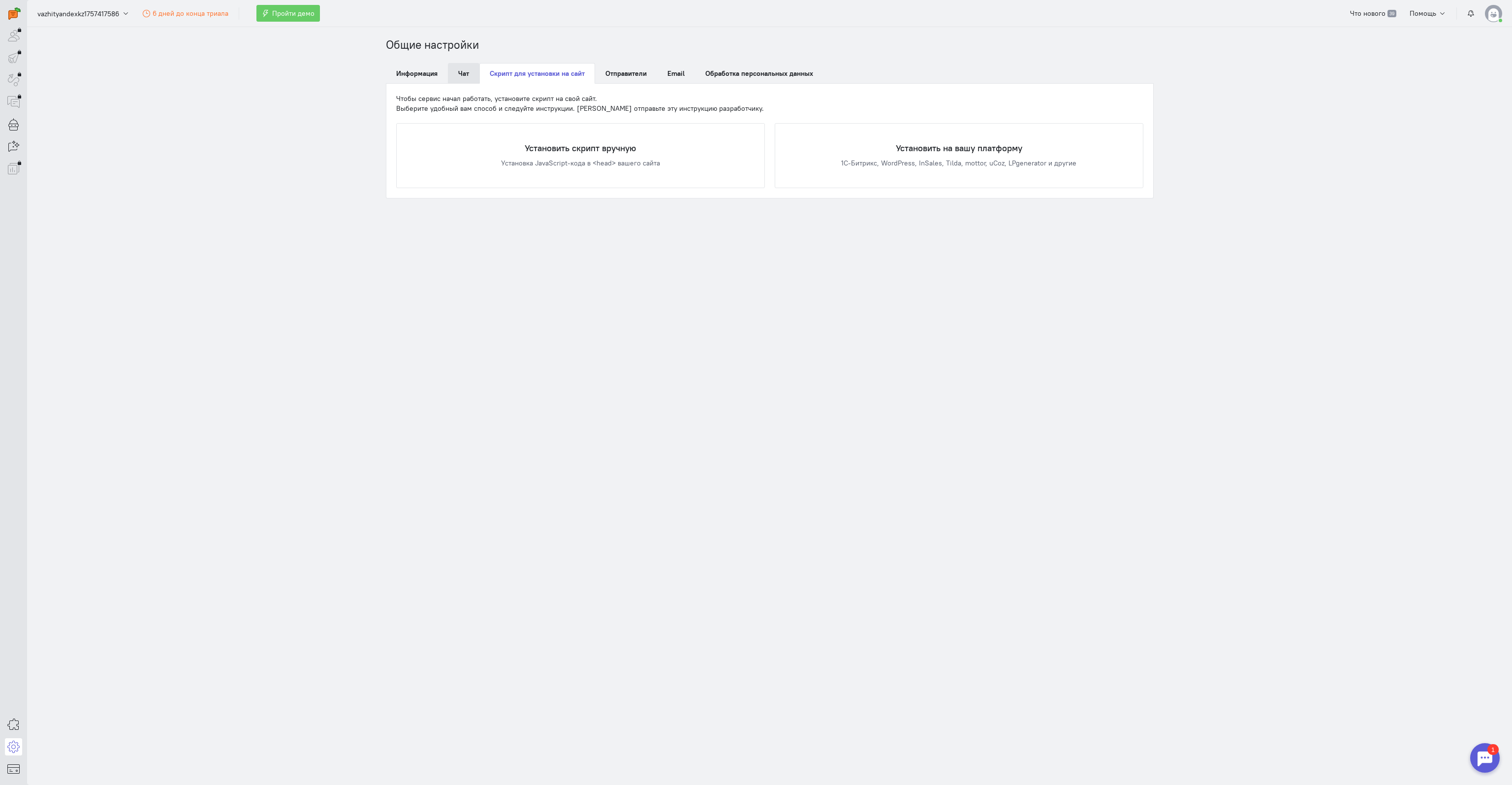
click at [463, 72] on link "Чат" at bounding box center [464, 73] width 32 height 21
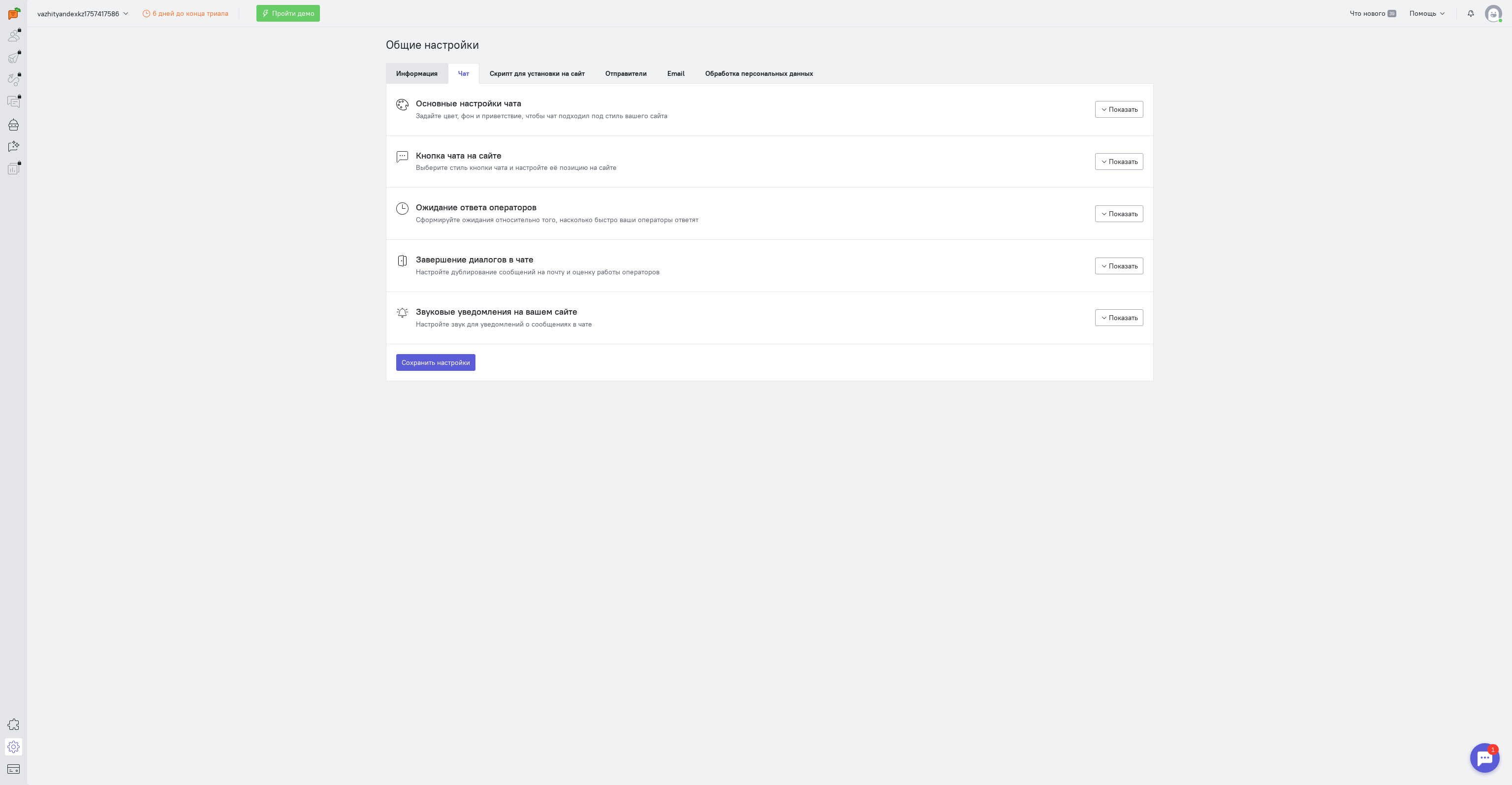
click at [415, 70] on link "Информация" at bounding box center [417, 73] width 62 height 21
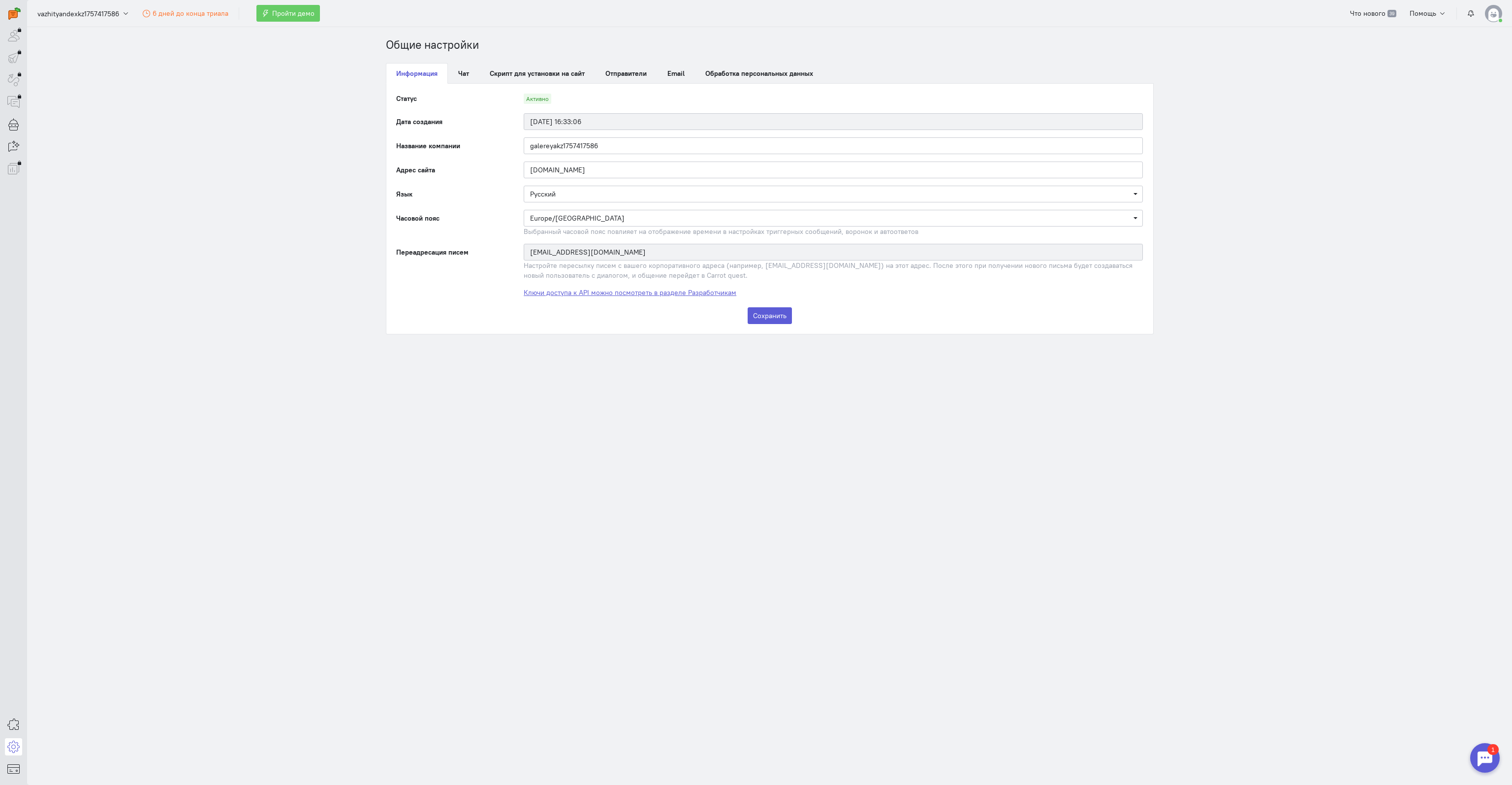
click at [594, 289] on link "Ключи доступа к API можно посмотреть в разделе Разработчикам" at bounding box center [630, 292] width 212 height 9
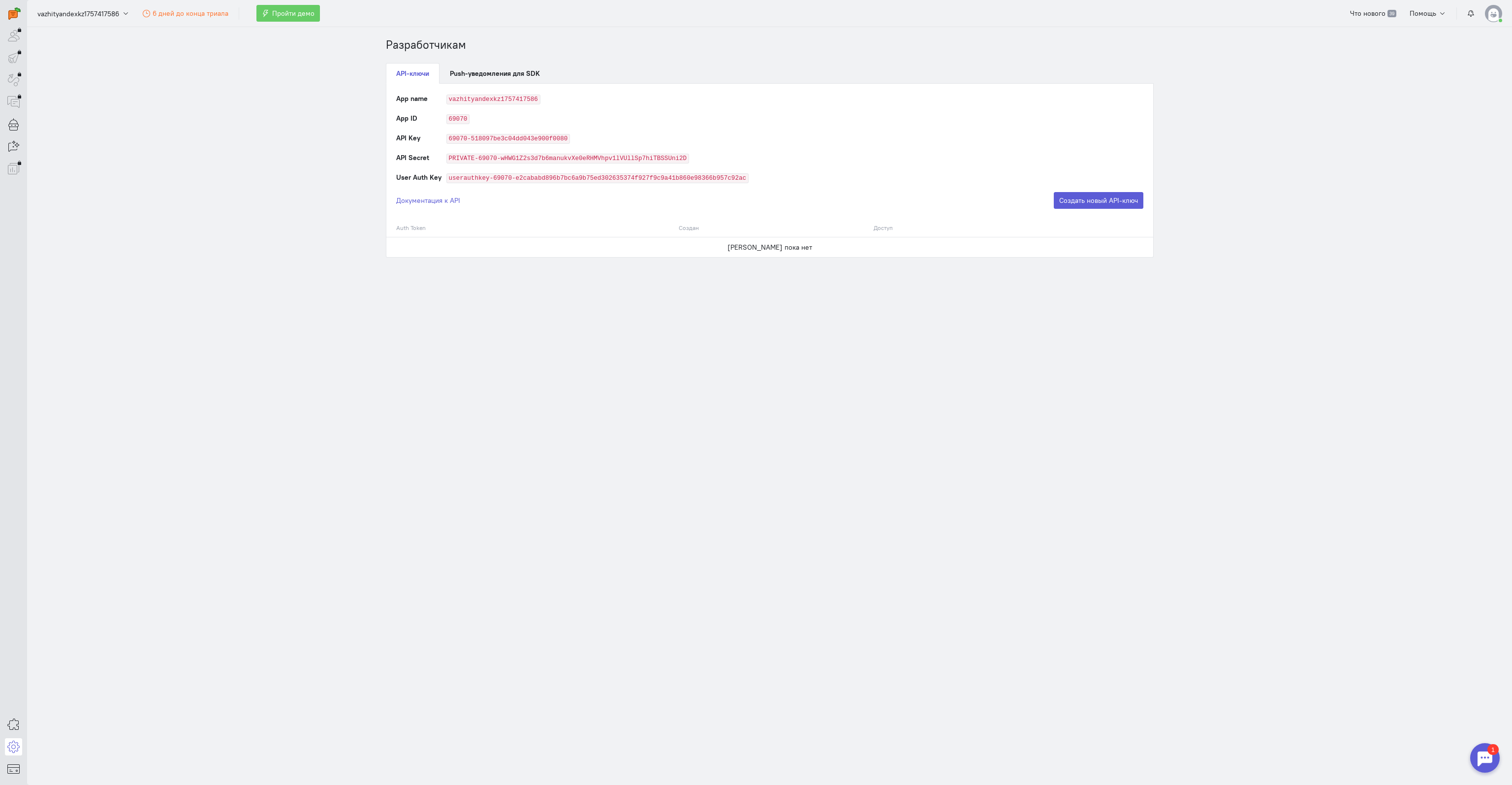
click at [475, 96] on code "vazhityandexkz1757417586" at bounding box center [493, 99] width 94 height 10
click at [460, 96] on code "vazhityandexkz1757417586" at bounding box center [493, 99] width 94 height 10
click at [472, 72] on link "Push-уведомления для SDK" at bounding box center [495, 73] width 111 height 21
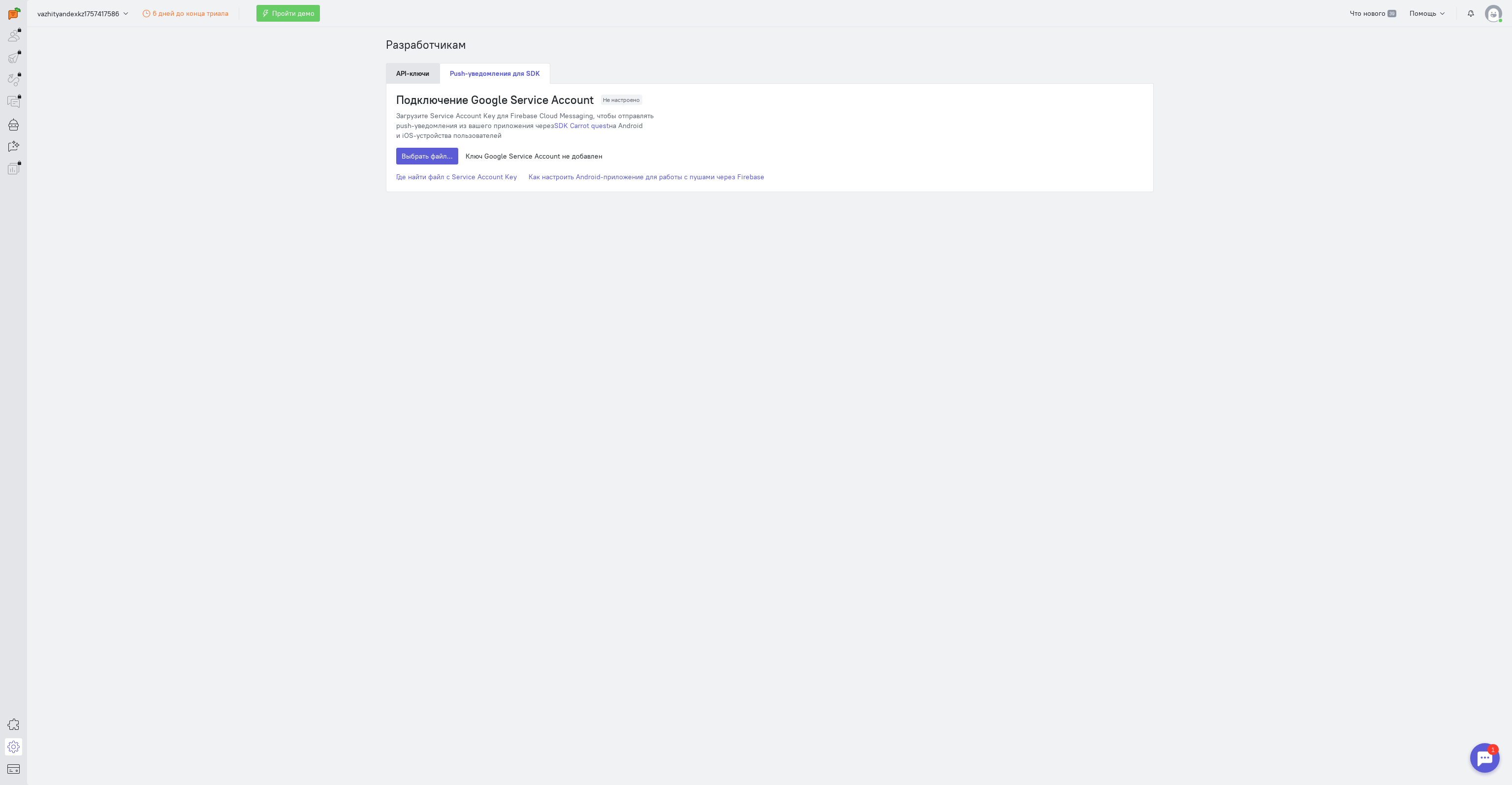
click at [401, 71] on link "API-ключи" at bounding box center [413, 73] width 54 height 21
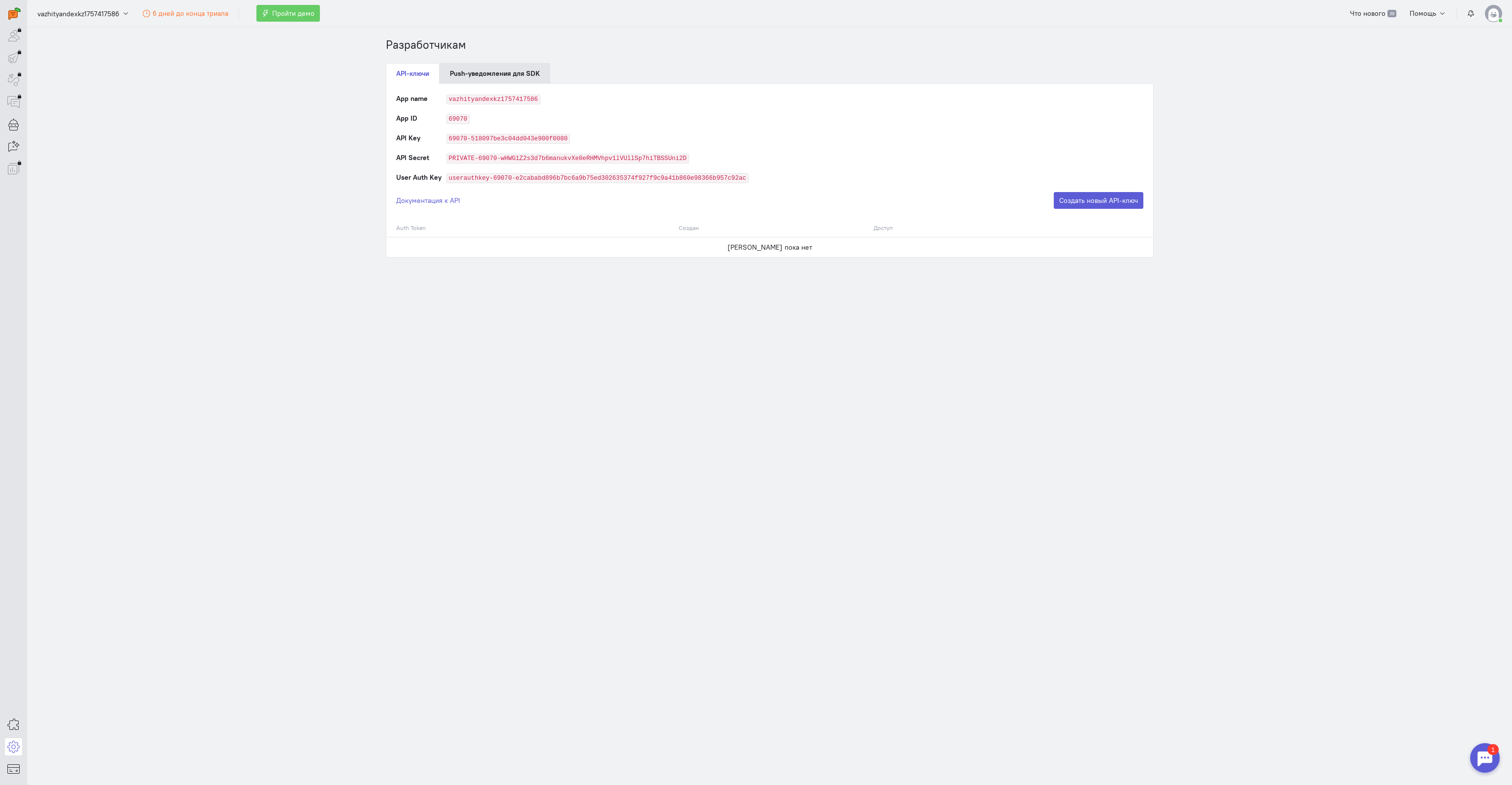
click at [475, 71] on link "Push-уведомления для SDK" at bounding box center [495, 73] width 111 height 21
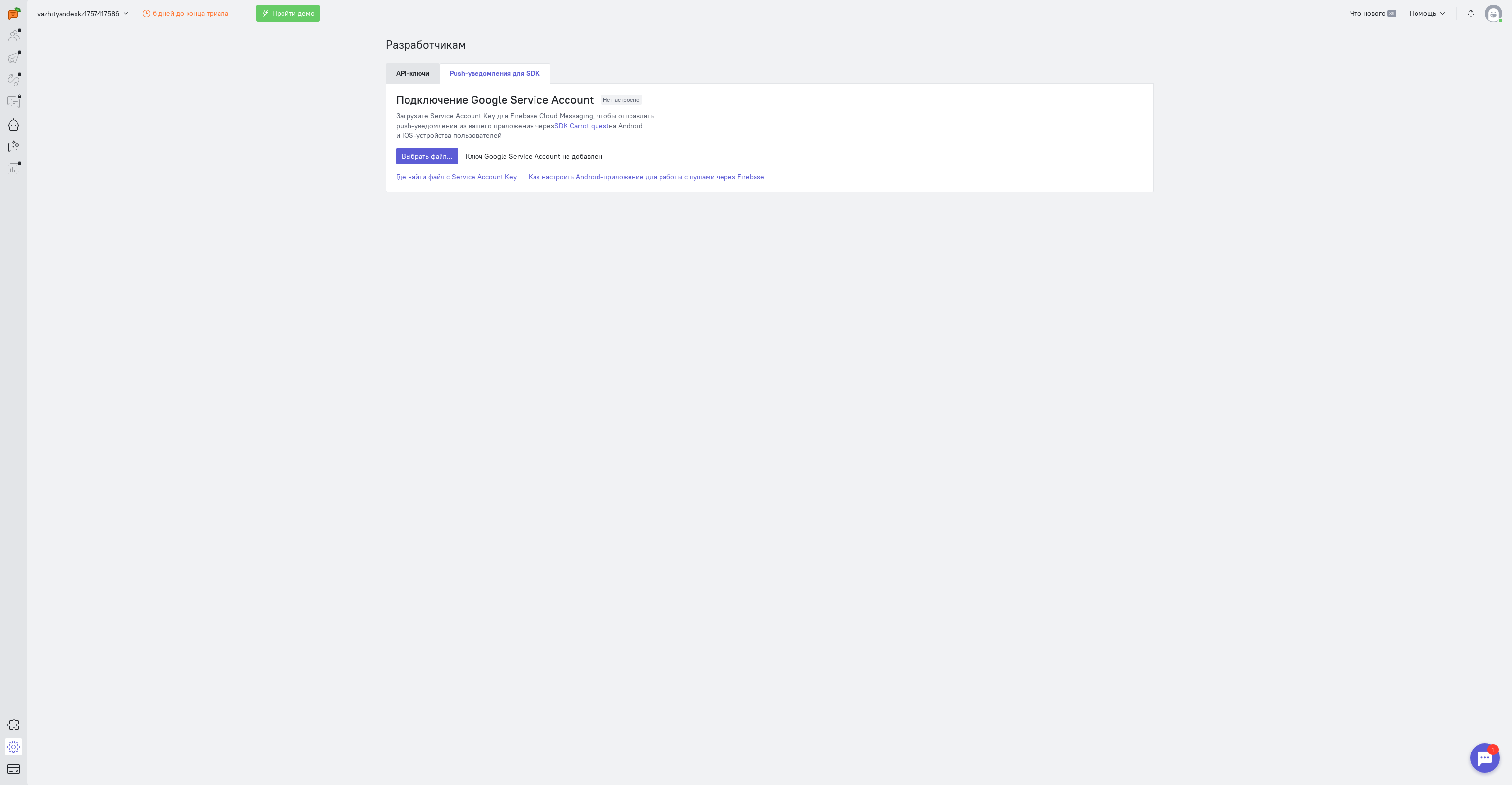
click at [423, 74] on link "API-ключи" at bounding box center [413, 73] width 54 height 21
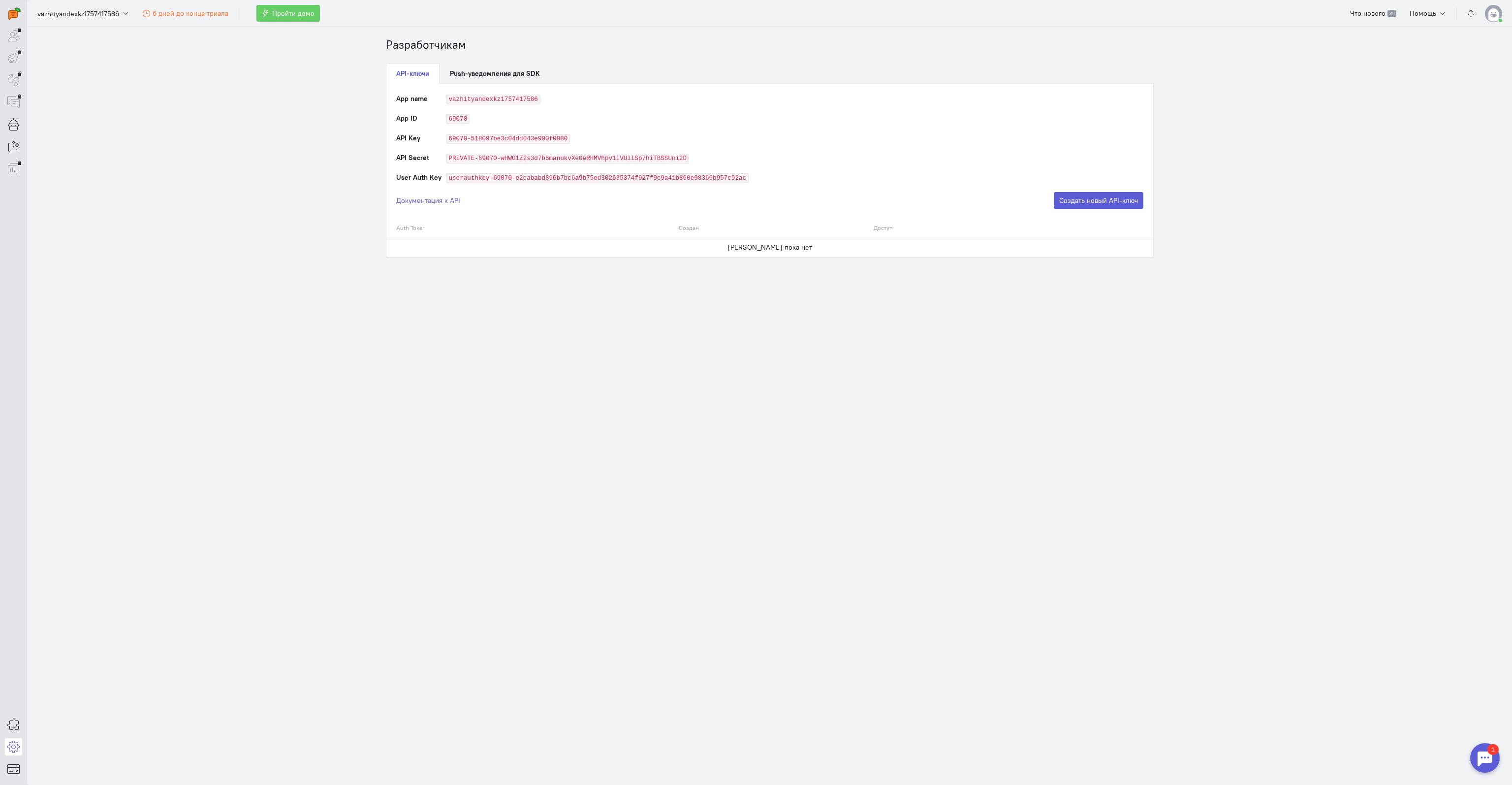
click at [346, 91] on section "Разработчикам API-ключи Push-уведомления для SDK App name vazhityandexkz1757417…" at bounding box center [769, 406] width 1485 height 758
click at [11, 722] on icon at bounding box center [13, 724] width 13 height 12
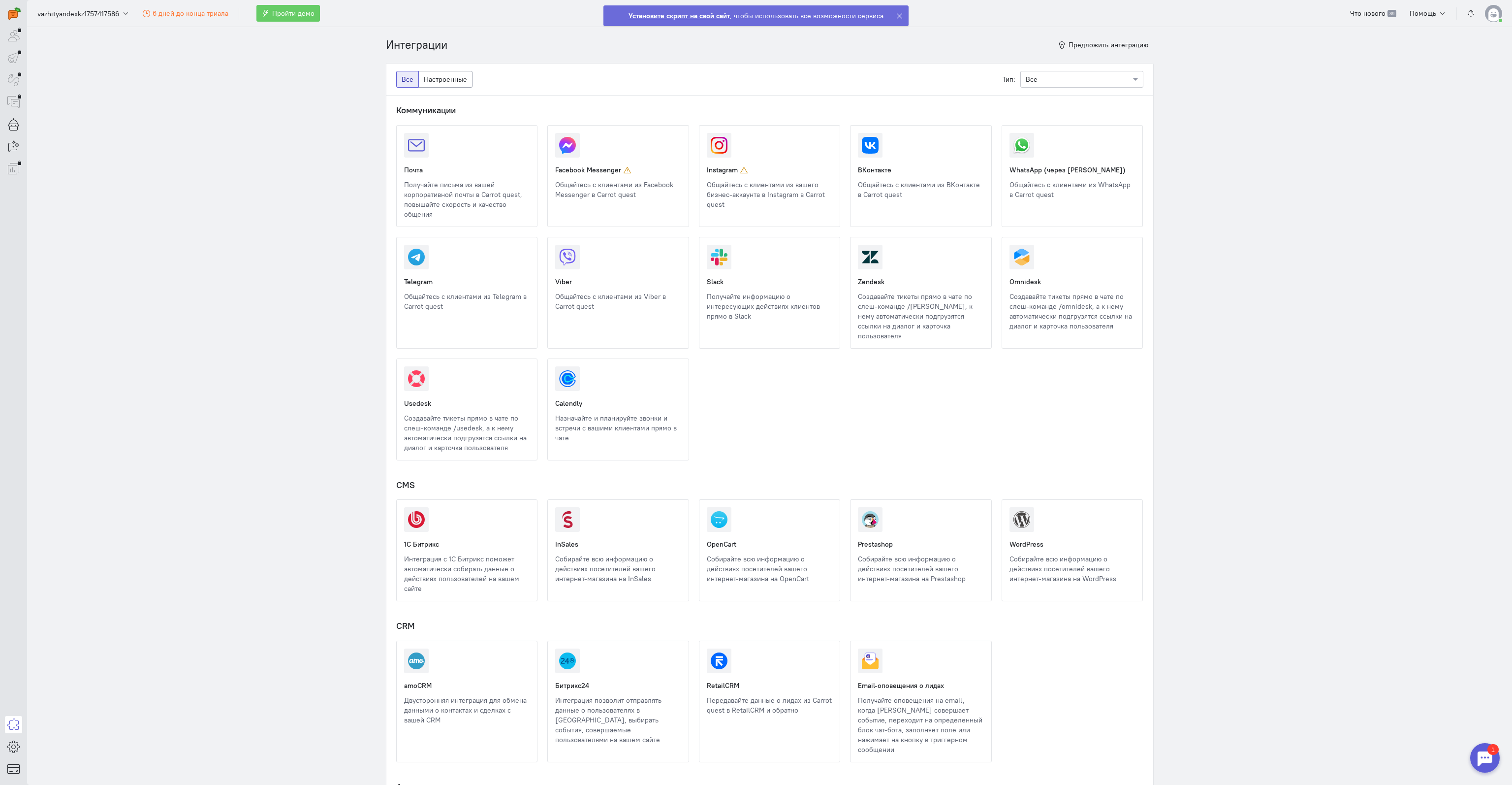
click at [556, 745] on link at bounding box center [556, 745] width 0 height 0
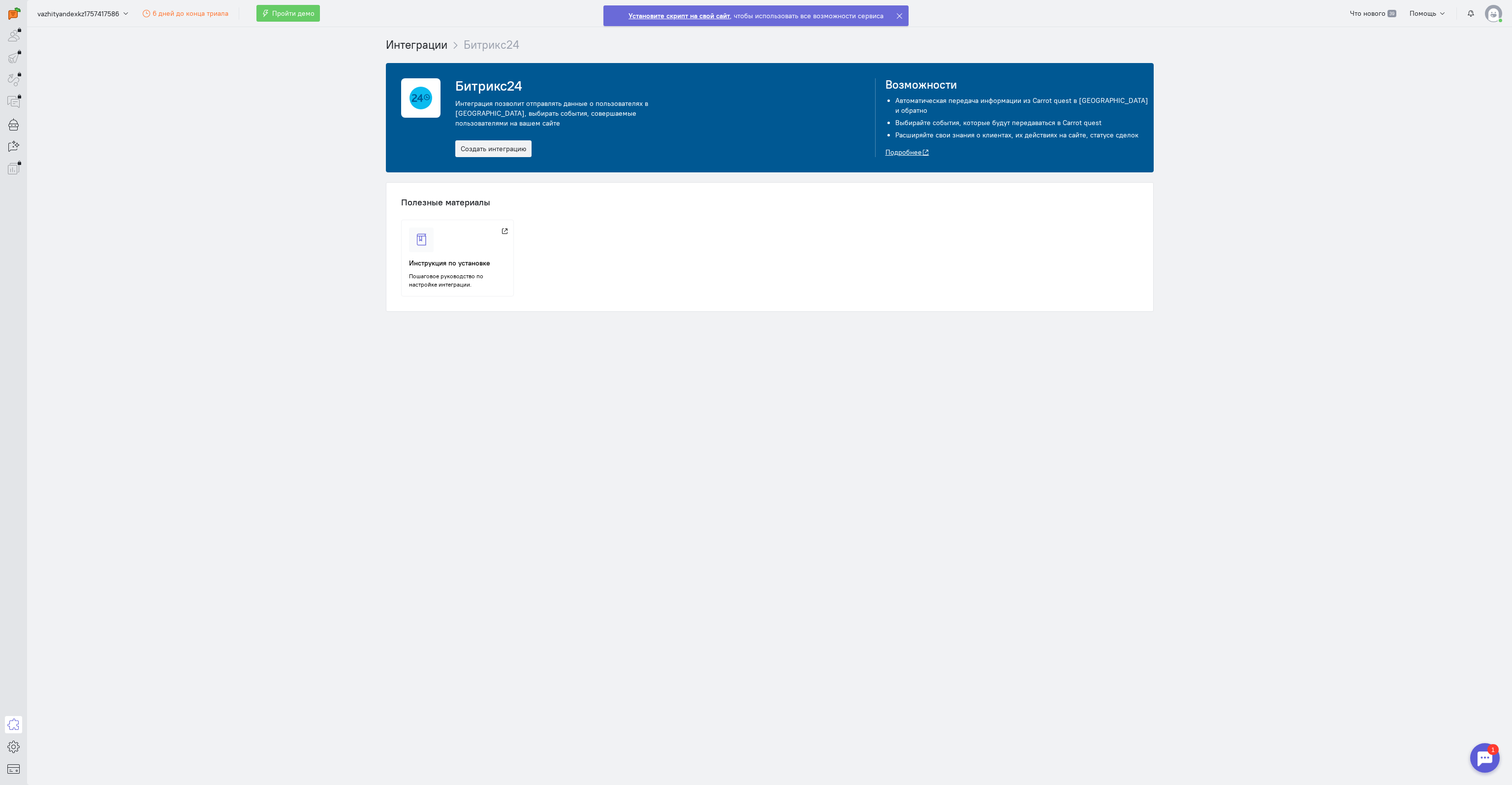
click at [893, 147] on link "Подробнее" at bounding box center [907, 151] width 44 height 9
